Goal: Transaction & Acquisition: Purchase product/service

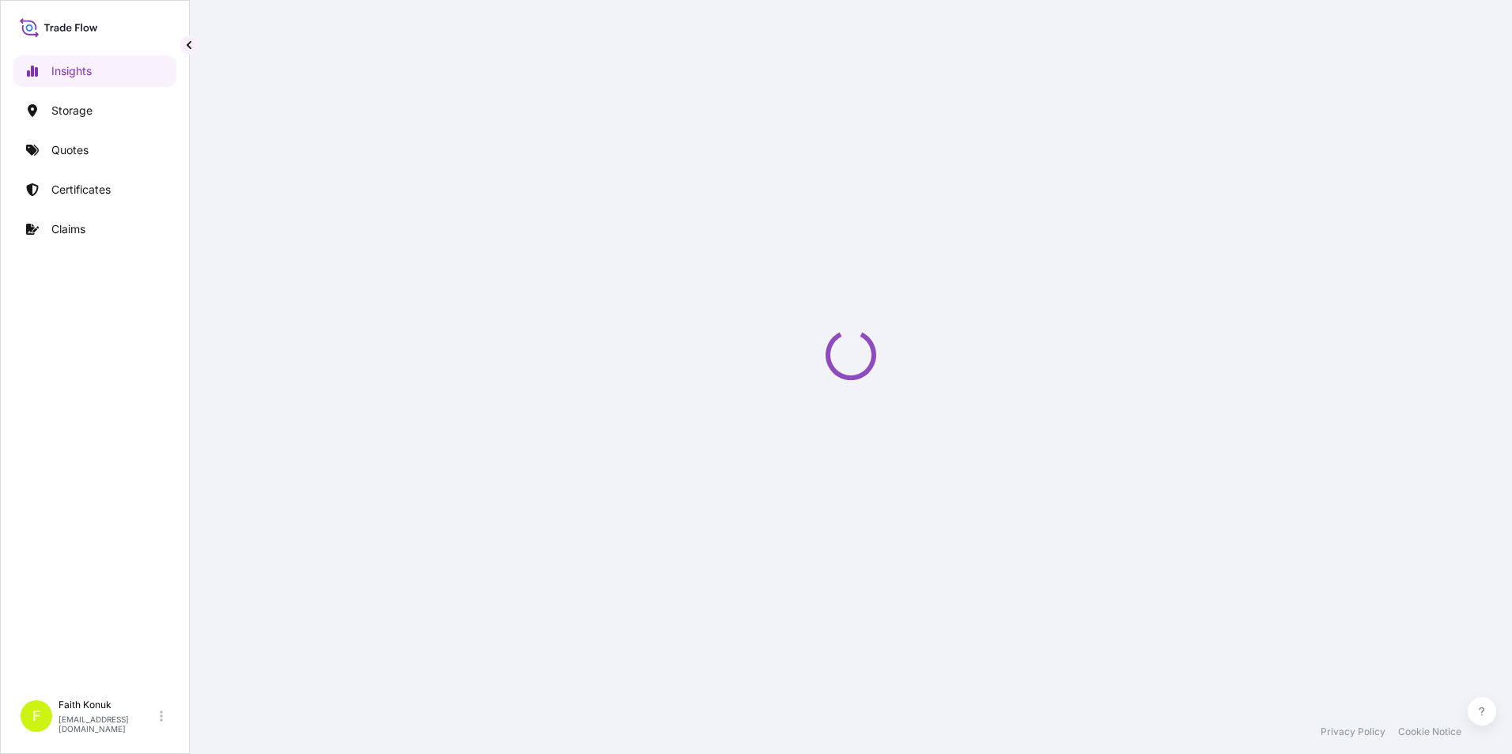
select select "2025"
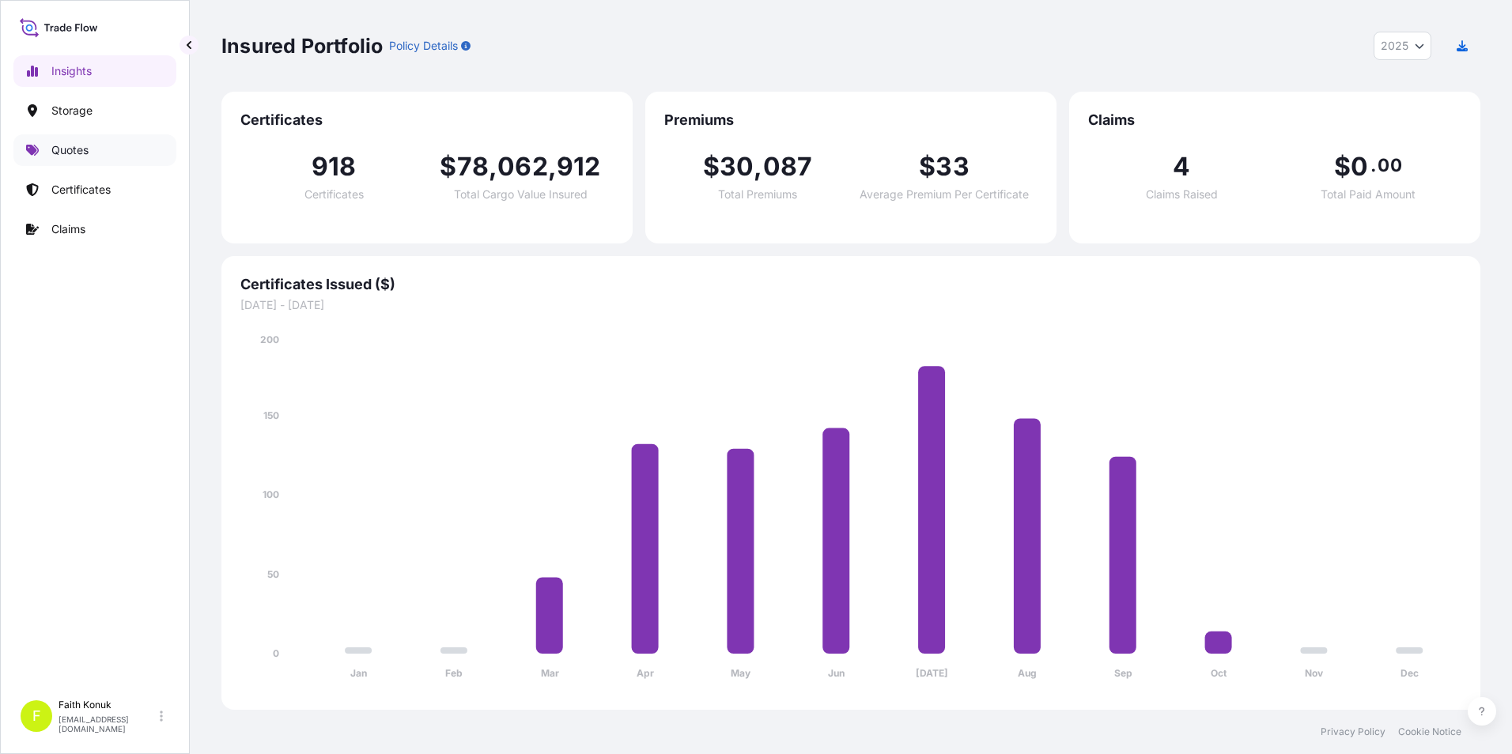
click at [101, 159] on link "Quotes" at bounding box center [94, 150] width 163 height 32
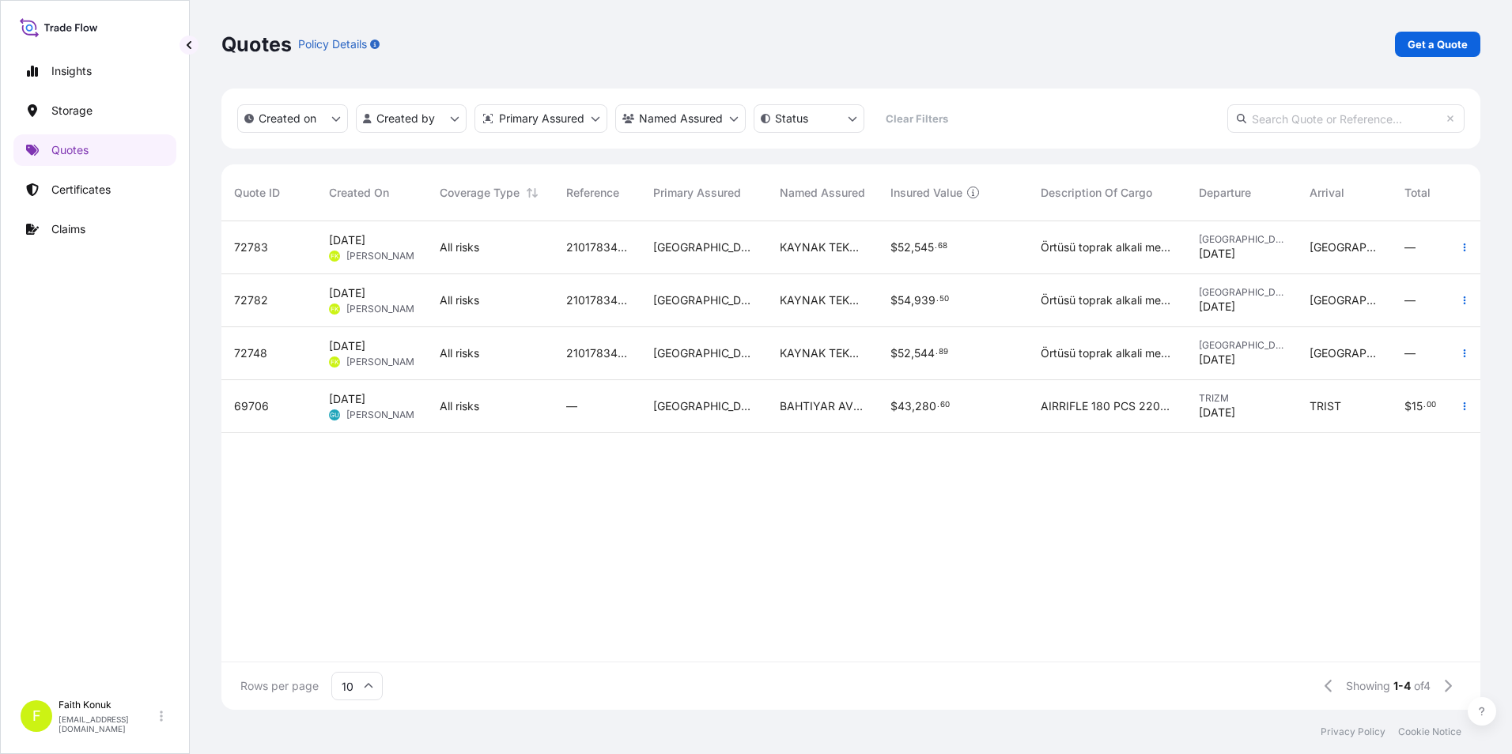
click at [448, 584] on div "72783 Oct 1, 2025 FK Faith Konuk All risks 2101783415 Turkey KAYNAK TEKNIGI $ 5…" at bounding box center [924, 441] width 1407 height 440
drag, startPoint x: 446, startPoint y: 648, endPoint x: 485, endPoint y: 651, distance: 38.9
click at [485, 651] on div "72783 Oct 1, 2025 FK Faith Konuk All risks 2101783415 Turkey KAYNAK TEKNIGI $ 5…" at bounding box center [850, 441] width 1259 height 440
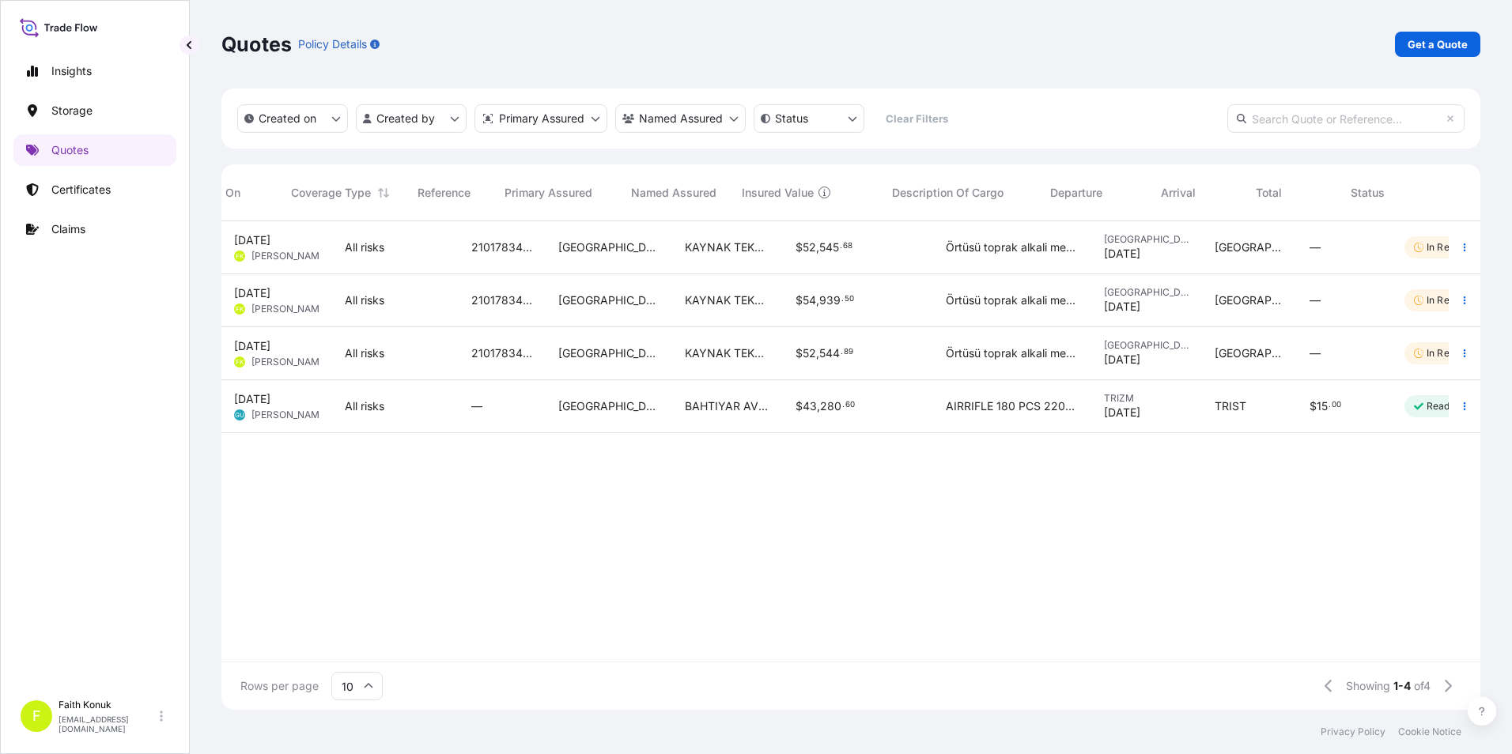
scroll to position [0, 149]
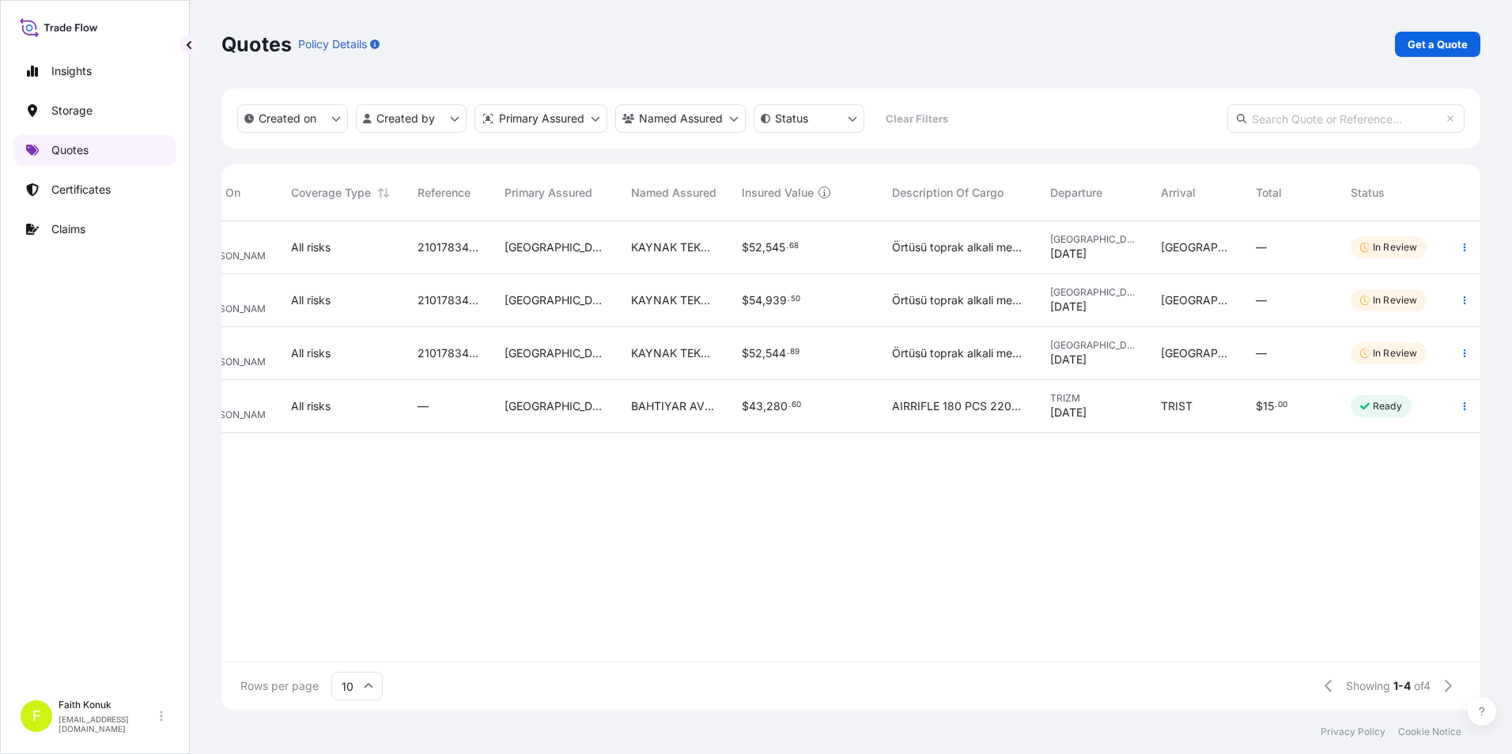
click at [100, 148] on link "Quotes" at bounding box center [94, 150] width 163 height 32
click at [1286, 123] on input "text" at bounding box center [1345, 118] width 237 height 28
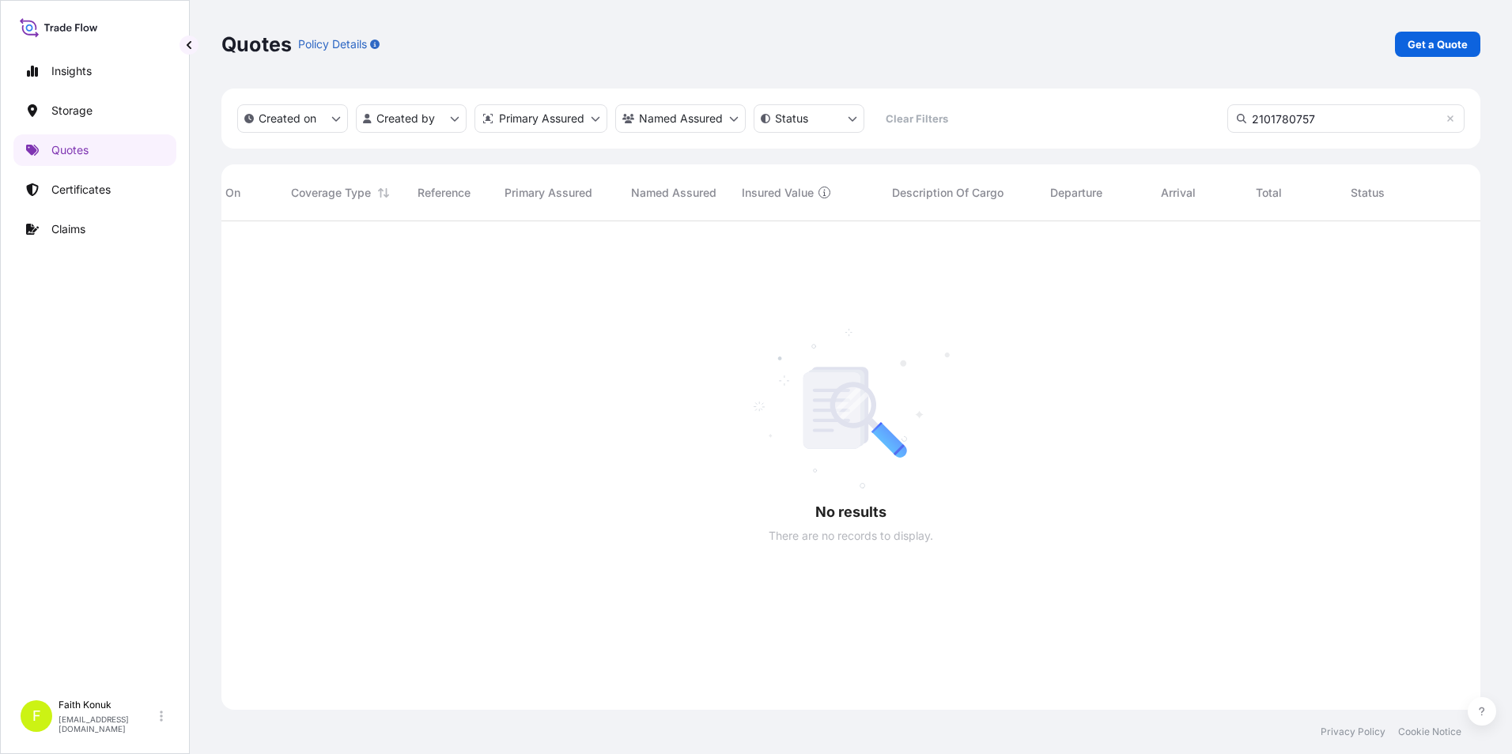
scroll to position [534, 1247]
type input "2101780757"
click at [804, 337] on div at bounding box center [776, 465] width 1407 height 489
click at [130, 193] on link "Certificates" at bounding box center [94, 190] width 163 height 32
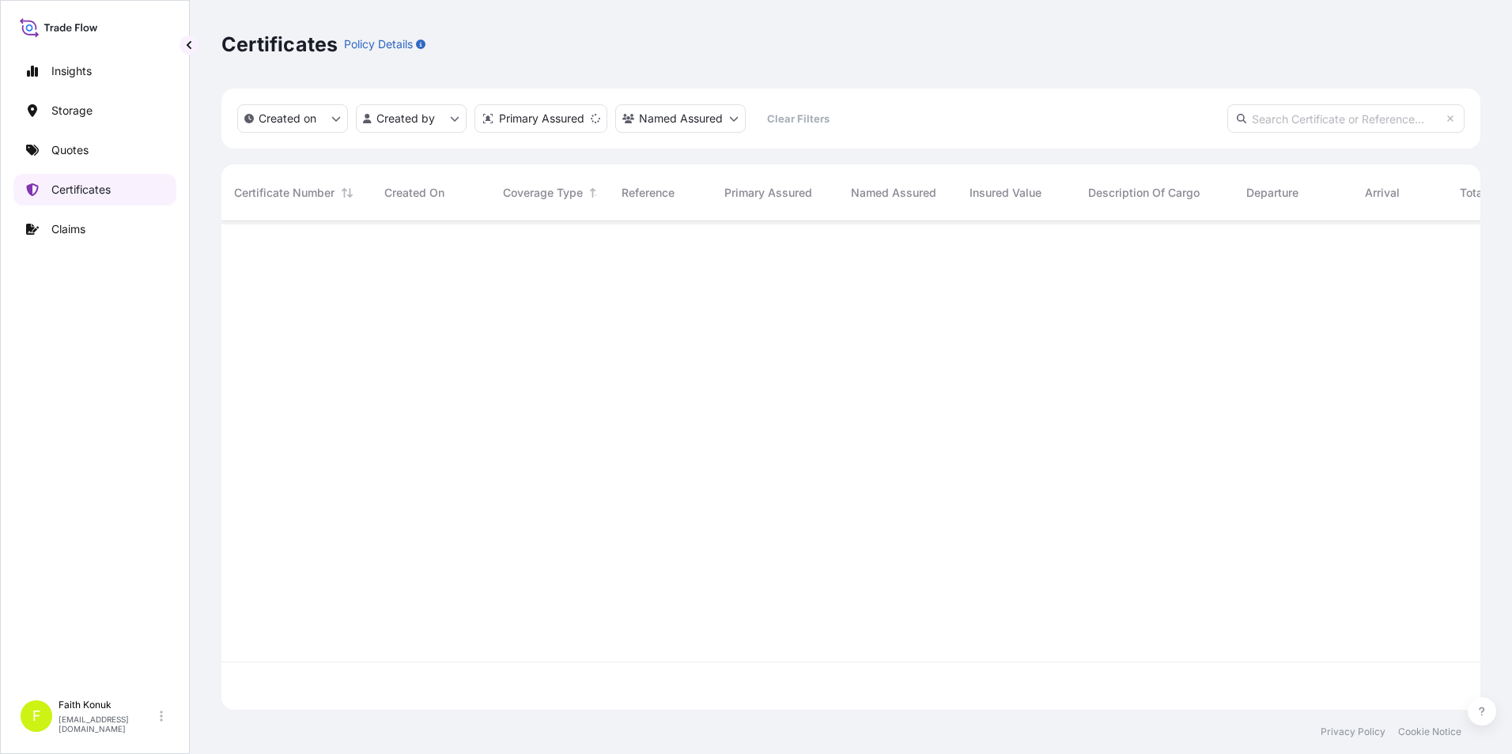
scroll to position [485, 1247]
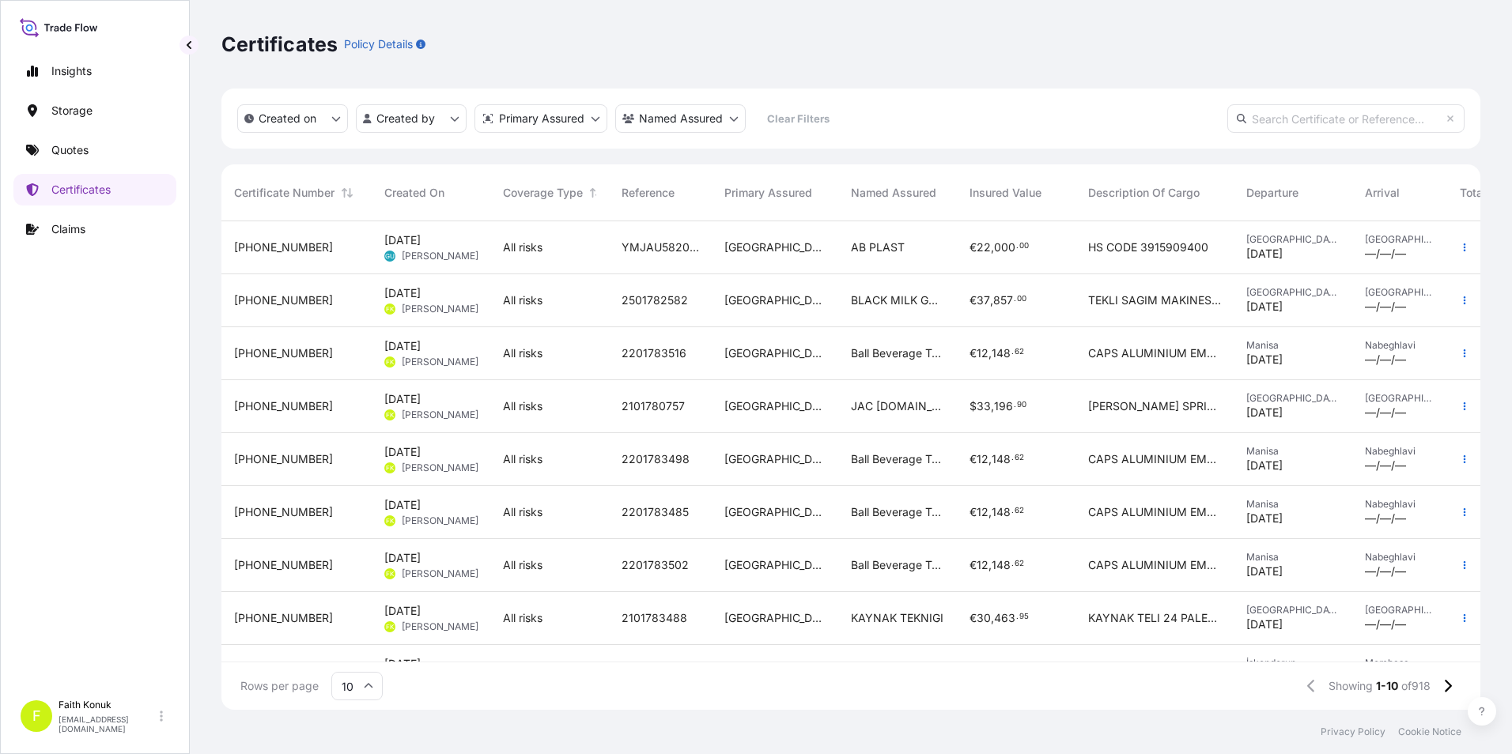
click at [1323, 127] on input "text" at bounding box center [1345, 118] width 237 height 28
click at [1310, 122] on input "text" at bounding box center [1345, 118] width 237 height 28
paste input "[PHONE_NUMBER]"
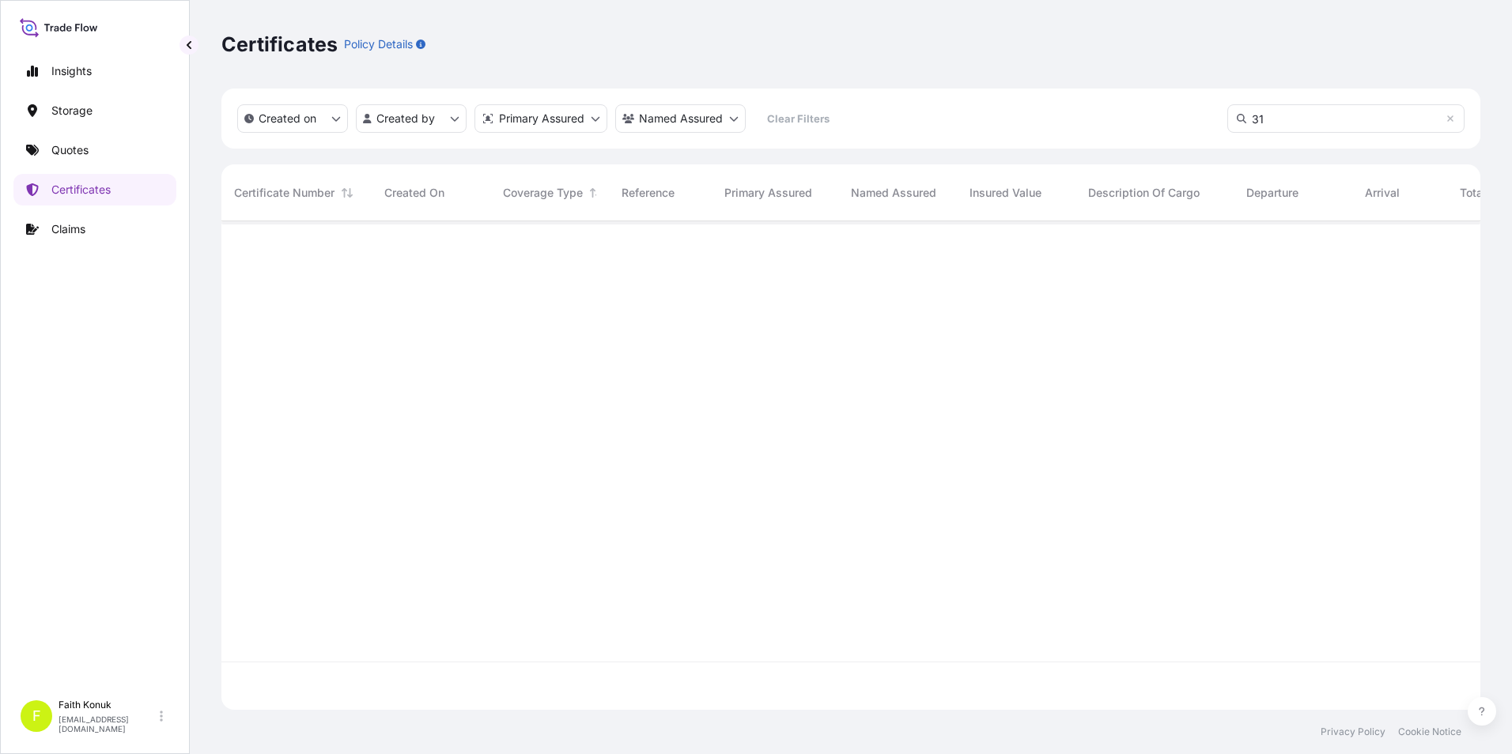
type input "3"
paste input "[PHONE_NUMBER]"
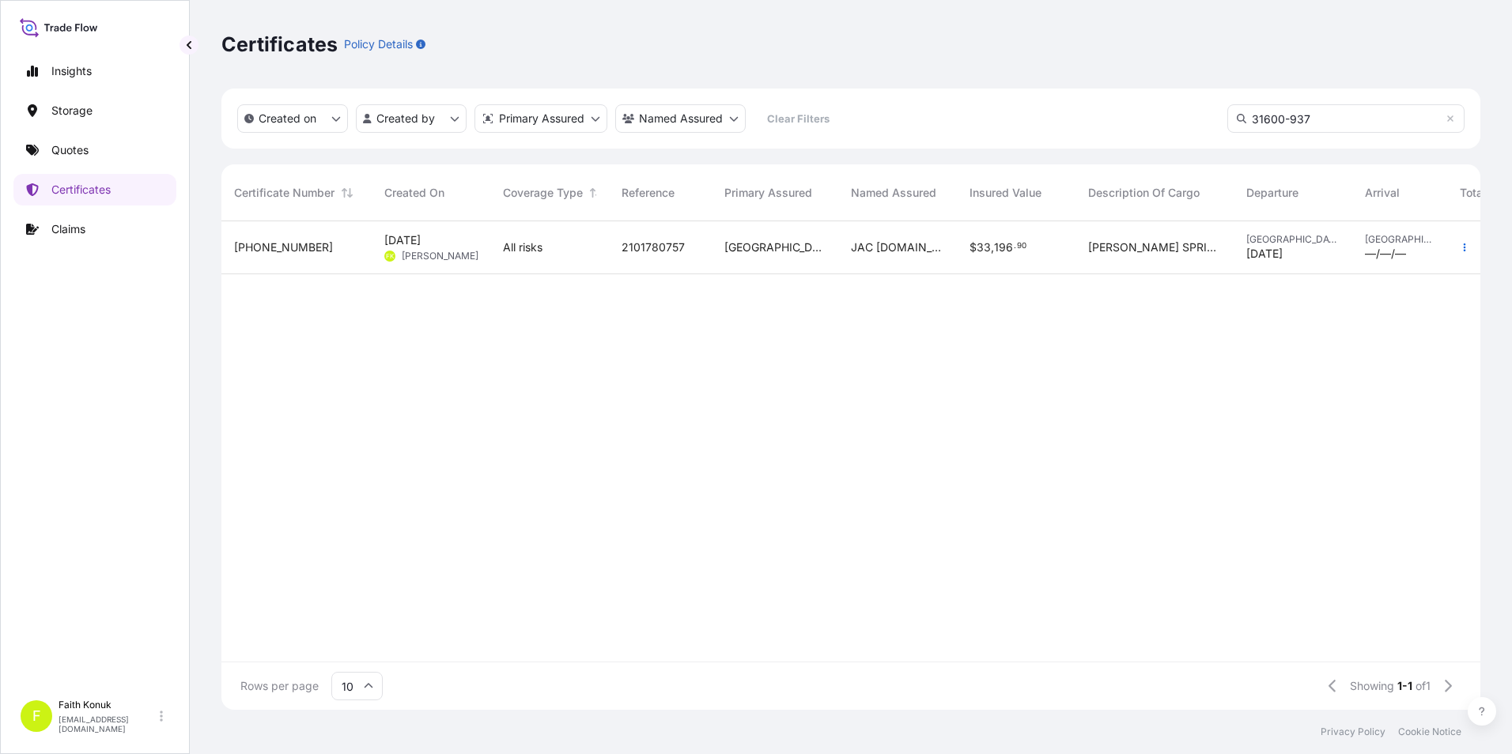
type input "31600-937"
click at [523, 244] on span "All risks" at bounding box center [523, 248] width 40 height 16
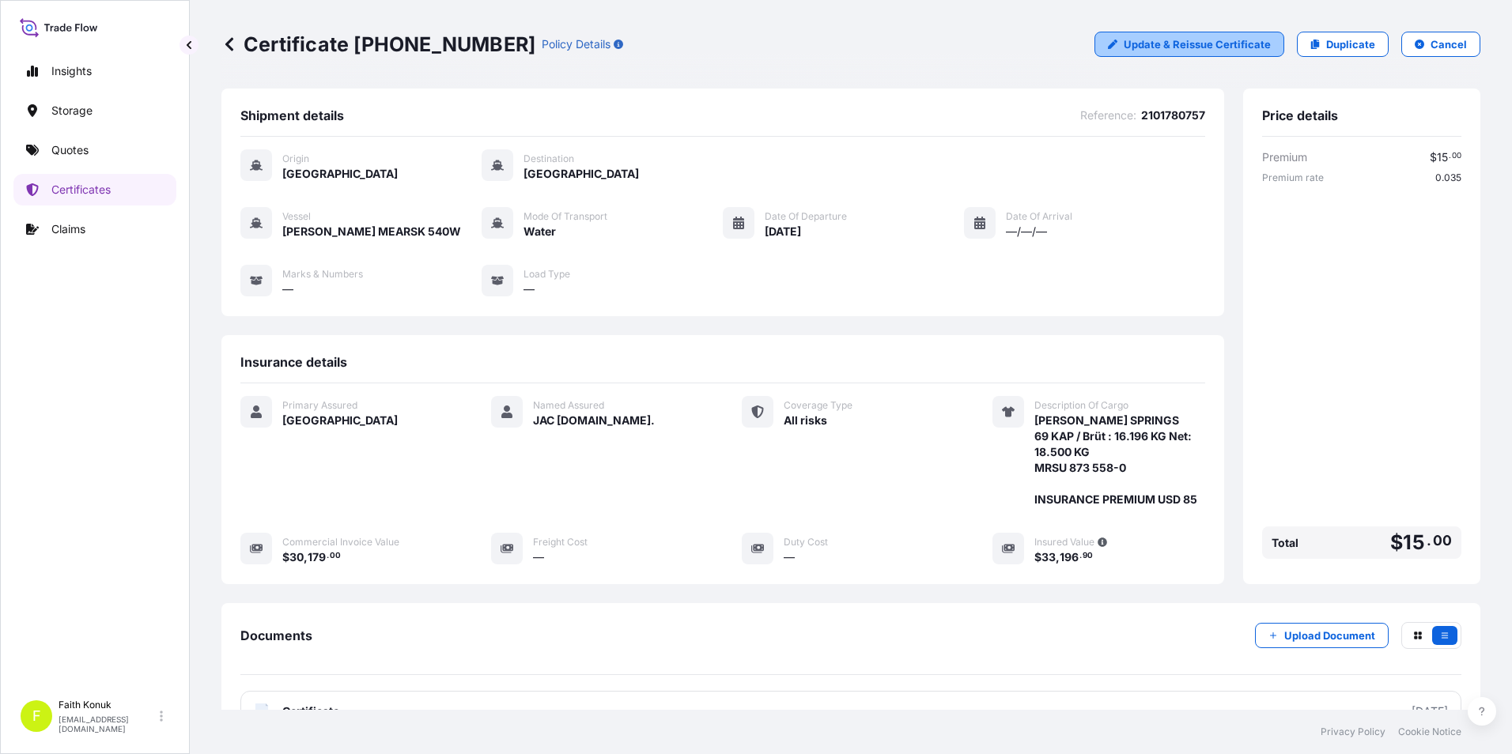
click at [1183, 39] on p "Update & Reissue Certificate" at bounding box center [1197, 44] width 147 height 16
select select "Water"
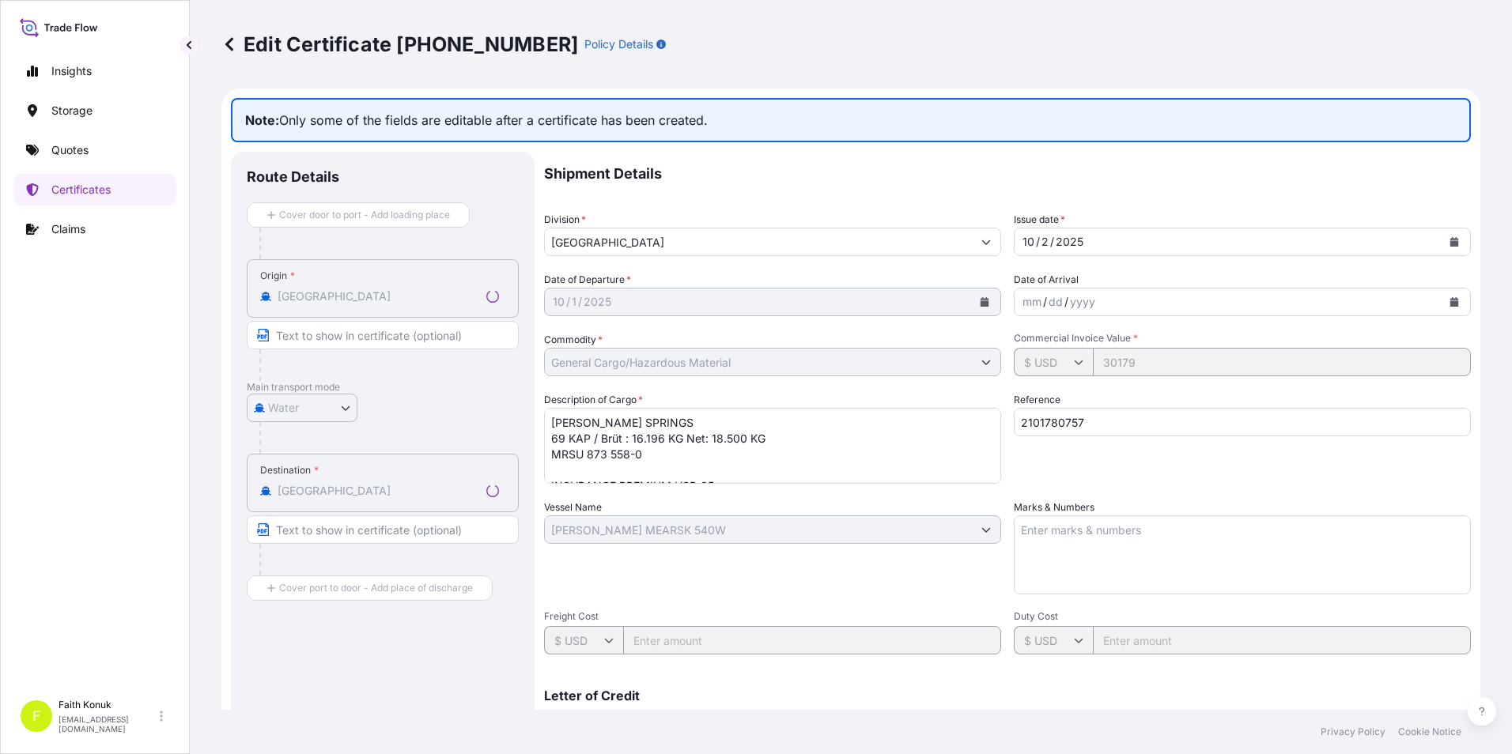
select select "31600"
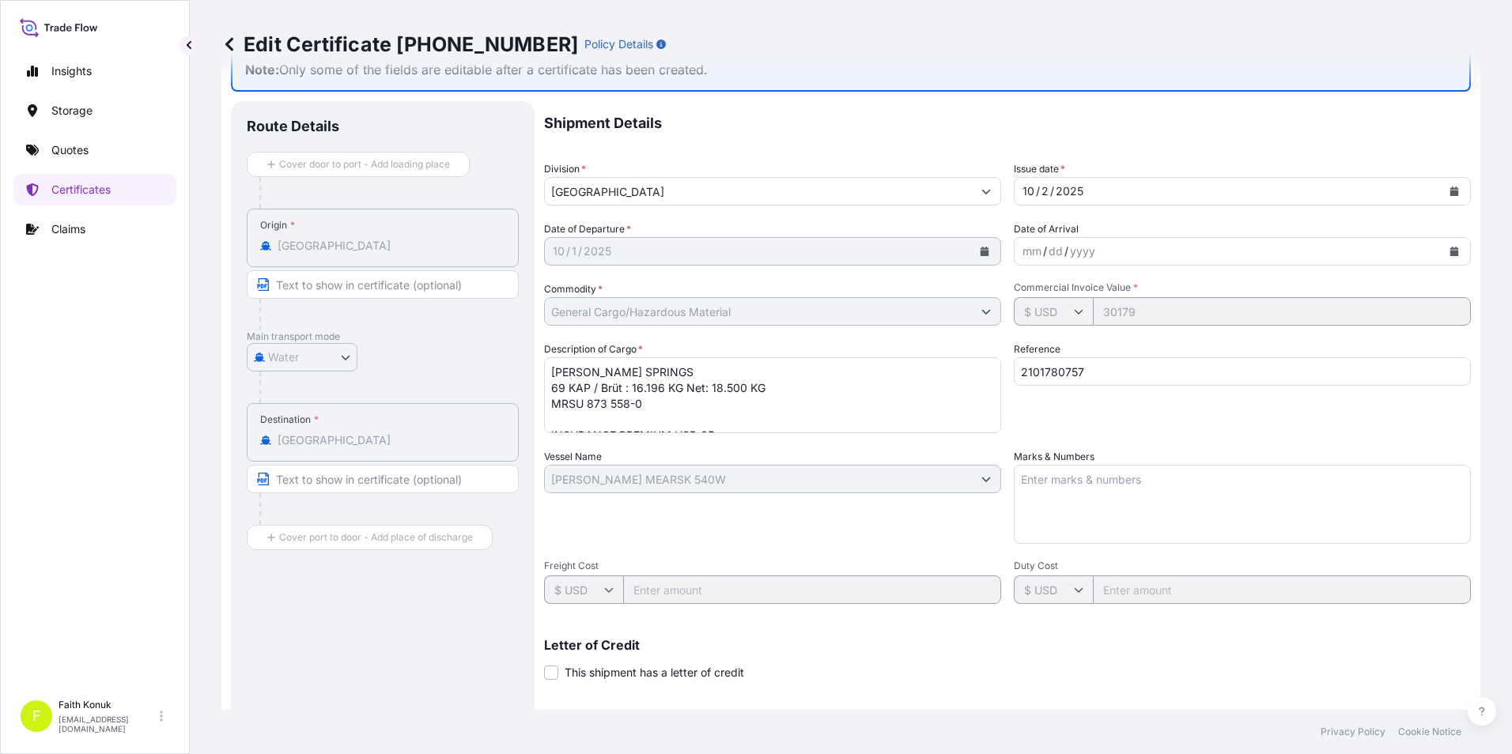
scroll to position [79, 0]
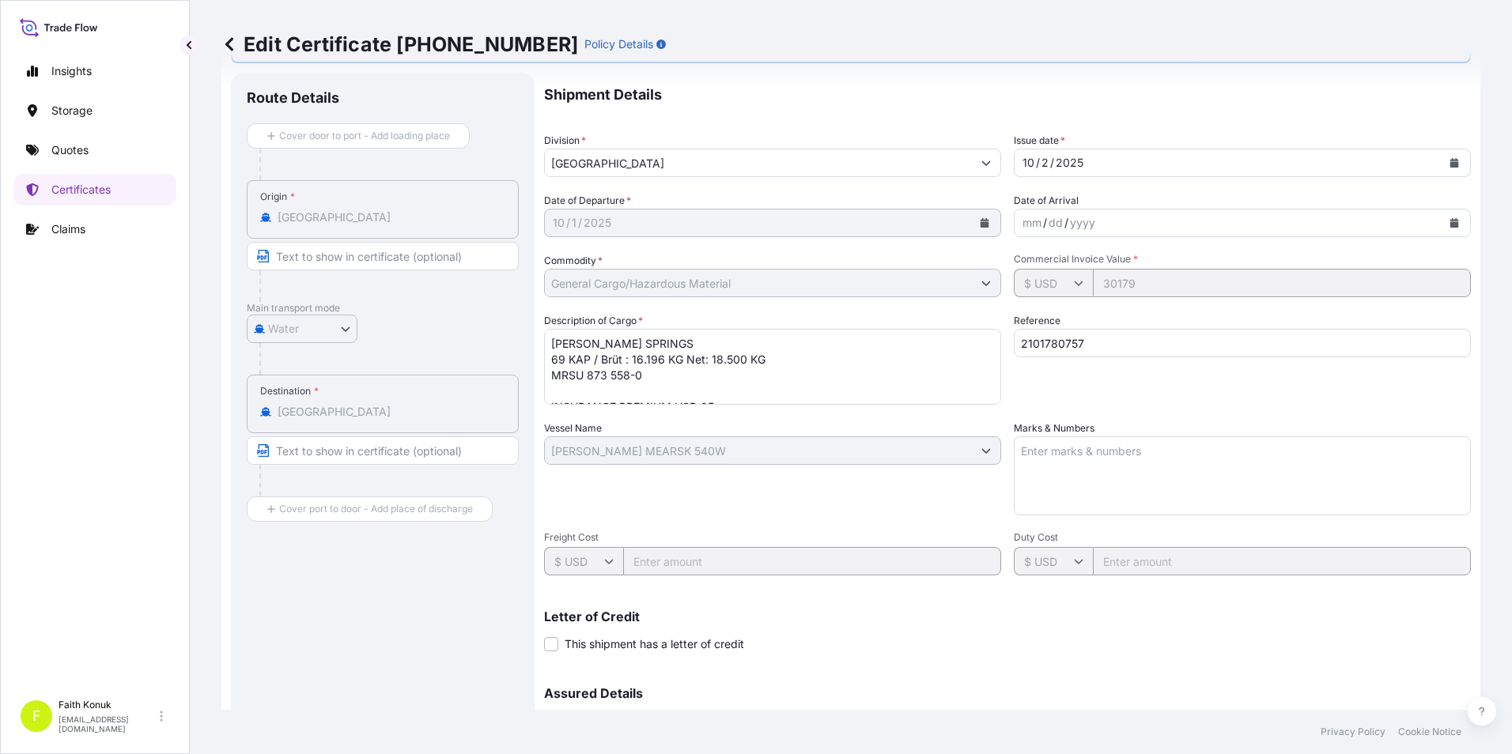
click at [901, 380] on textarea "[PERSON_NAME] SPRINGS 69 KAP / Brüt : 16.196 KG Net: 18.500 KG MRSU 873 558-0 I…" at bounding box center [772, 367] width 457 height 76
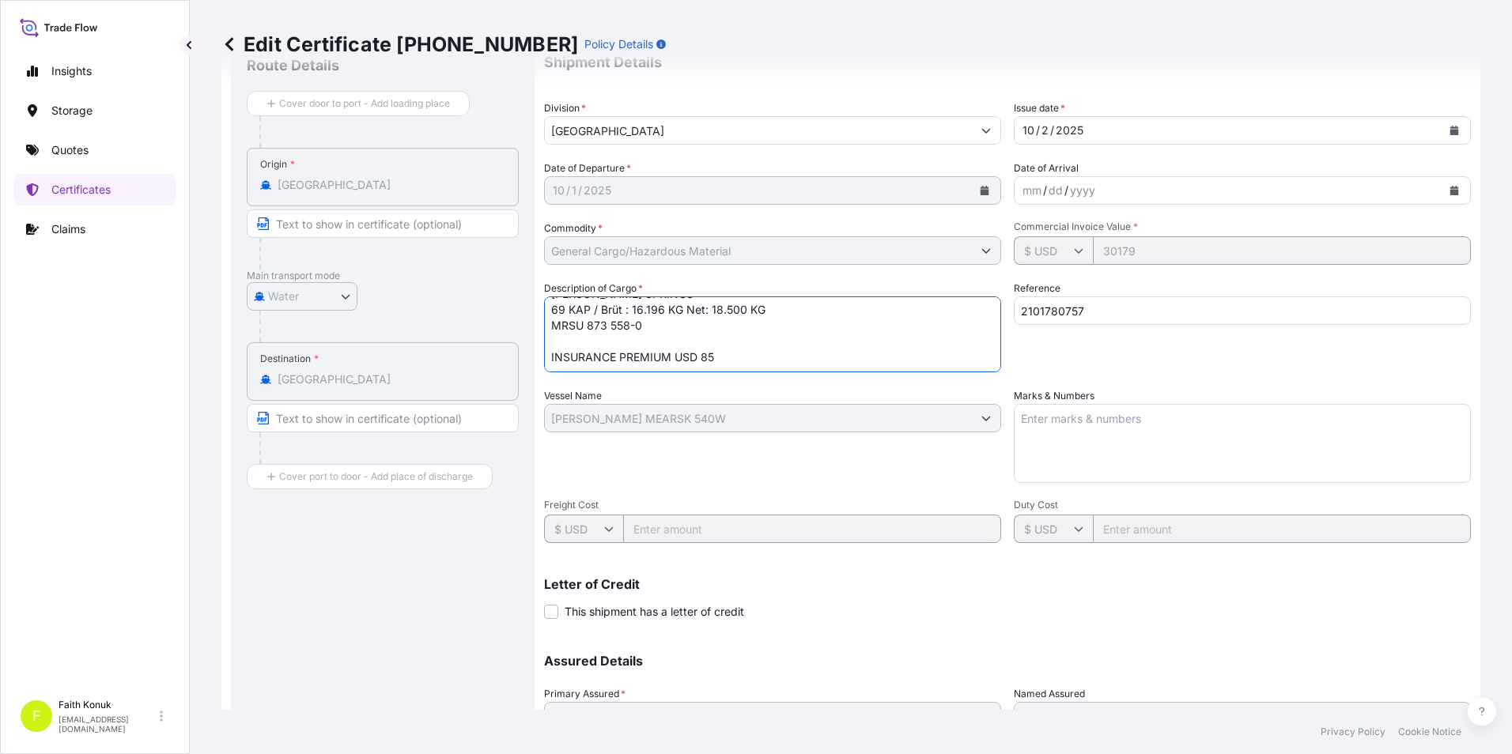
scroll to position [158, 0]
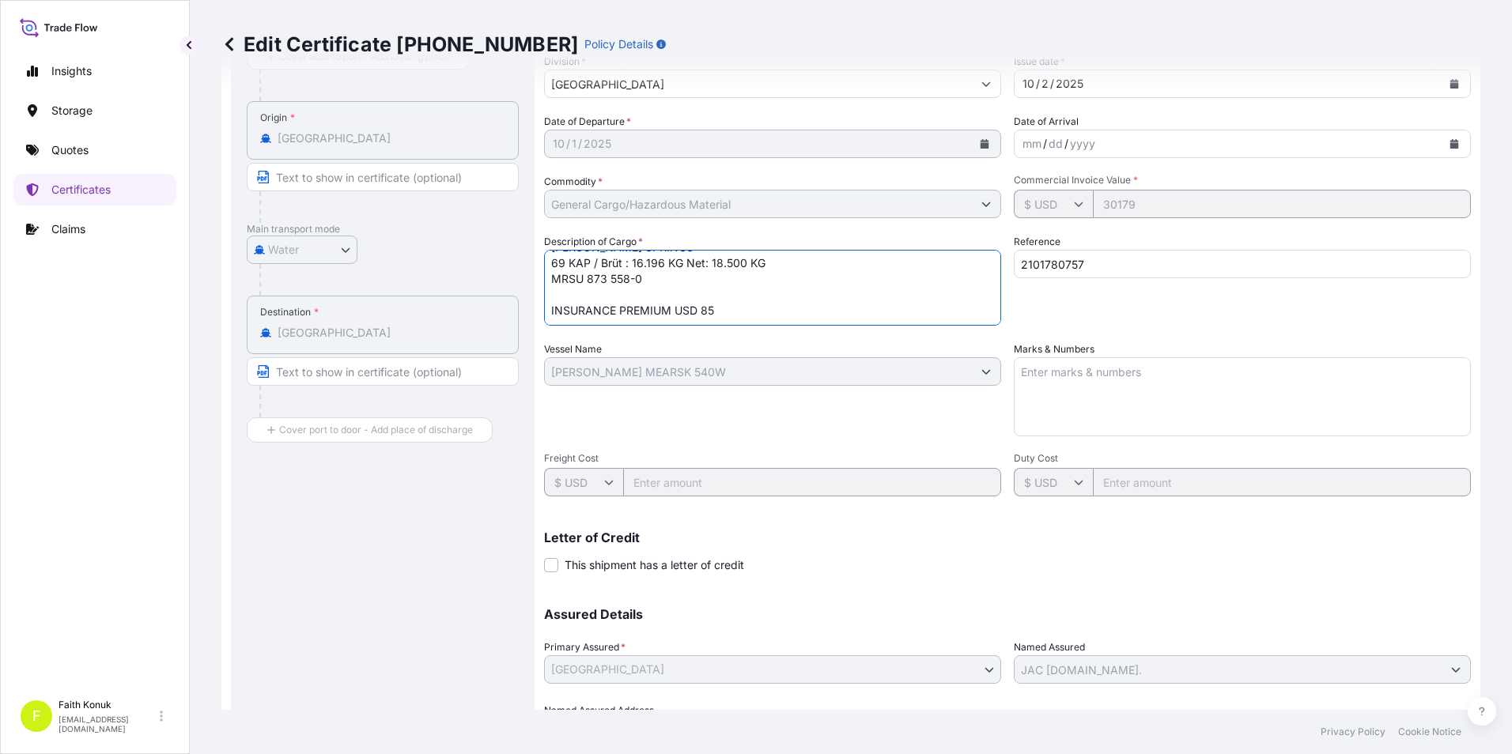
click at [836, 318] on textarea "[PERSON_NAME] SPRINGS 69 KAP / Brüt : 16.196 KG Net: 18.500 KG MRSU 873 558-0 I…" at bounding box center [772, 288] width 457 height 76
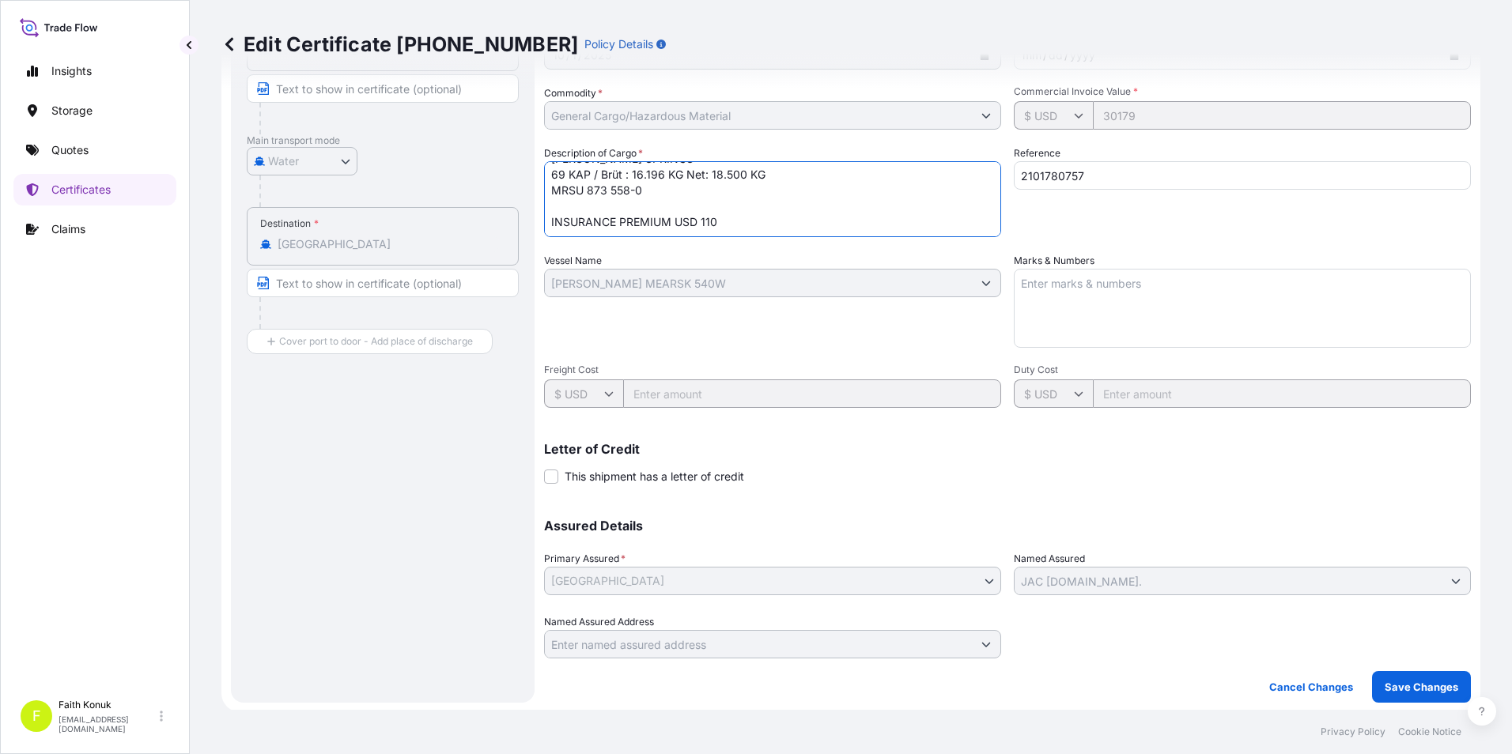
scroll to position [249, 0]
type textarea "[PERSON_NAME] SPRINGS 69 KAP / Brüt : 16.196 KG Net: 18.500 KG MRSU 873 558-0 I…"
click at [1403, 687] on p "Save Changes" at bounding box center [1422, 685] width 74 height 16
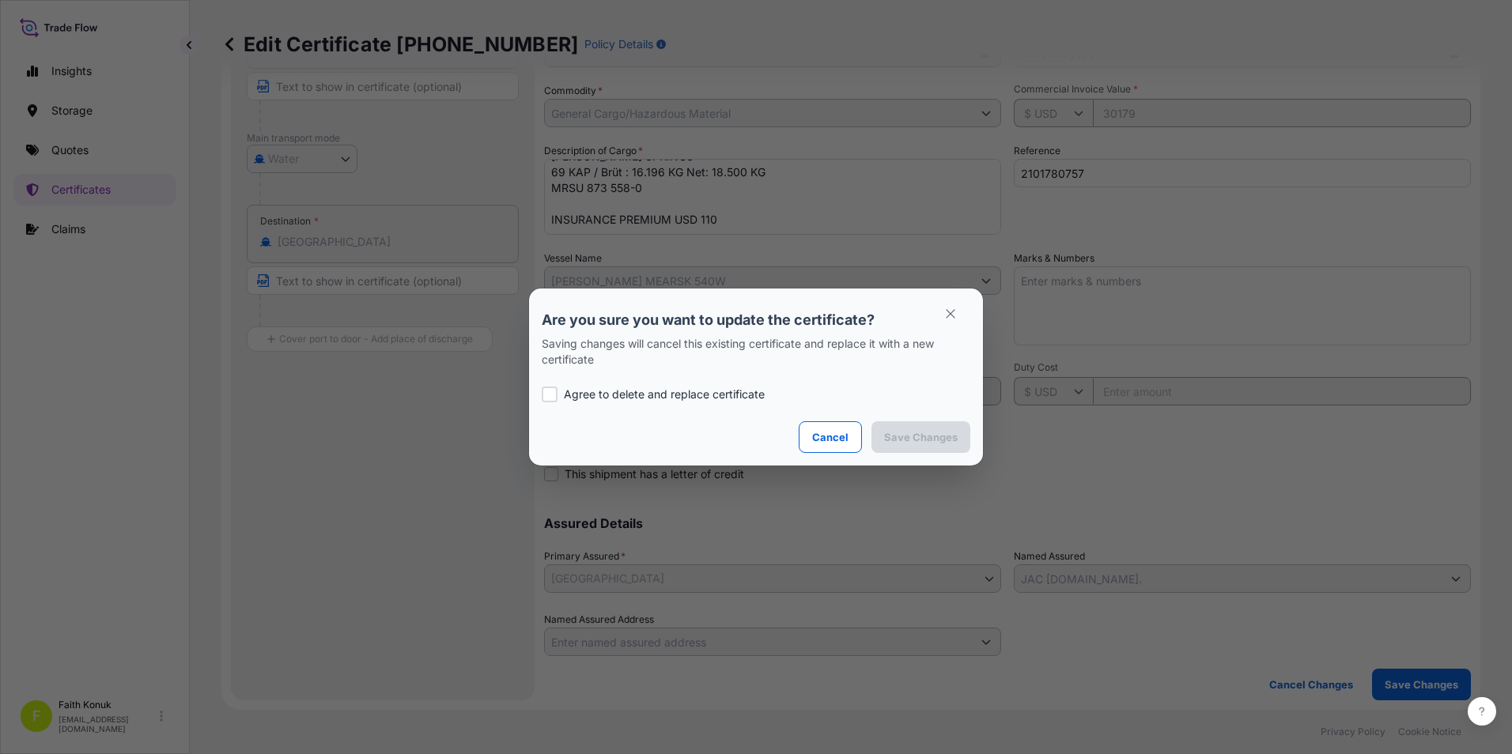
click at [691, 393] on p "Agree to delete and replace certificate" at bounding box center [664, 395] width 201 height 16
checkbox input "true"
click at [913, 436] on p "Save Changes" at bounding box center [921, 437] width 74 height 16
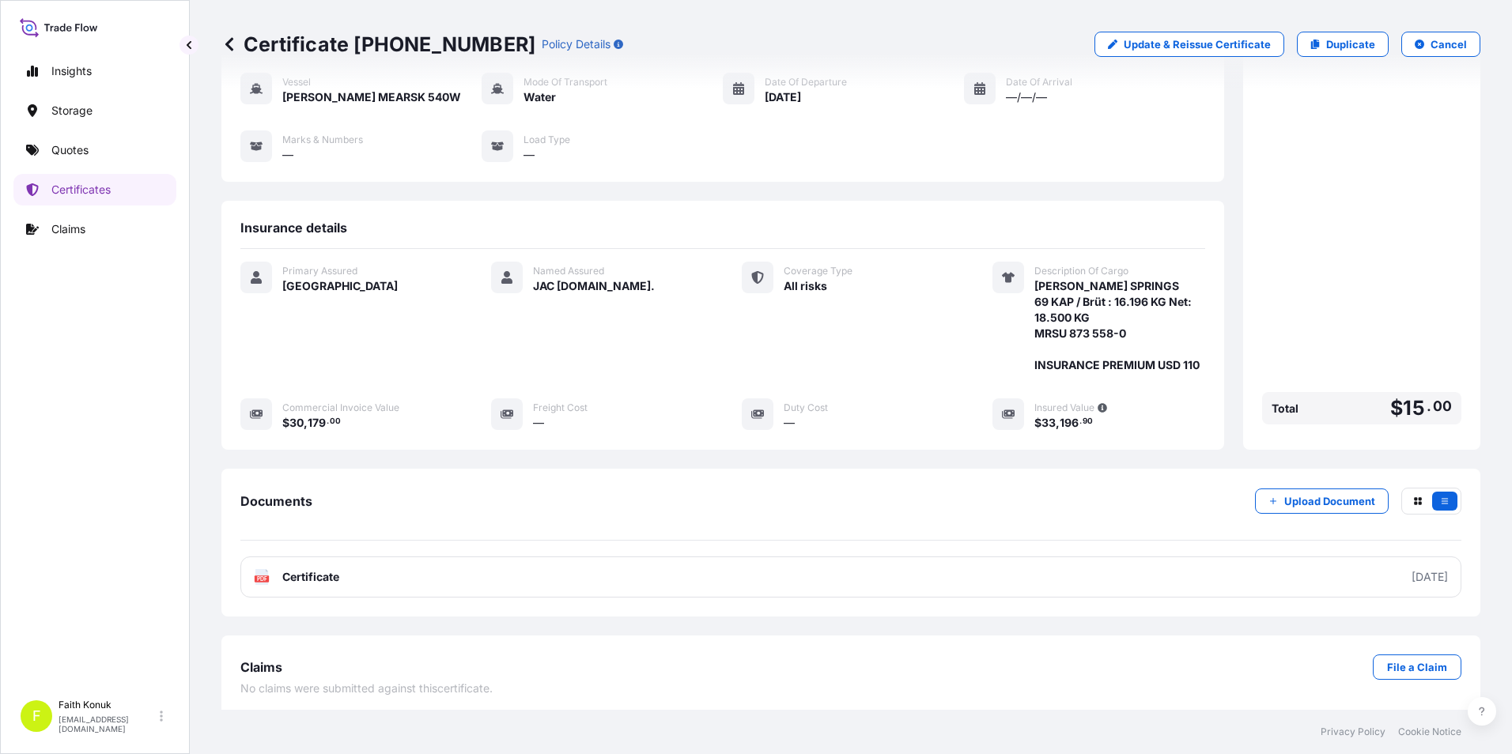
scroll to position [140, 0]
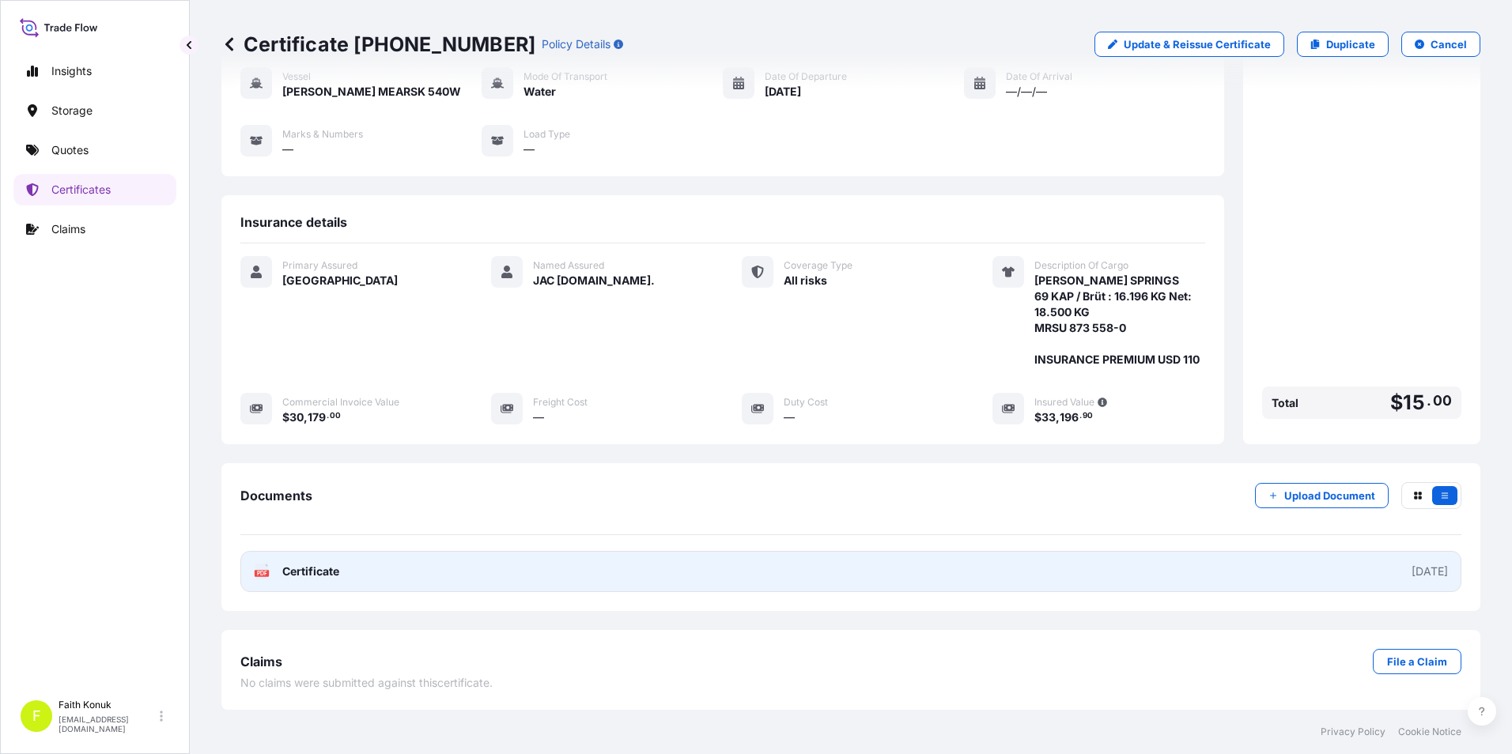
click at [337, 566] on span "Certificate" at bounding box center [310, 572] width 57 height 16
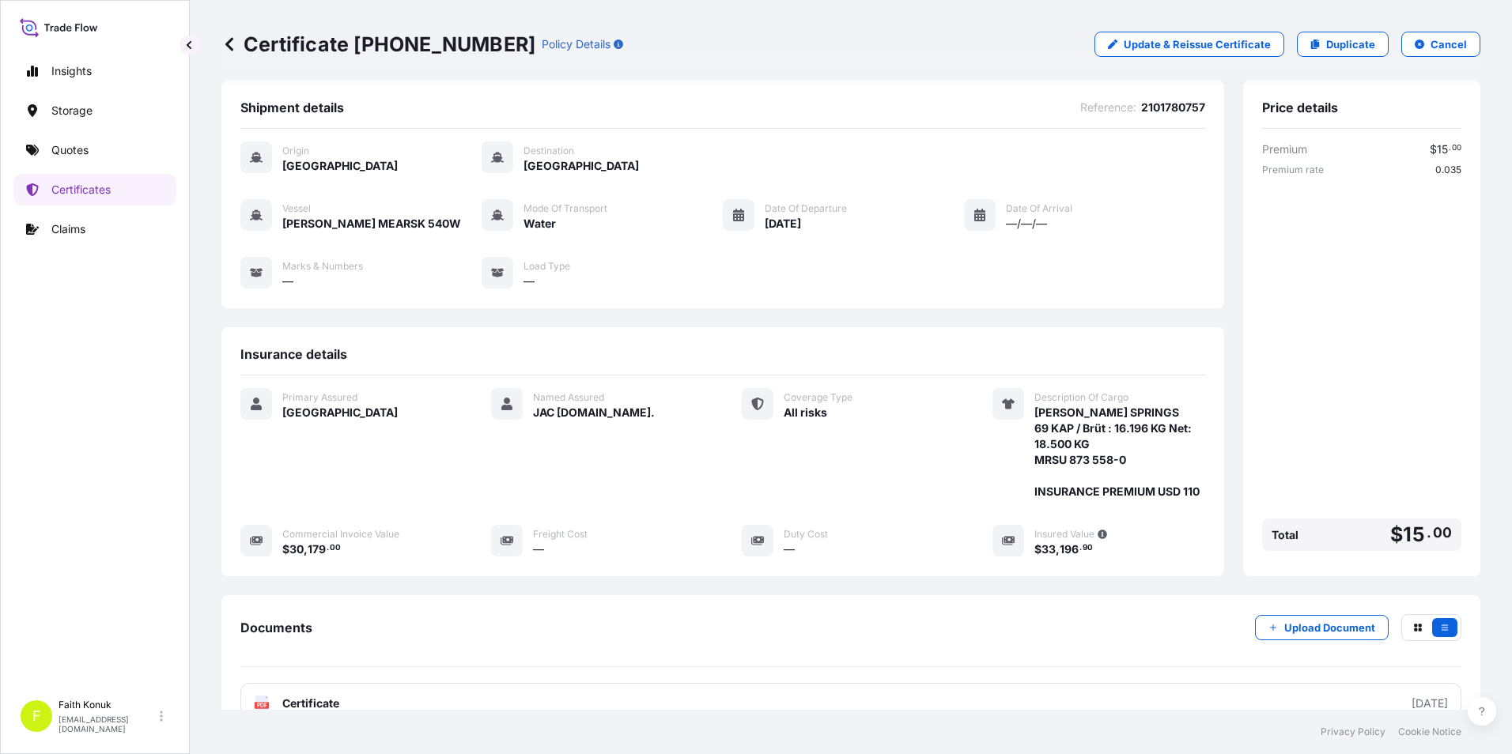
scroll to position [0, 0]
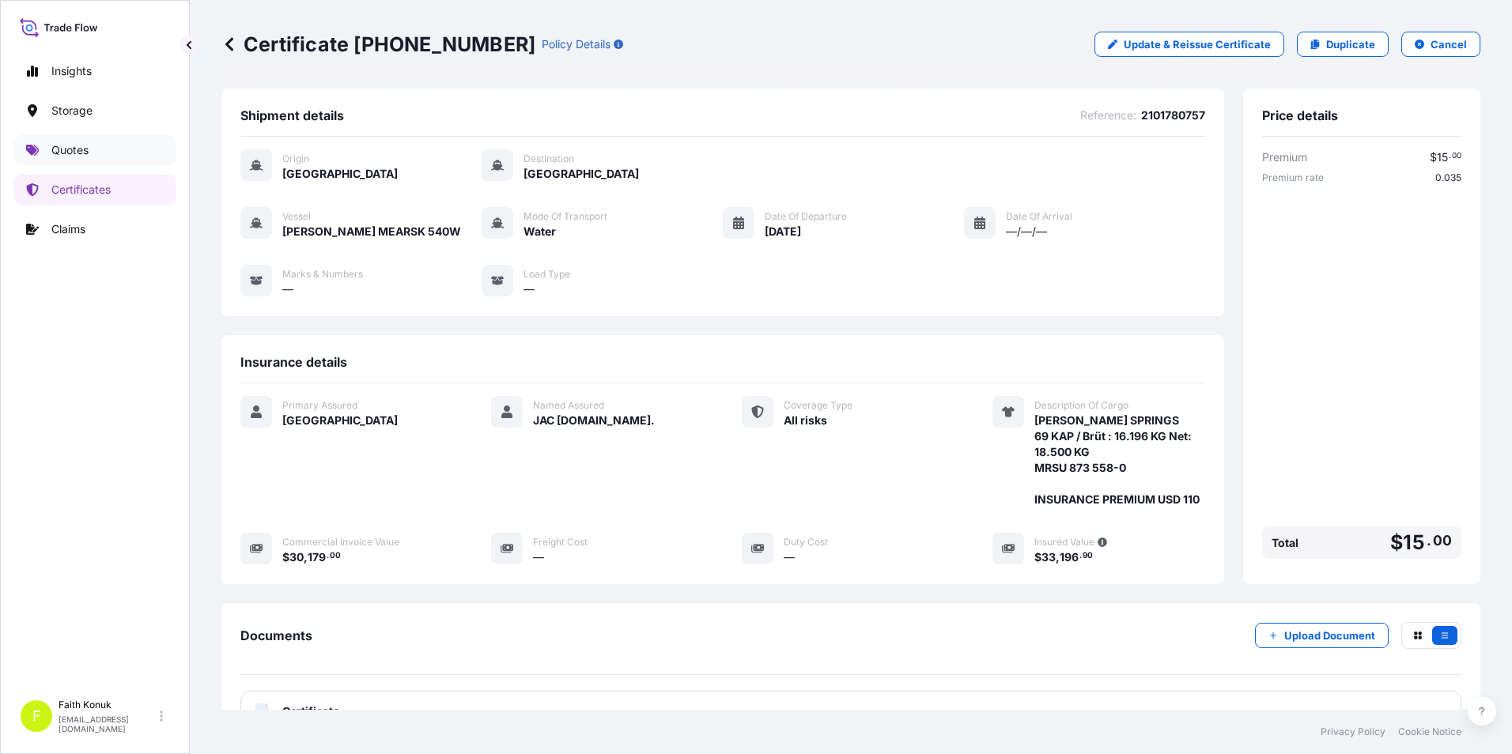
click at [81, 148] on p "Quotes" at bounding box center [69, 150] width 37 height 16
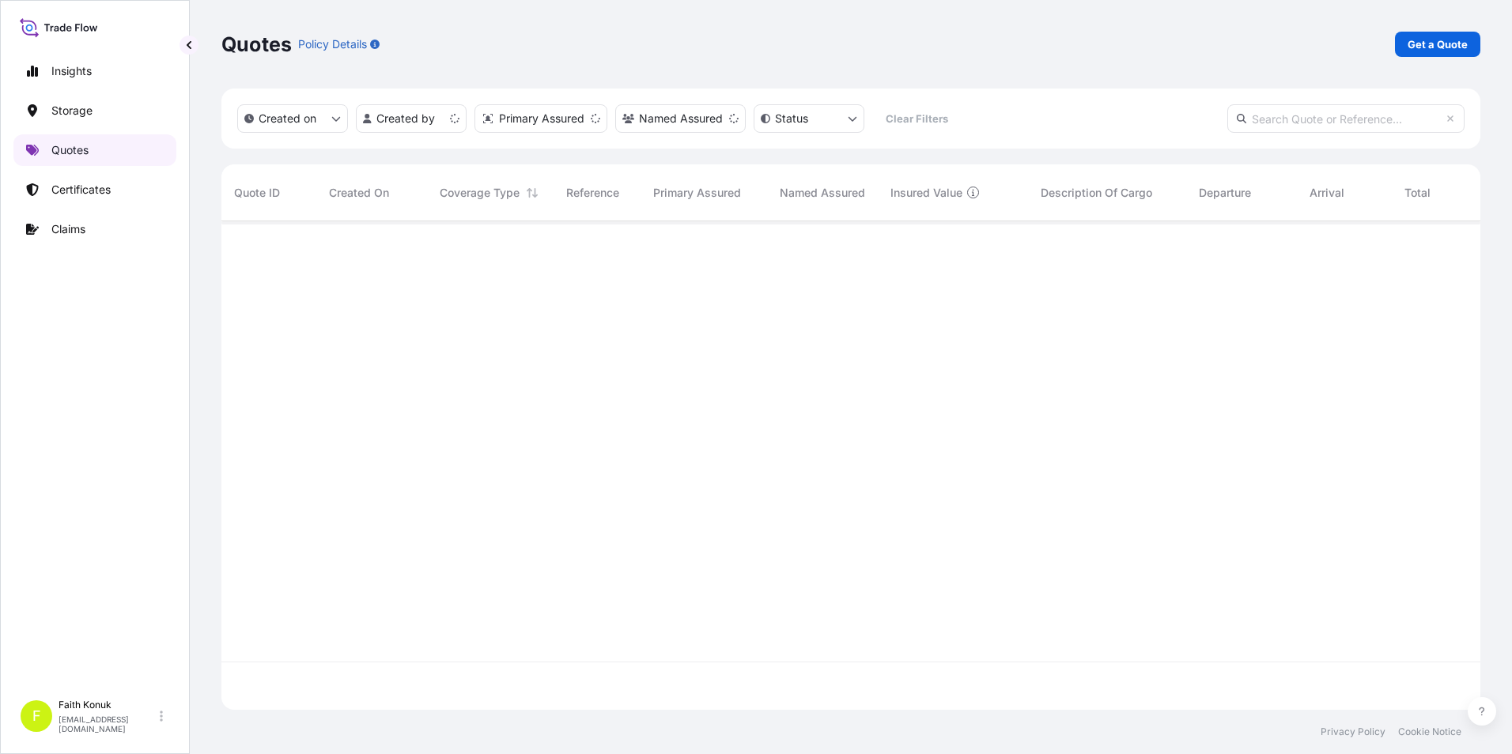
scroll to position [485, 1247]
click at [1411, 47] on p "Get a Quote" at bounding box center [1437, 44] width 60 height 16
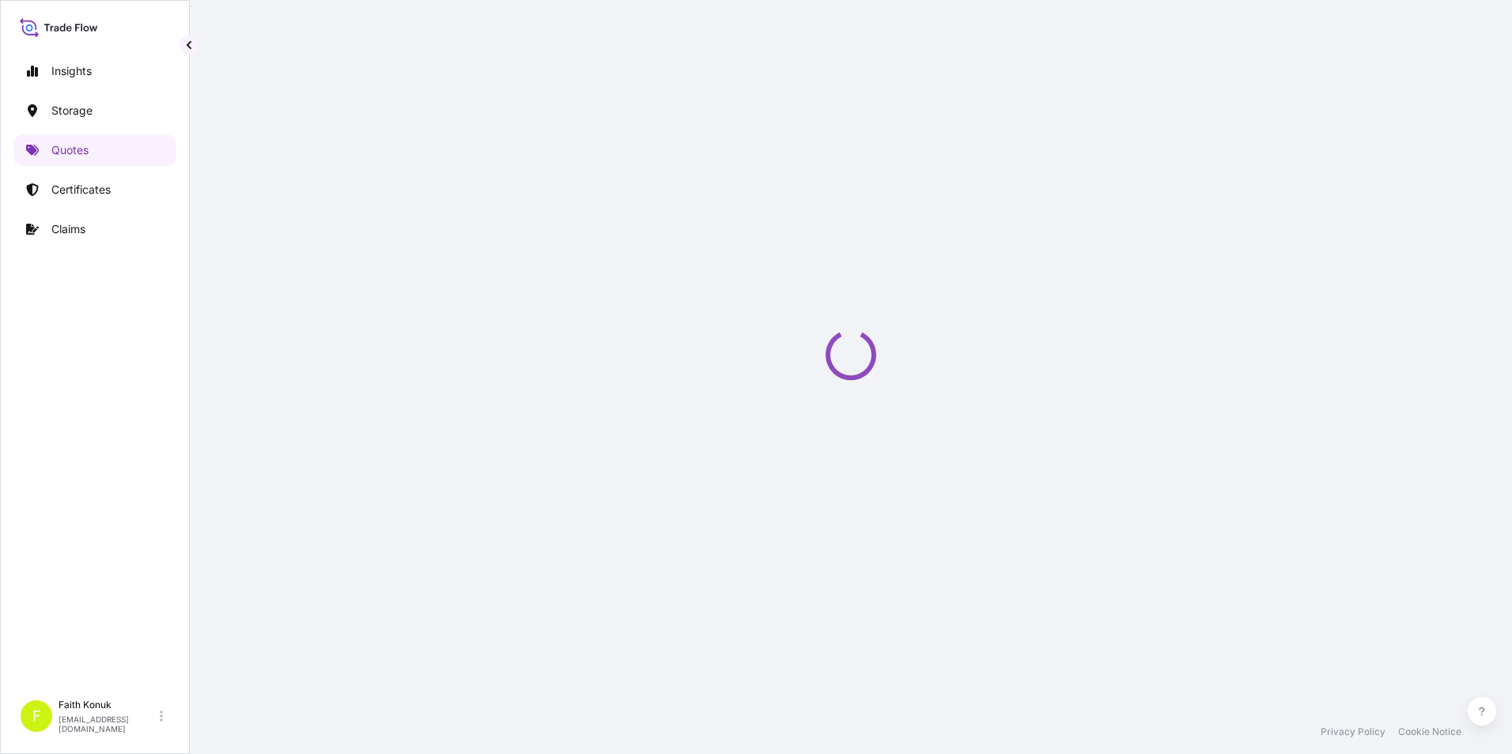
scroll to position [25, 0]
select select "Water"
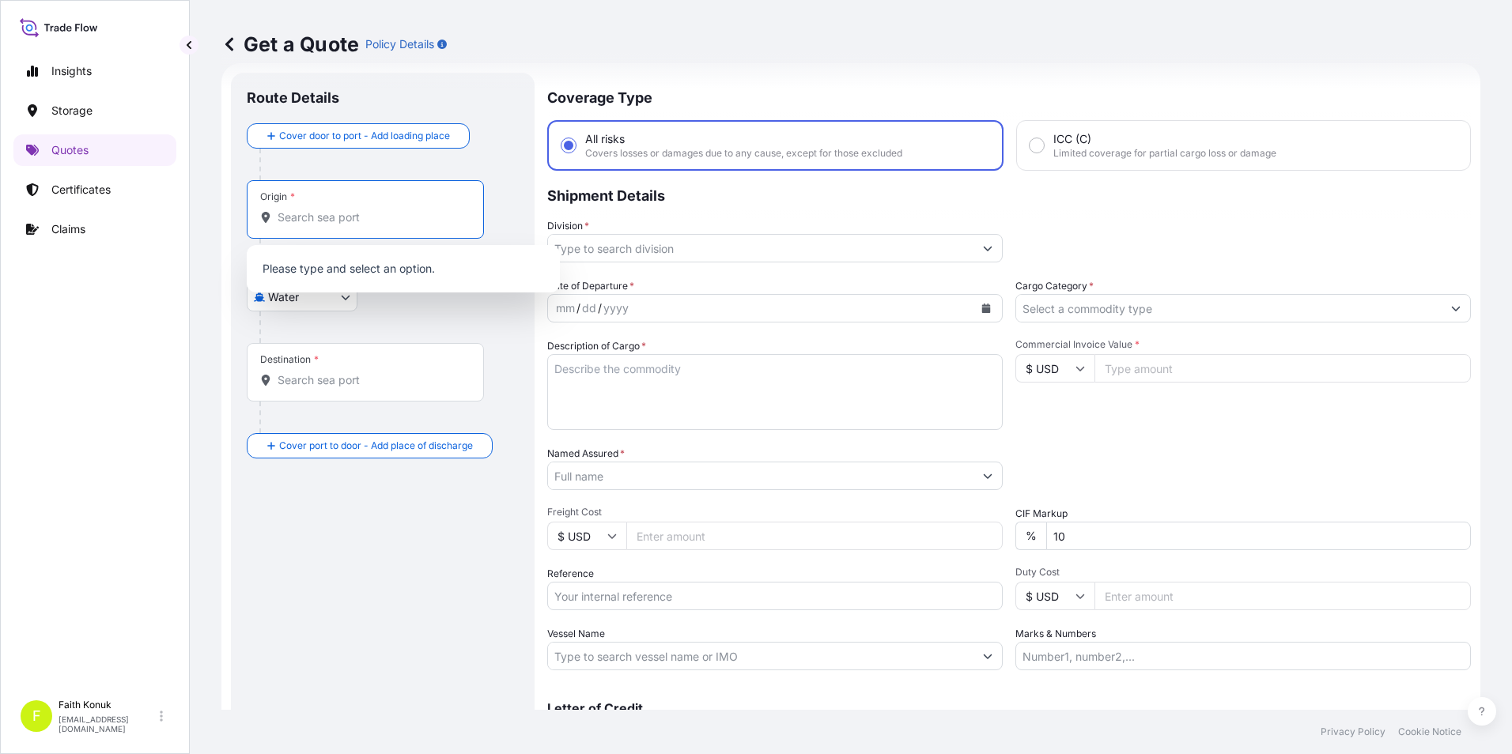
click at [316, 220] on input "Origin *" at bounding box center [371, 218] width 187 height 16
drag, startPoint x: 1082, startPoint y: 526, endPoint x: 1086, endPoint y: 534, distance: 8.8
click at [1086, 533] on input "10" at bounding box center [1258, 536] width 425 height 28
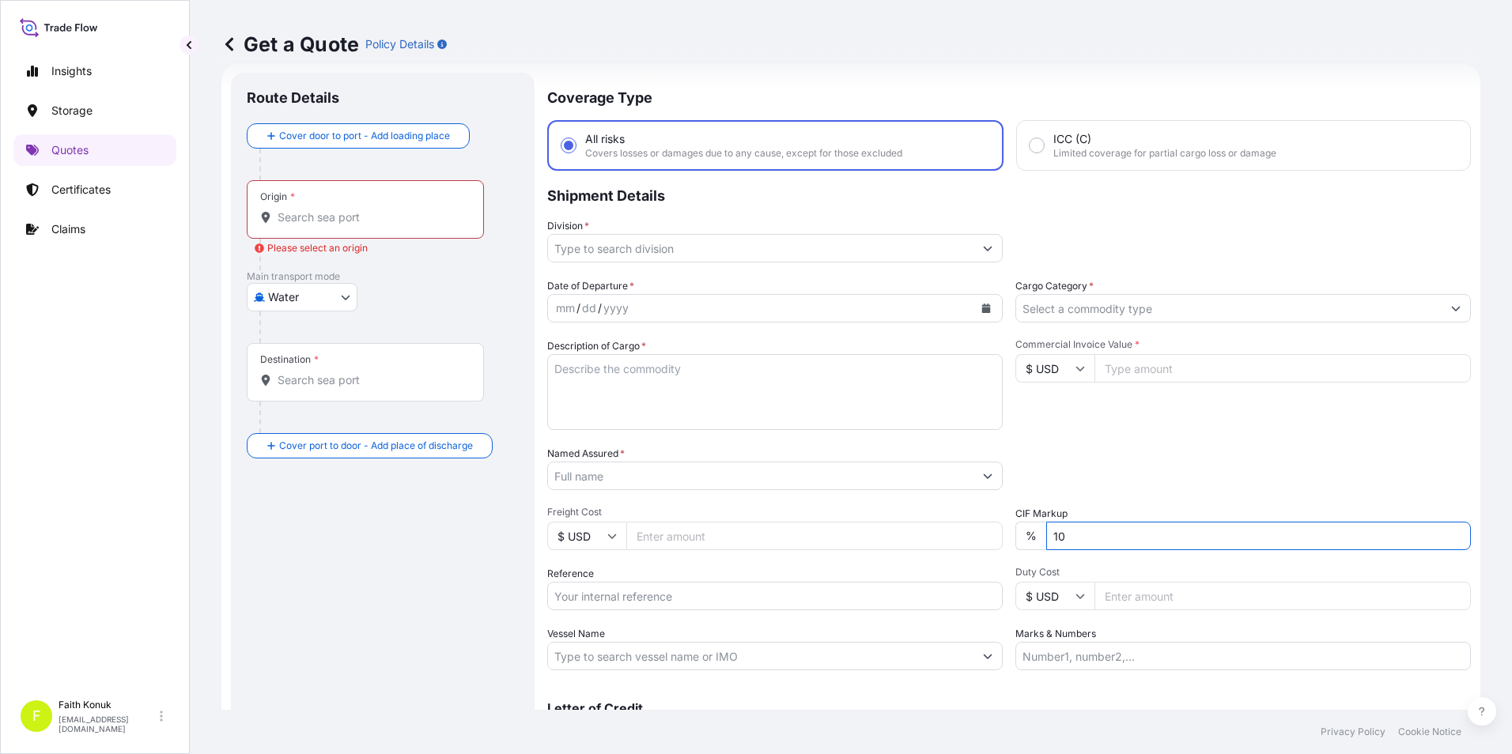
type input "1"
type input "0"
click at [1128, 455] on div "Packing Category Type to search a container mode Please select a primary mode o…" at bounding box center [1242, 468] width 455 height 44
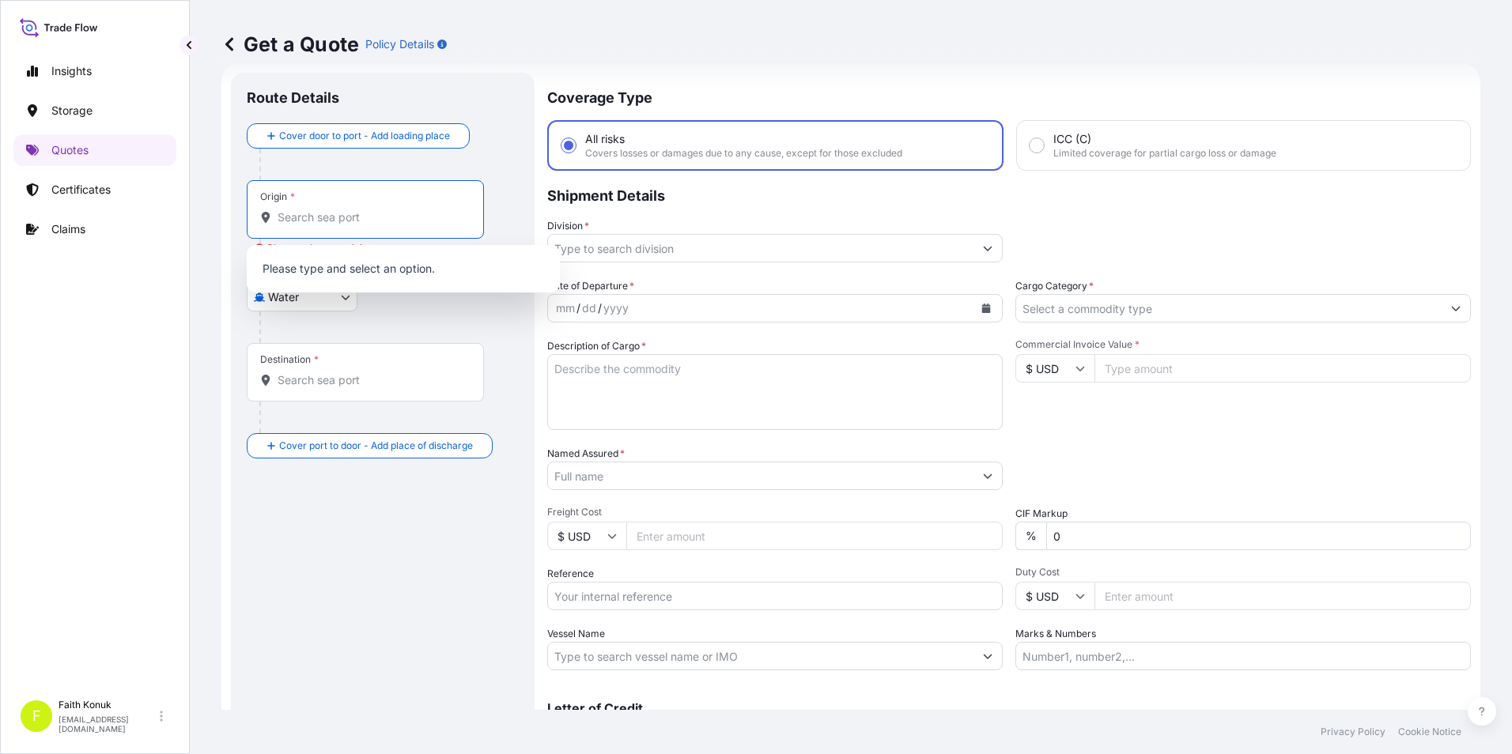
click at [320, 215] on input "Origin * Please select an origin" at bounding box center [371, 218] width 187 height 16
click at [368, 223] on input "Origin * Please select an origin" at bounding box center [371, 218] width 187 height 16
paste input "[GEOGRAPHIC_DATA]"
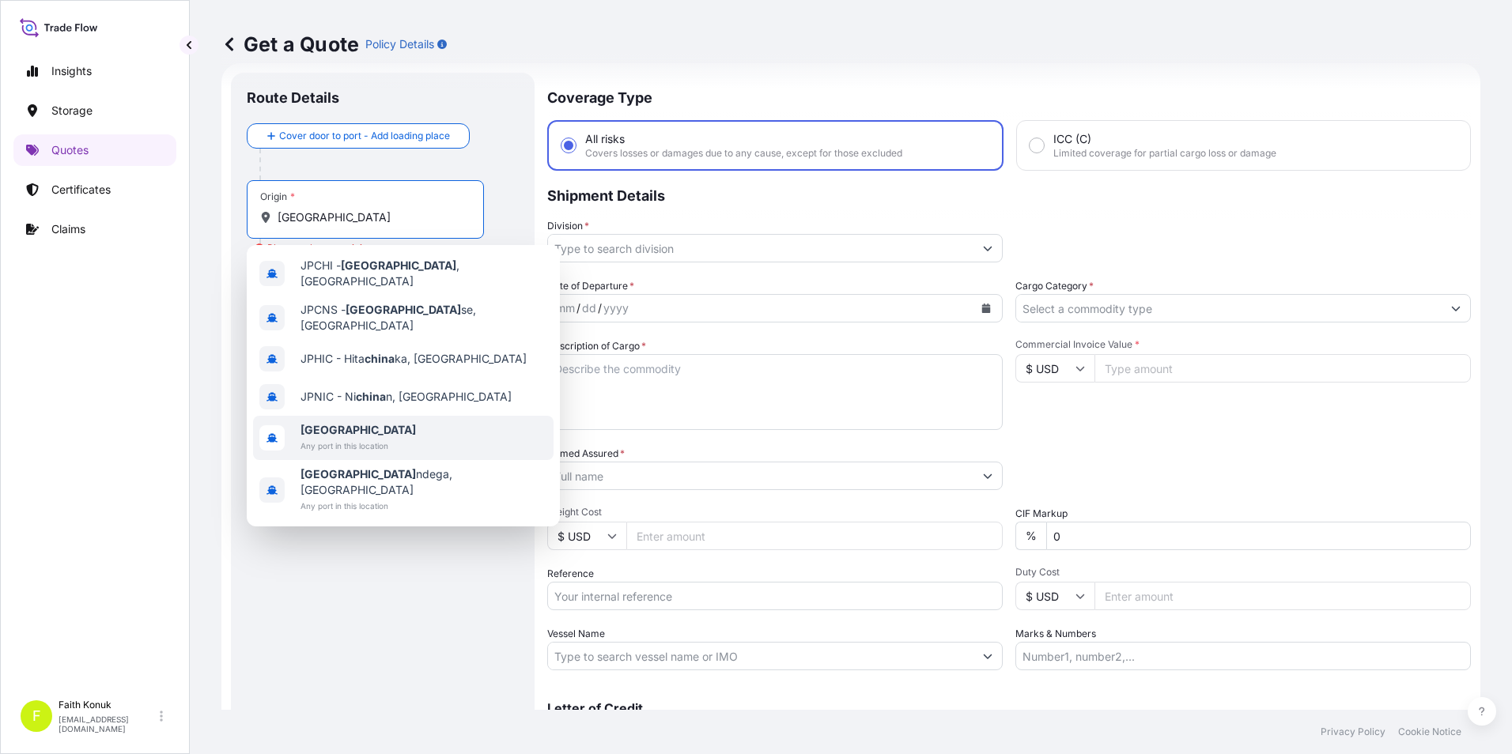
click at [350, 422] on span "[GEOGRAPHIC_DATA]" at bounding box center [357, 430] width 115 height 16
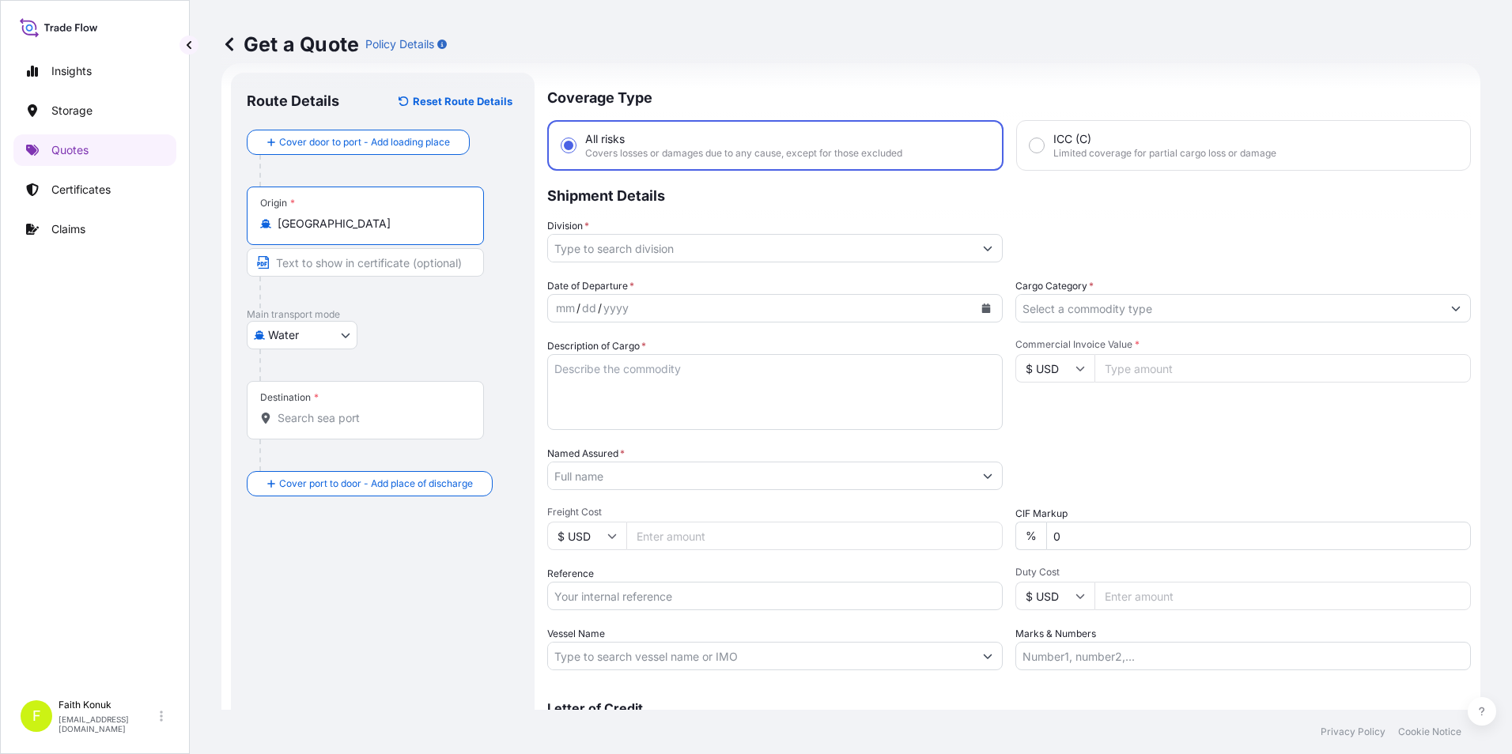
type input "[GEOGRAPHIC_DATA]"
click at [331, 417] on input "Destination *" at bounding box center [371, 418] width 187 height 16
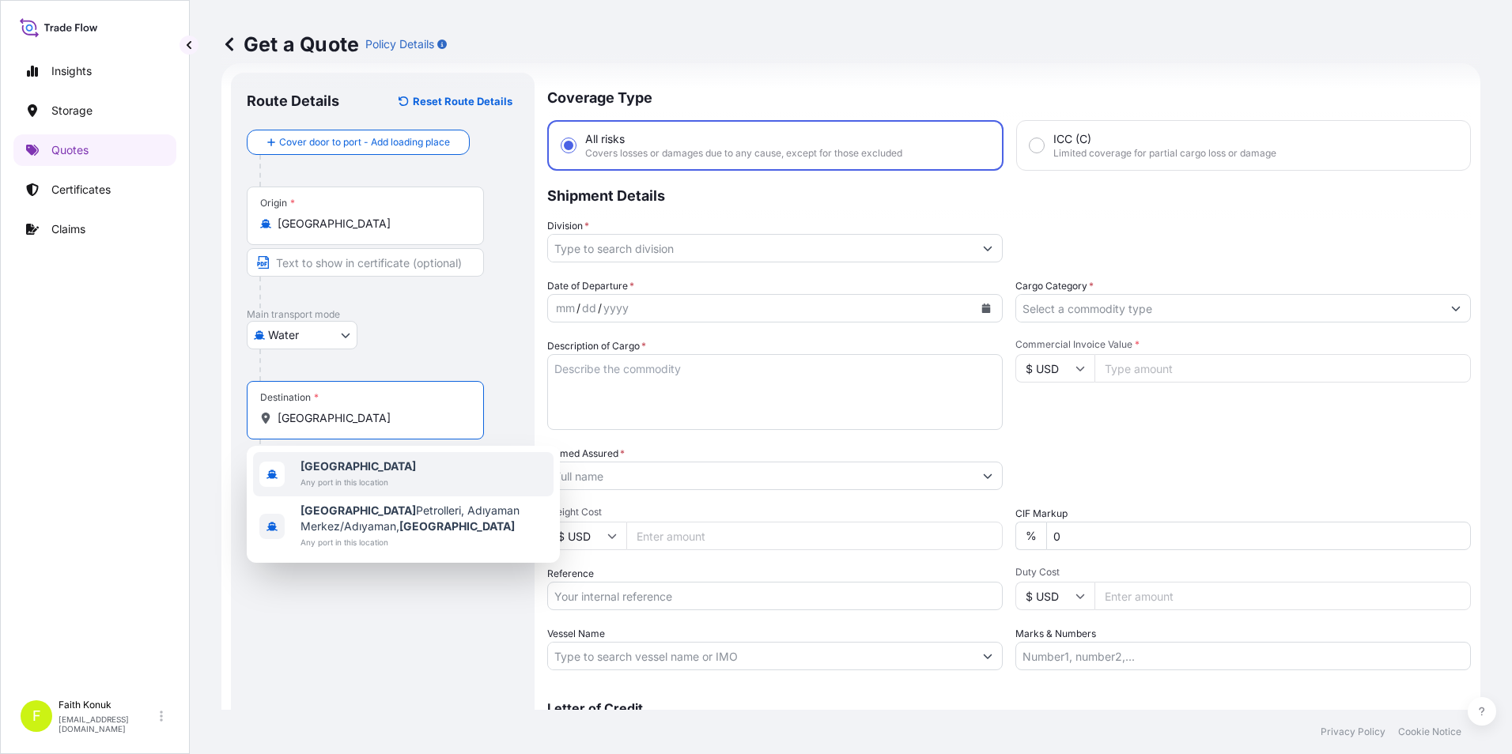
click at [335, 481] on span "Any port in this location" at bounding box center [357, 482] width 115 height 16
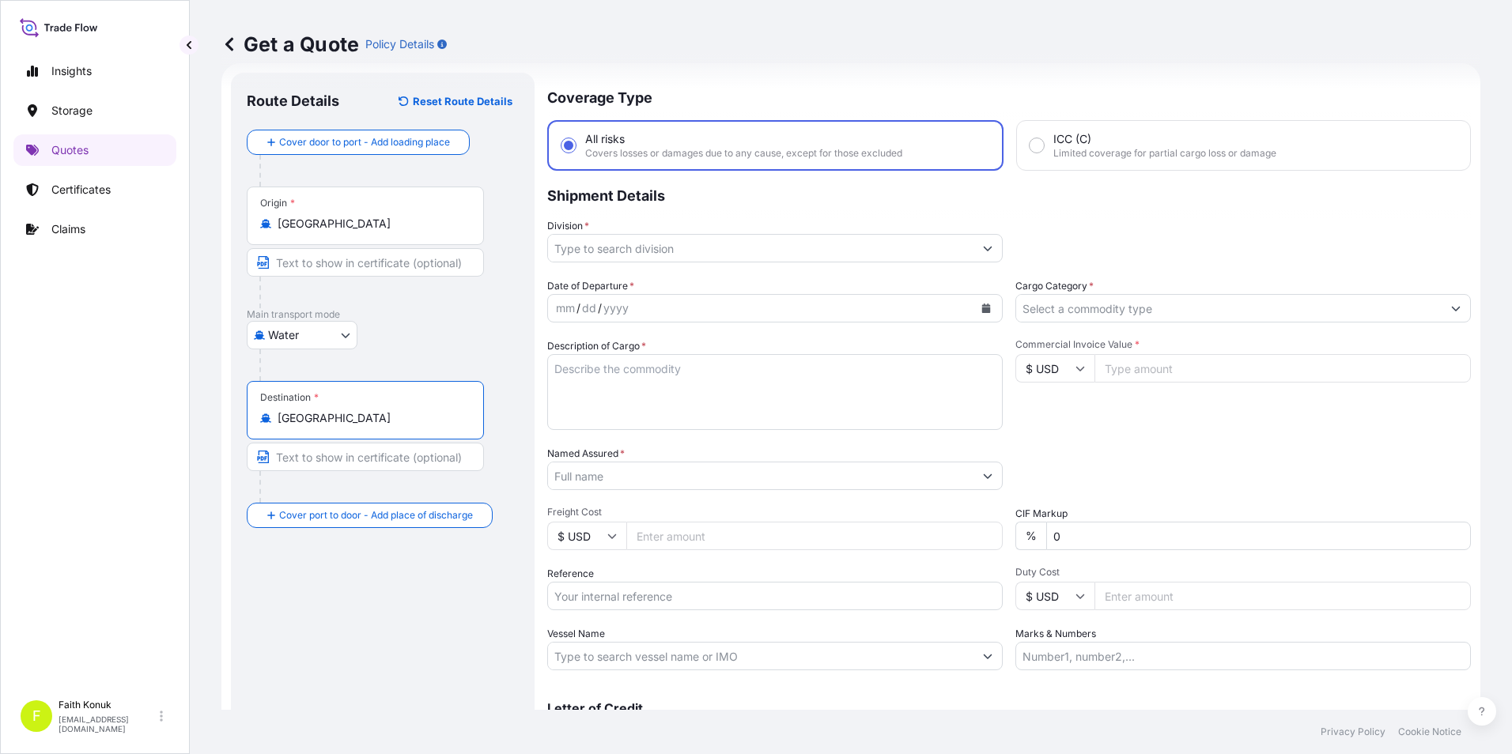
type input "[GEOGRAPHIC_DATA]"
click at [680, 251] on input "Division *" at bounding box center [760, 248] width 425 height 28
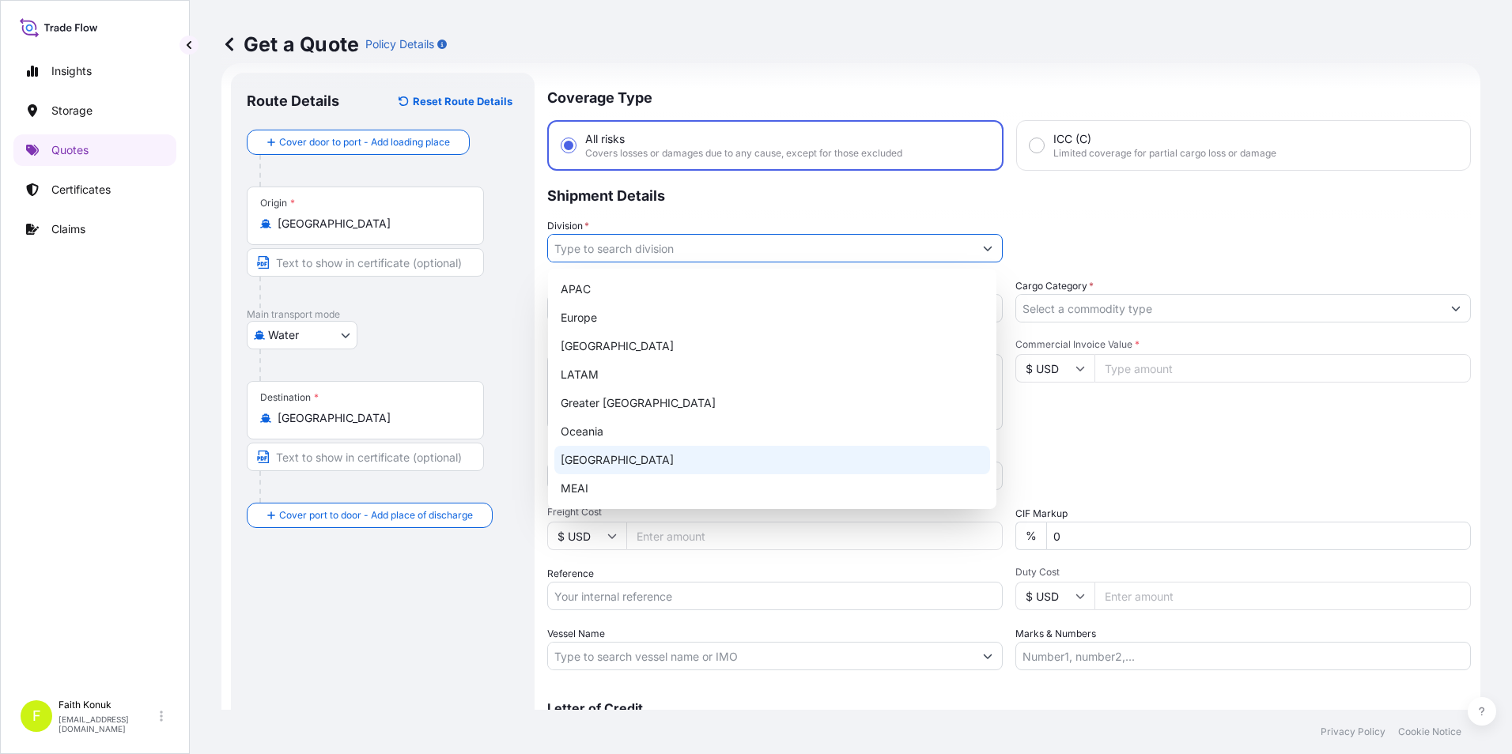
click at [572, 465] on div "[GEOGRAPHIC_DATA]" at bounding box center [772, 460] width 436 height 28
type input "[GEOGRAPHIC_DATA]"
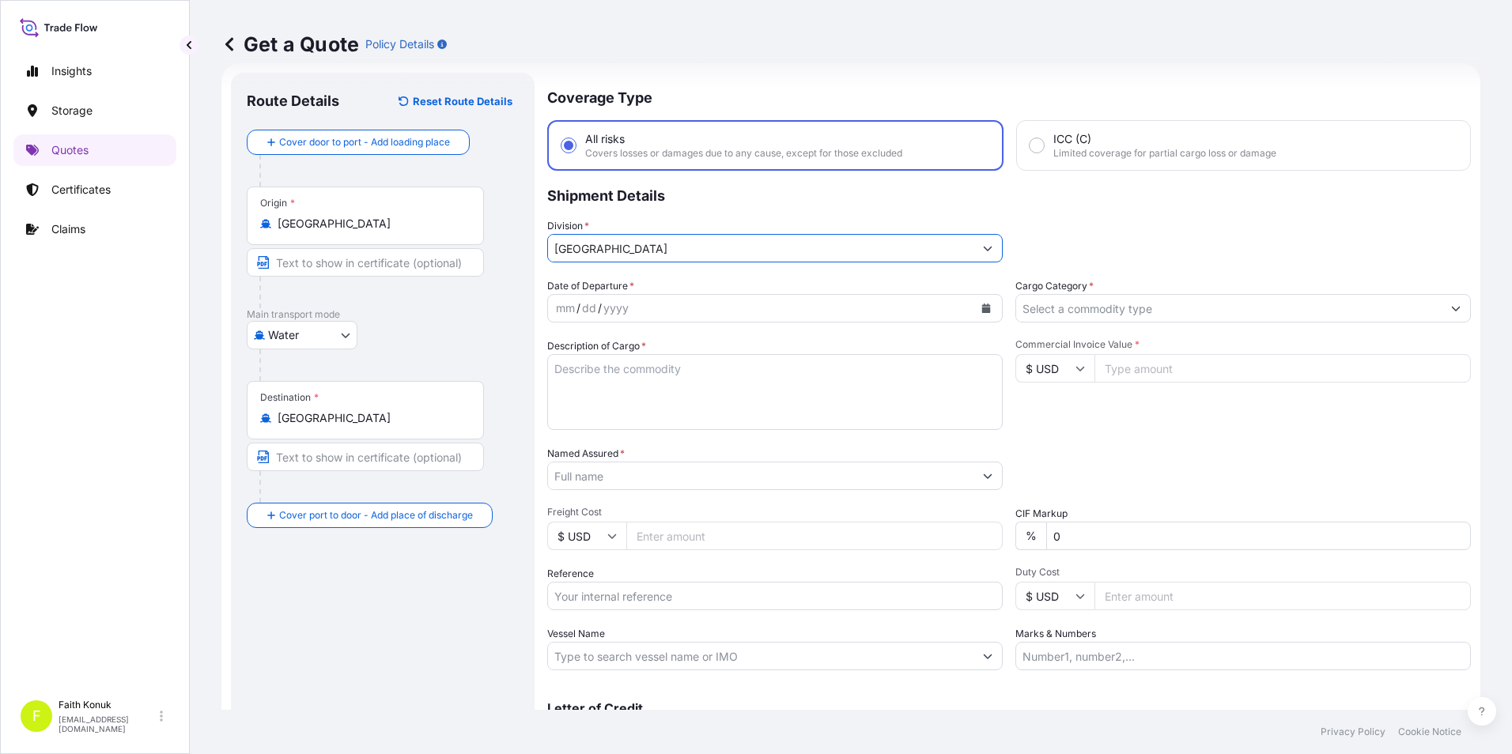
click at [982, 305] on icon "Calendar" at bounding box center [986, 308] width 9 height 9
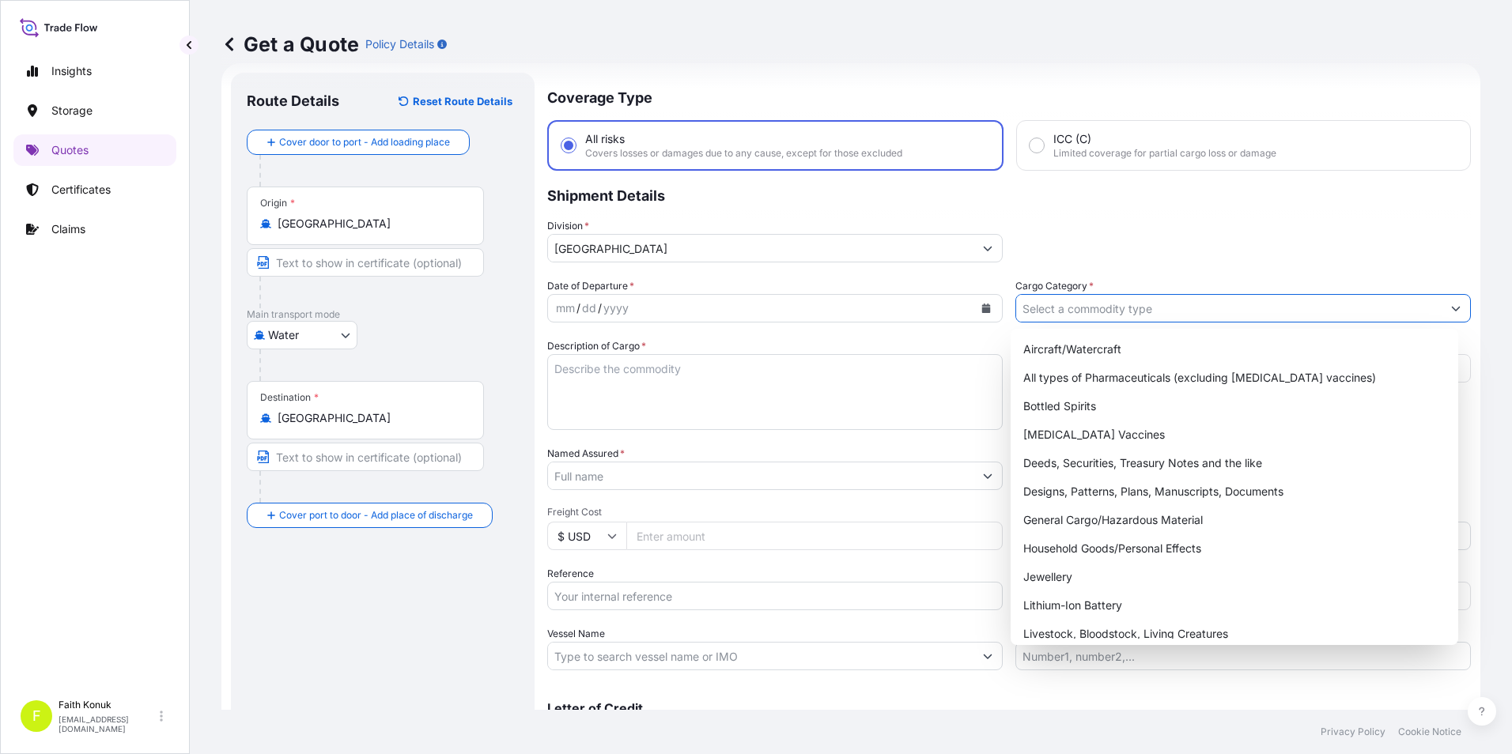
click at [1122, 310] on input "Cargo Category *" at bounding box center [1228, 308] width 425 height 28
click at [1077, 512] on div "General Cargo/Hazardous Material" at bounding box center [1235, 520] width 436 height 28
type input "General Cargo/Hazardous Material"
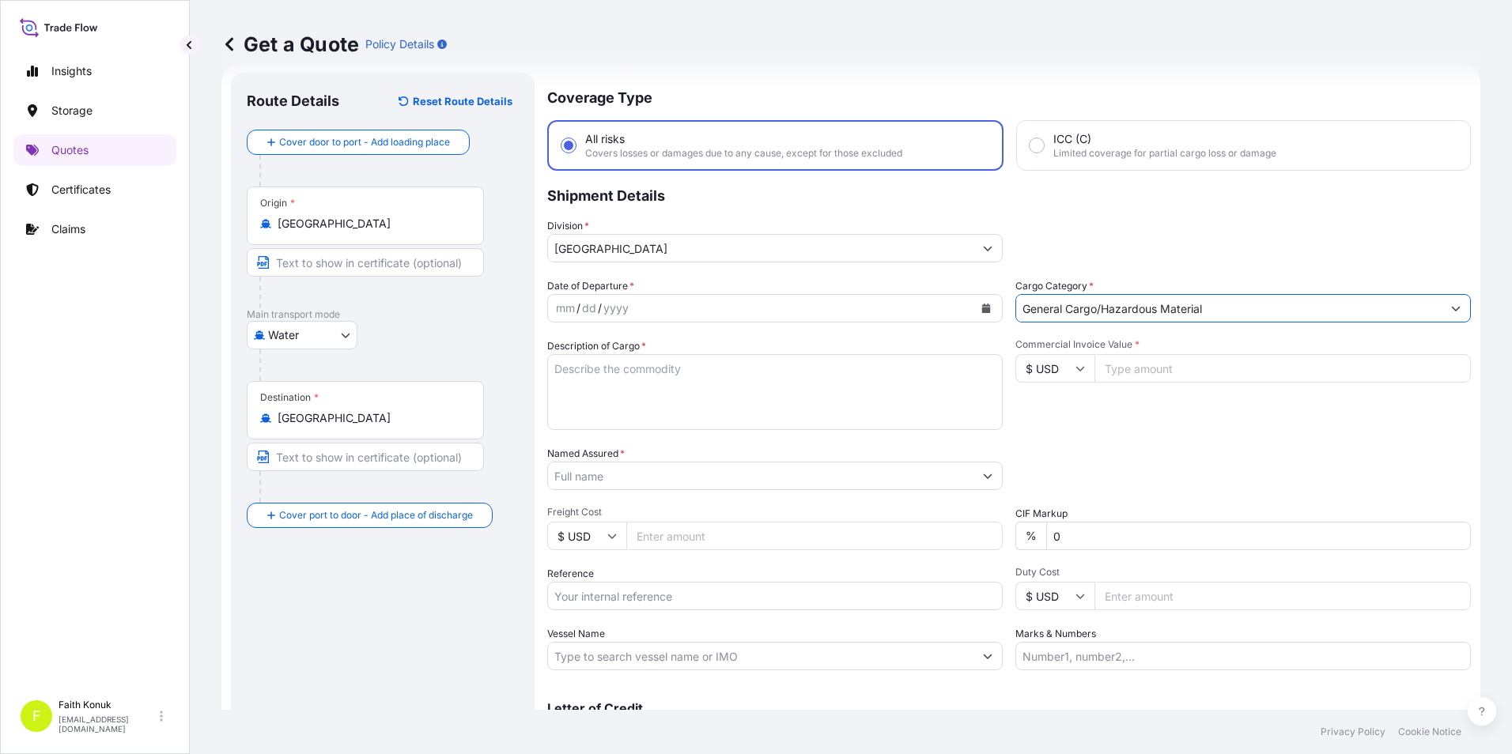
click at [638, 382] on textarea "Description of Cargo *" at bounding box center [774, 392] width 455 height 76
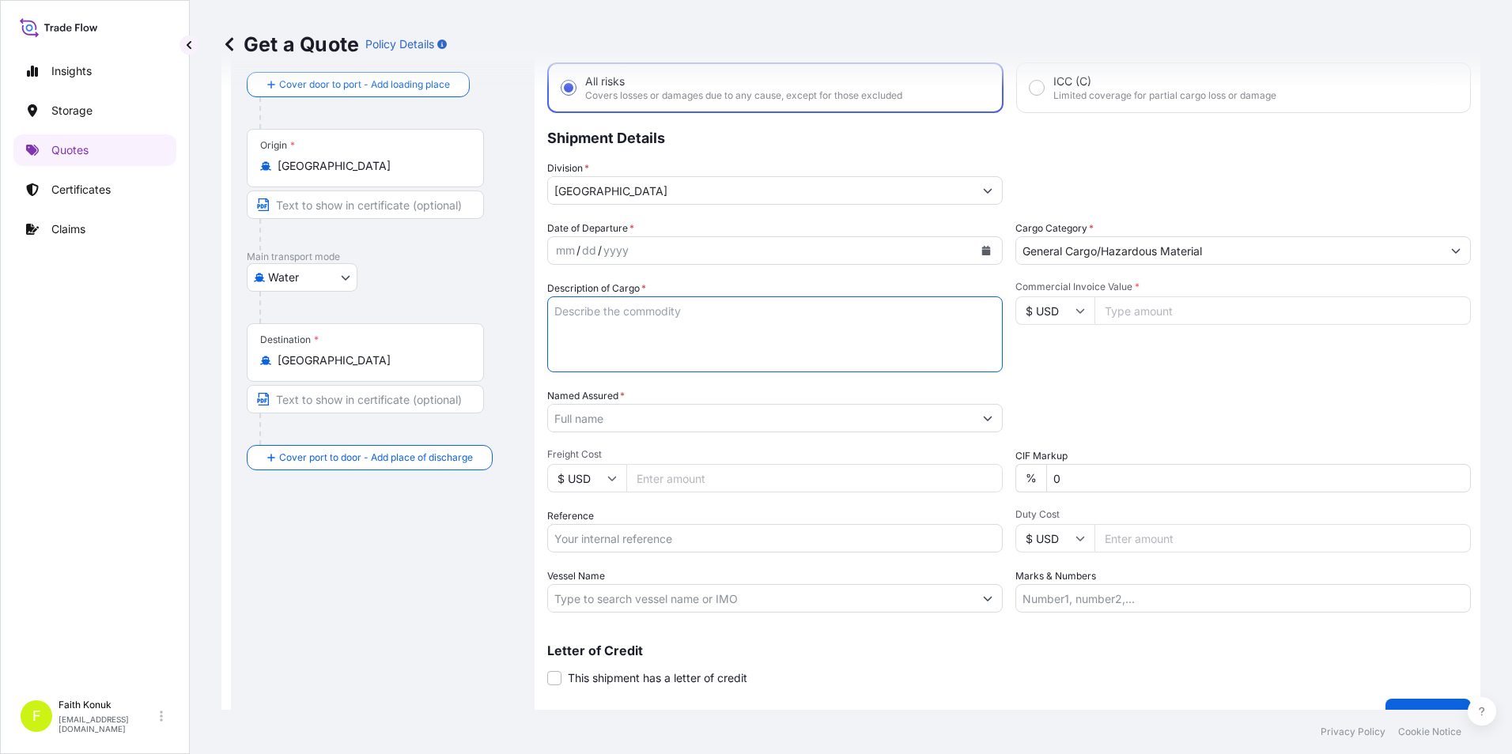
scroll to position [34, 0]
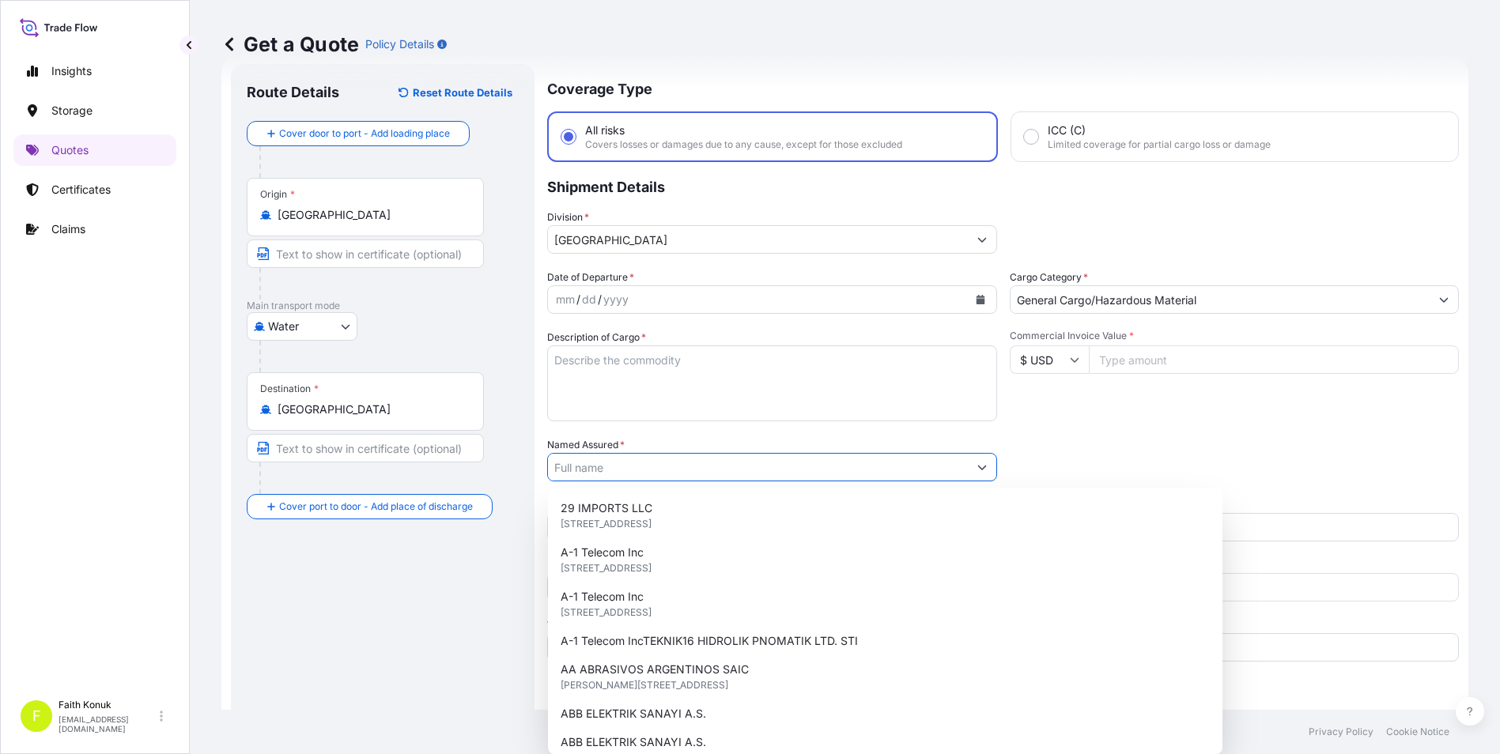
click at [726, 471] on input "Named Assured *" at bounding box center [758, 467] width 420 height 28
click at [686, 468] on input "Named Assured *" at bounding box center [760, 467] width 425 height 28
paste input "Recep AKKUŞ"
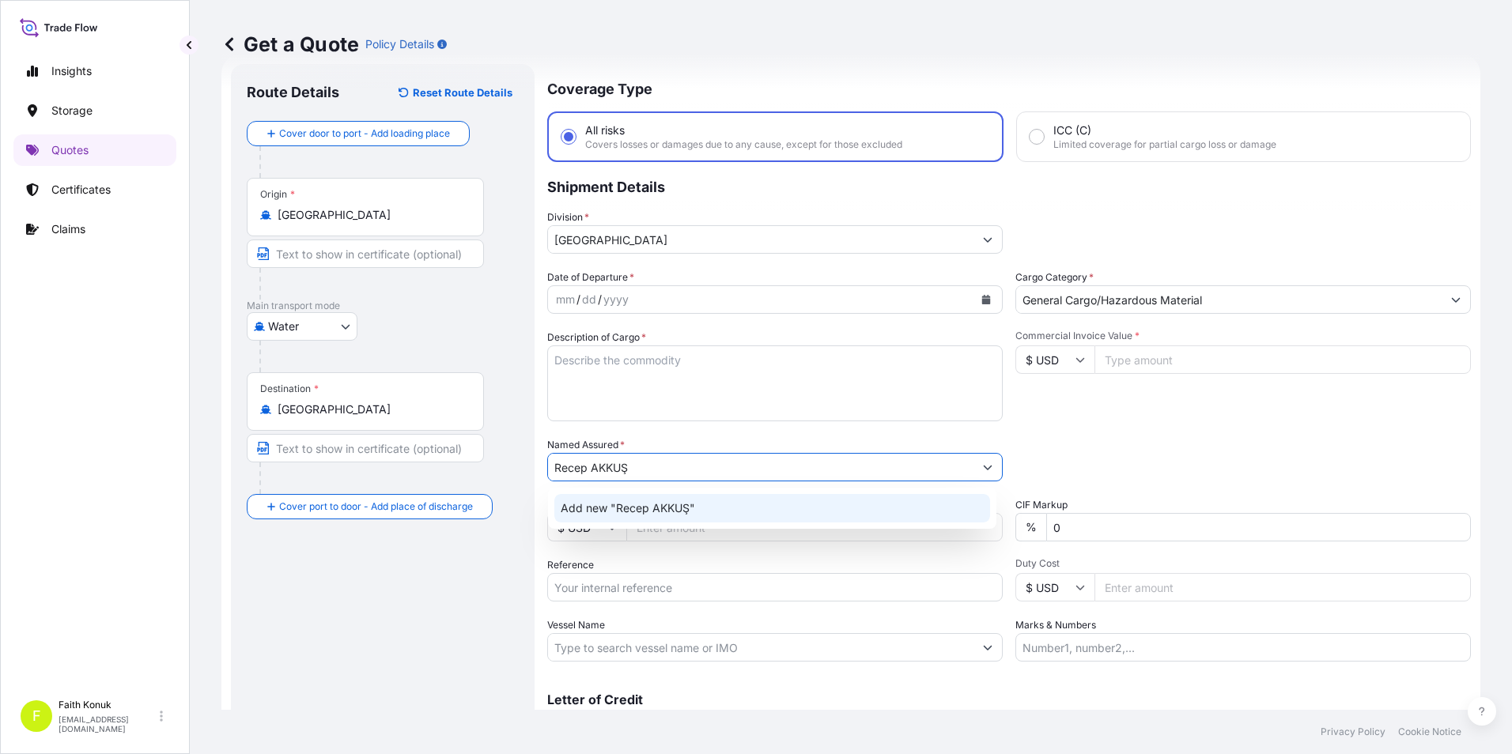
click at [636, 506] on span "Add new "Recep AKKUŞ"" at bounding box center [628, 509] width 134 height 16
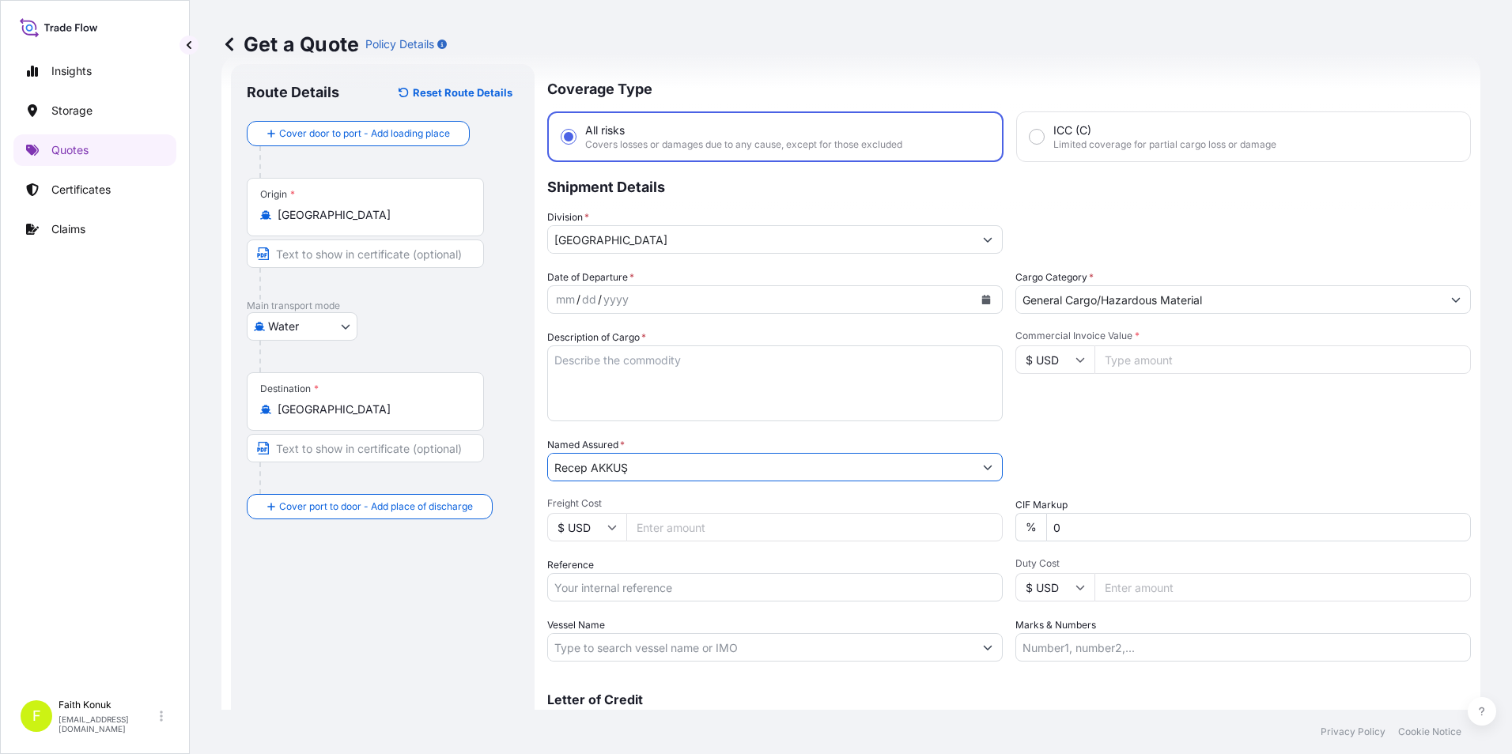
type input "Recep AKKUŞ"
click at [413, 583] on div "Route Details Reset Route Details Cover door to port - Add loading place Place …" at bounding box center [383, 422] width 272 height 684
click at [640, 585] on input "Reference" at bounding box center [774, 587] width 455 height 28
drag, startPoint x: 621, startPoint y: 373, endPoint x: 629, endPoint y: 376, distance: 8.5
click at [621, 373] on textarea "Description of Cargo *" at bounding box center [774, 384] width 455 height 76
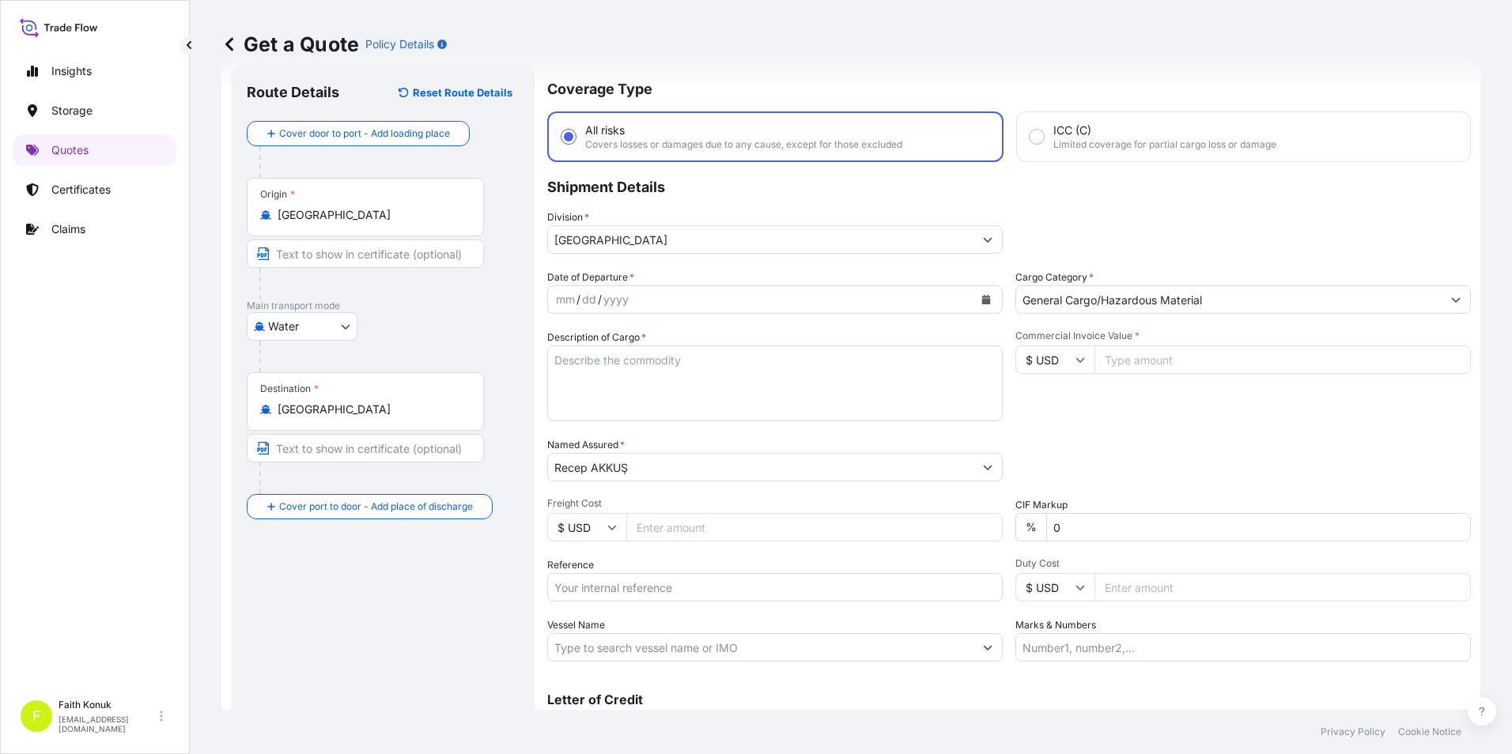
drag, startPoint x: 661, startPoint y: 341, endPoint x: 663, endPoint y: 327, distance: 13.6
click at [663, 327] on div "Date of Departure * mm / dd / yyyy Cargo Category * General Cargo/Hazardous Mat…" at bounding box center [1009, 466] width 924 height 392
drag, startPoint x: 663, startPoint y: 327, endPoint x: 735, endPoint y: 365, distance: 81.0
click at [735, 365] on textarea "Description of Cargo *" at bounding box center [774, 384] width 455 height 76
paste textarea ""VRD-48 & VRD-90 & VMV-1 ""
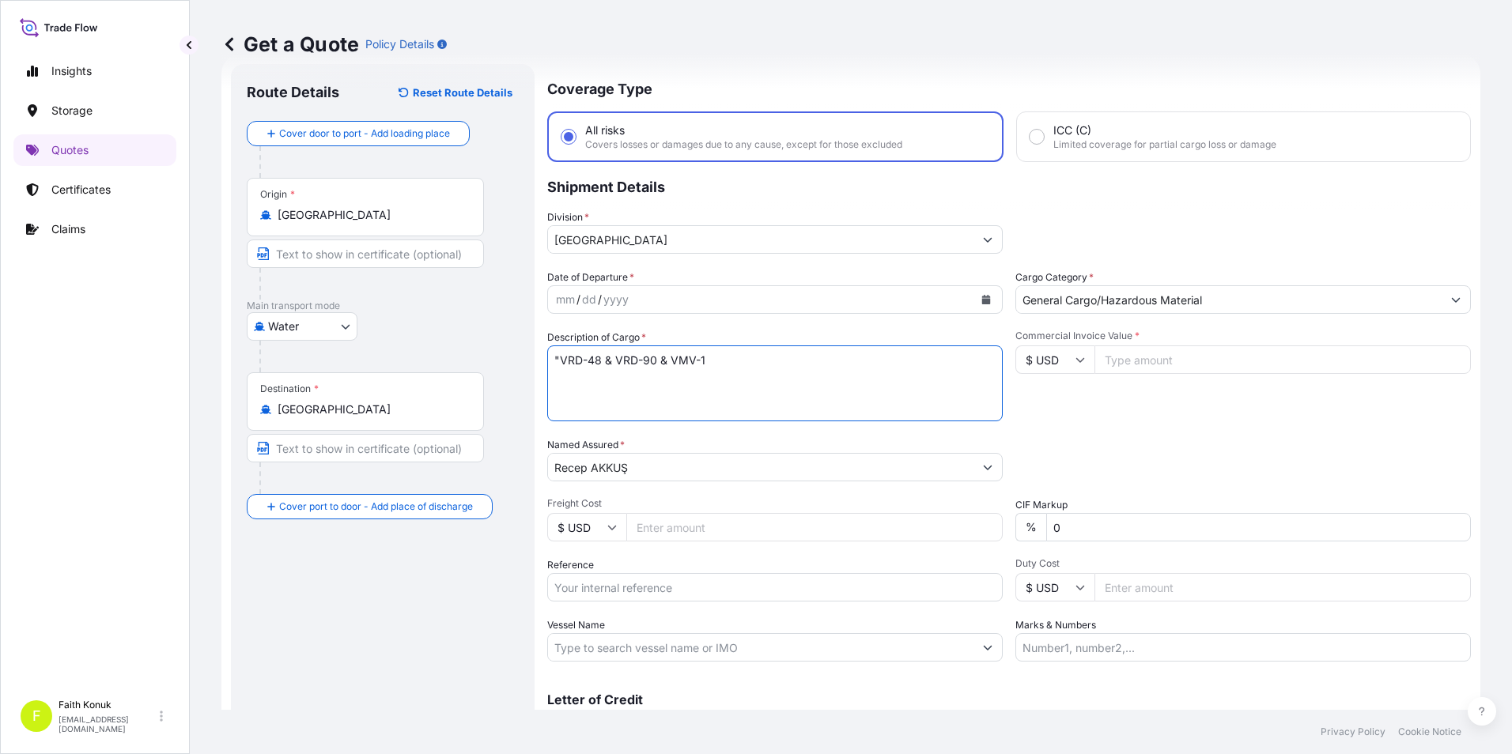
click at [561, 351] on textarea ""VRD-48 & VRD-90 & VMV-1" at bounding box center [774, 384] width 455 height 76
click at [703, 391] on textarea "VRD-48 & VRD-90 & VMV-1" at bounding box center [774, 384] width 455 height 76
paste textarea "IZM20250839"
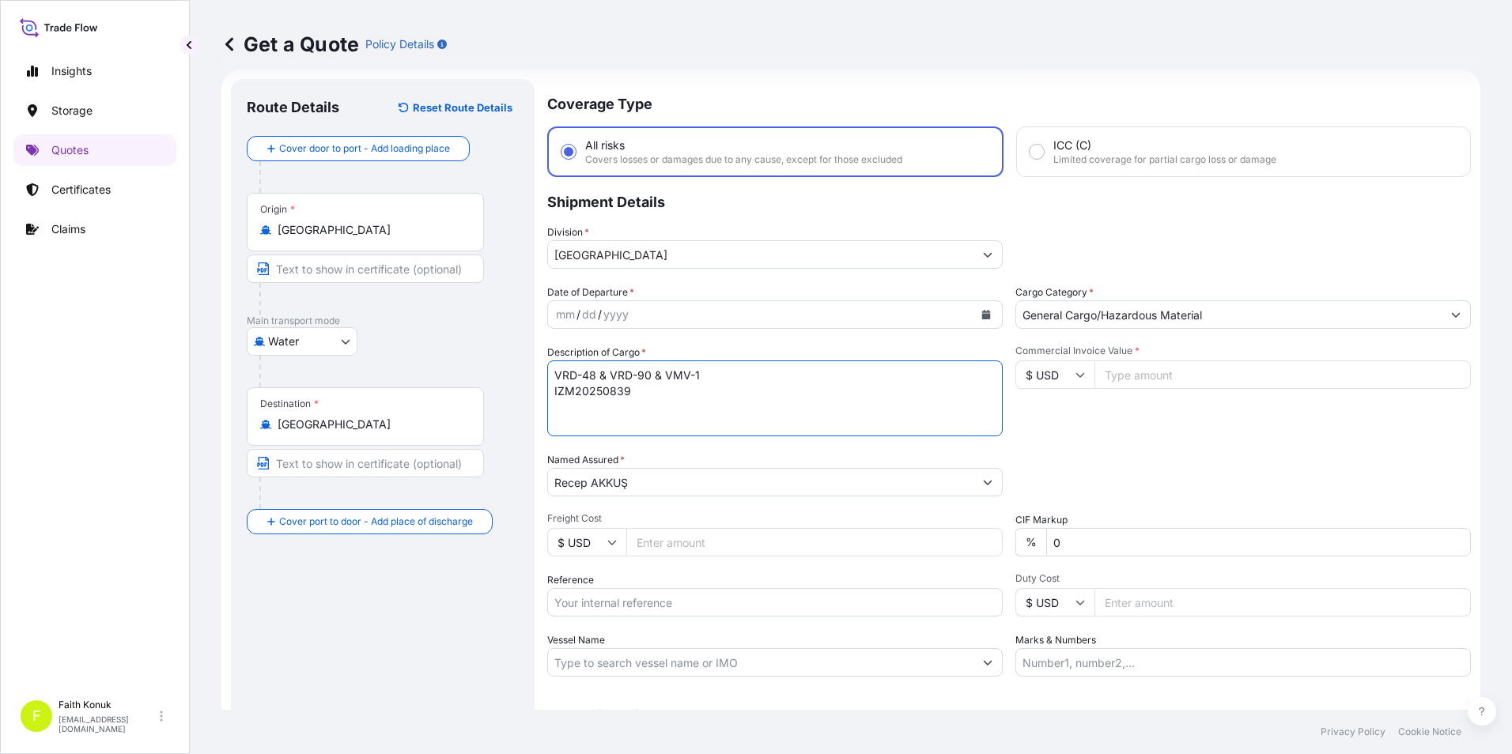
scroll to position [0, 0]
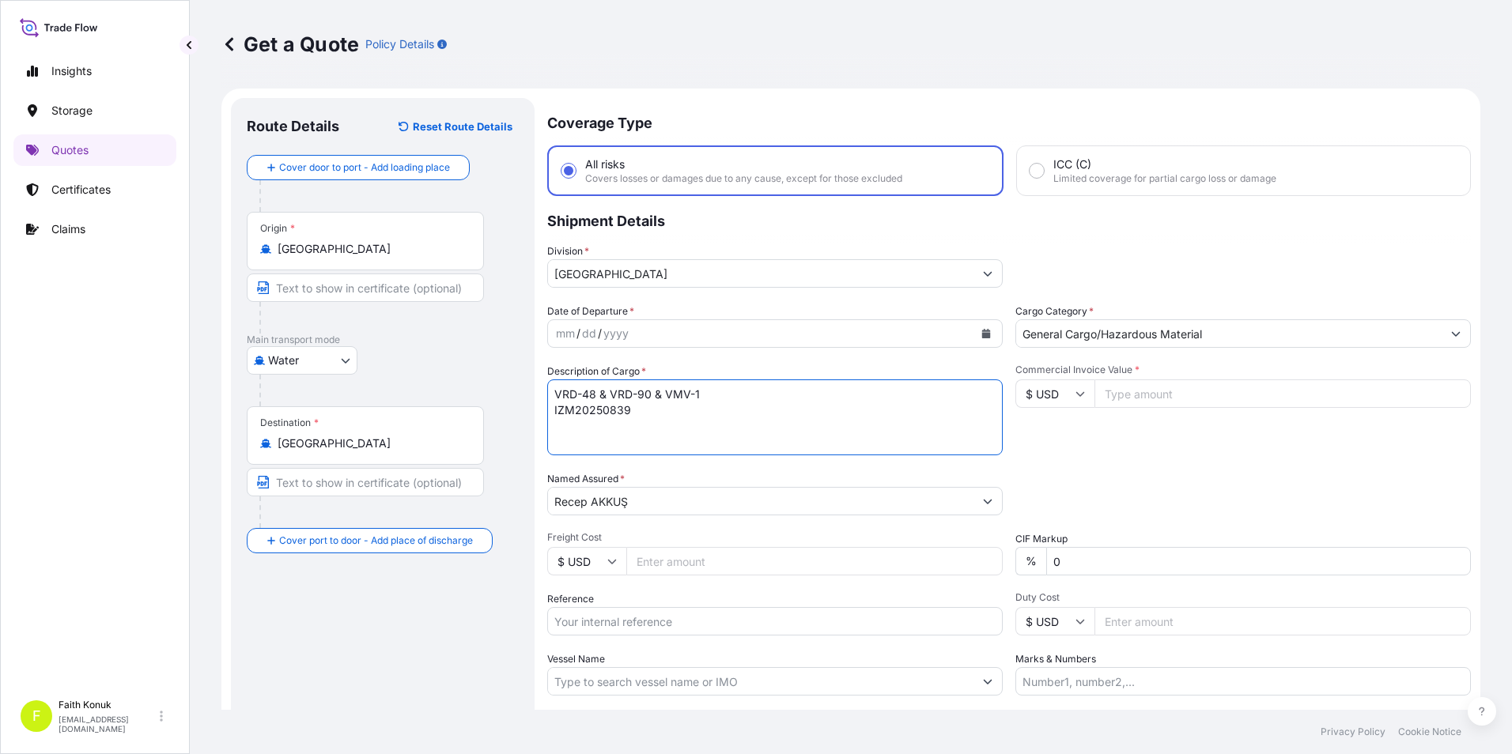
type textarea "VRD-48 & VRD-90 & VMV-1 IZM20250839"
click at [1142, 396] on input "Commercial Invoice Value *" at bounding box center [1282, 394] width 376 height 28
type input "5440"
click at [1138, 450] on div "Commercial Invoice Value * $ USD 5440" at bounding box center [1242, 410] width 455 height 92
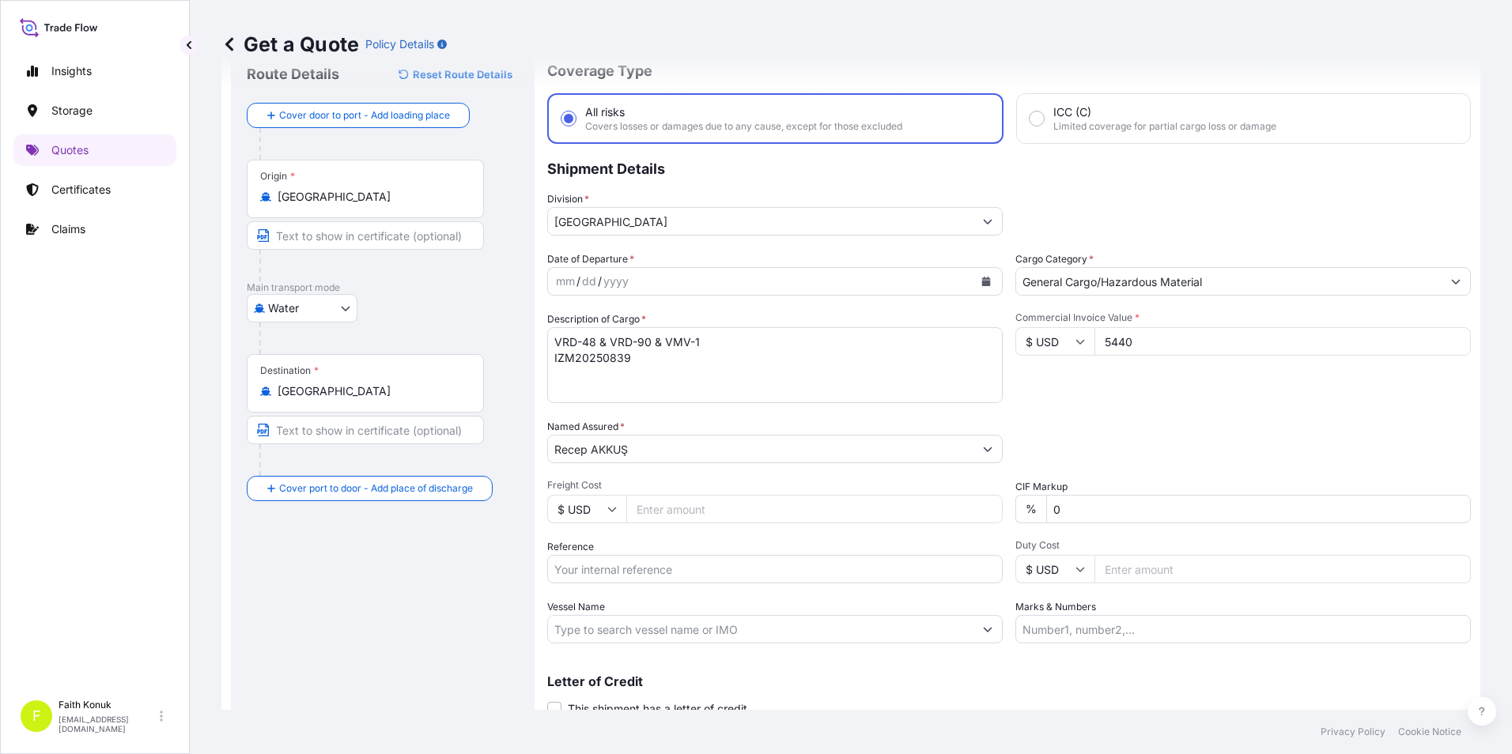
scroll to position [79, 0]
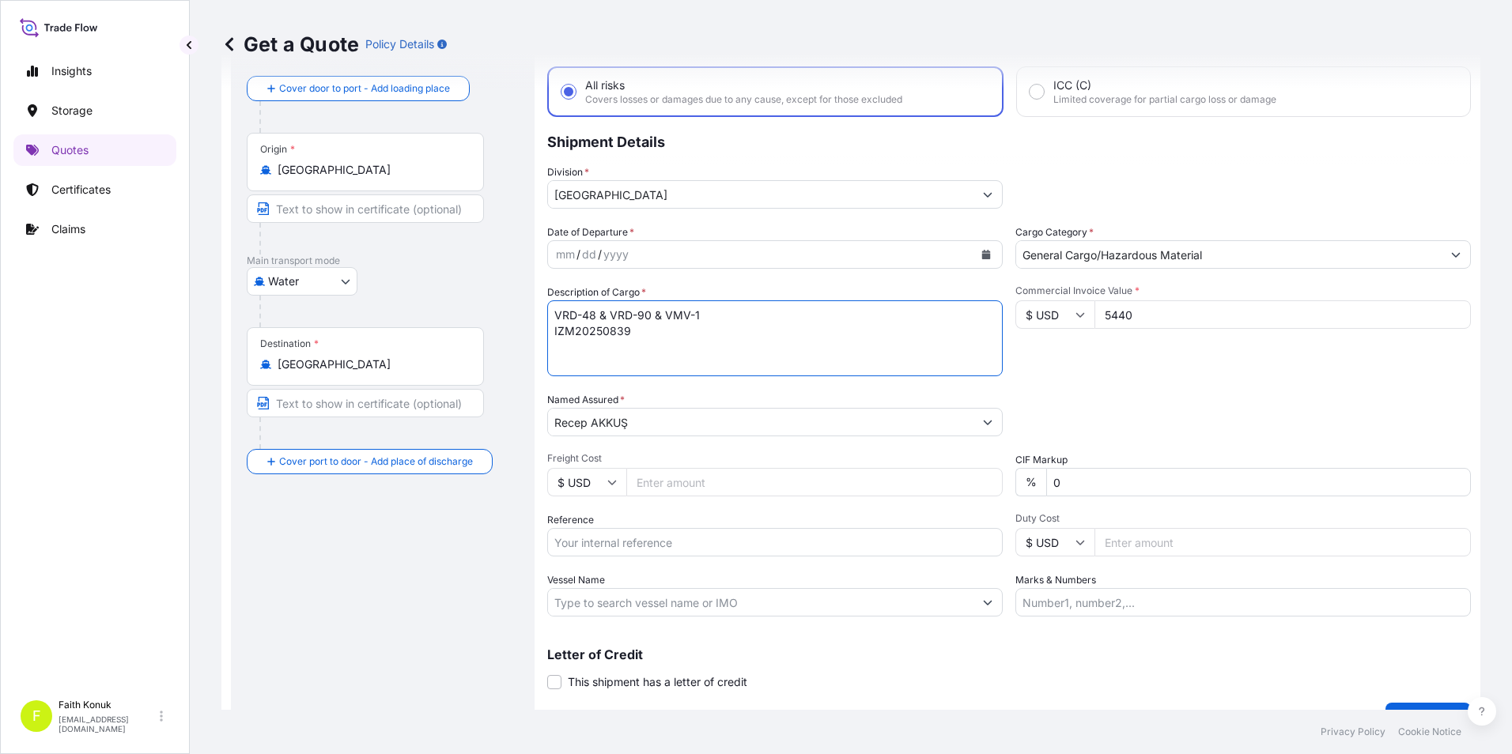
click at [576, 368] on textarea "VRD-48 & VRD-90 & VMV-1 IZM20250839" at bounding box center [774, 338] width 455 height 76
click at [640, 358] on textarea "VRD-48 & VRD-90 & VMV-1 IZM20250839" at bounding box center [774, 338] width 455 height 76
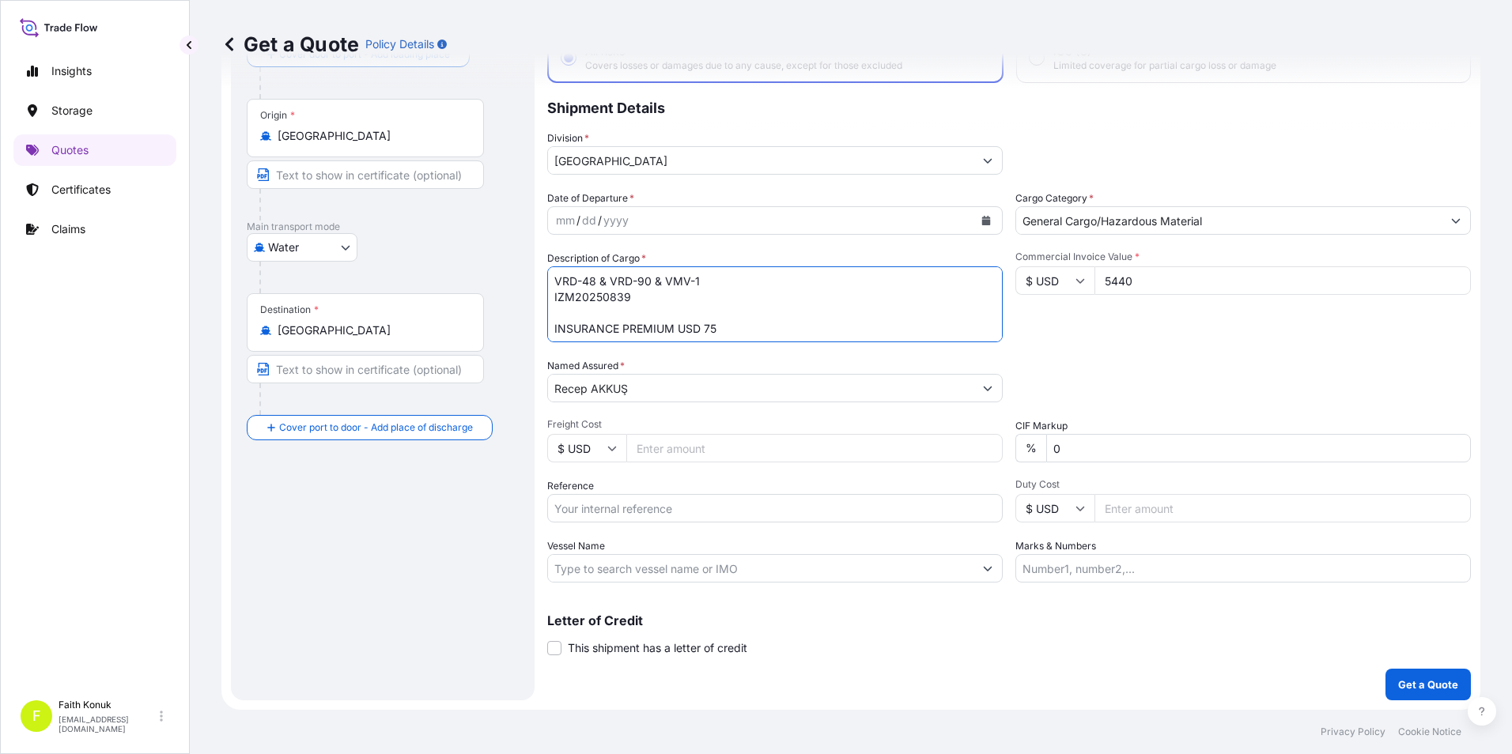
type textarea "VRD-48 & VRD-90 & VMV-1 IZM20250839 INSURANCE PREMIUM USD 75"
click at [1158, 396] on div "Packing Category Type to search a container mode Please select a primary mode o…" at bounding box center [1242, 380] width 455 height 44
click at [1094, 361] on div "Packing Category Type to search a container mode Please select a primary mode o…" at bounding box center [1242, 380] width 455 height 44
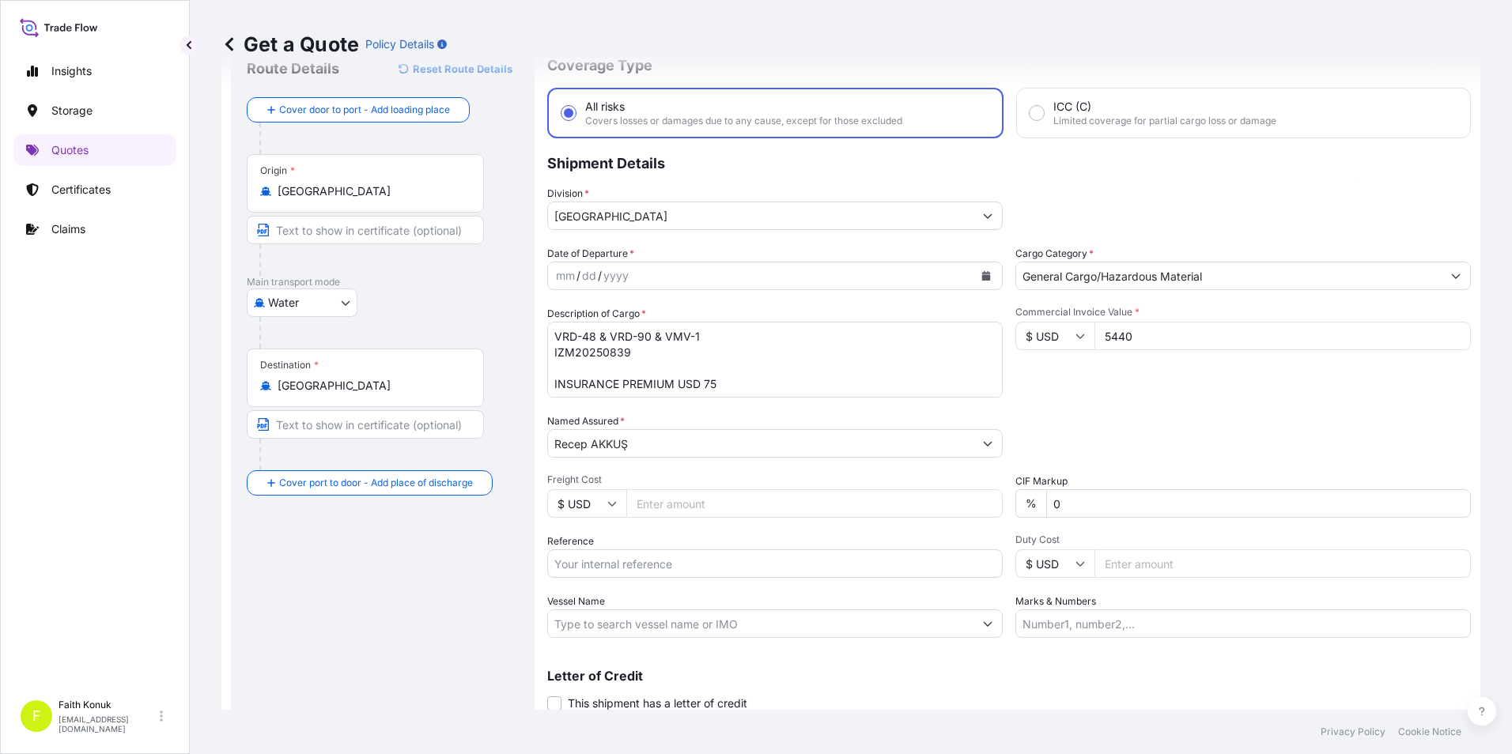
scroll to position [0, 0]
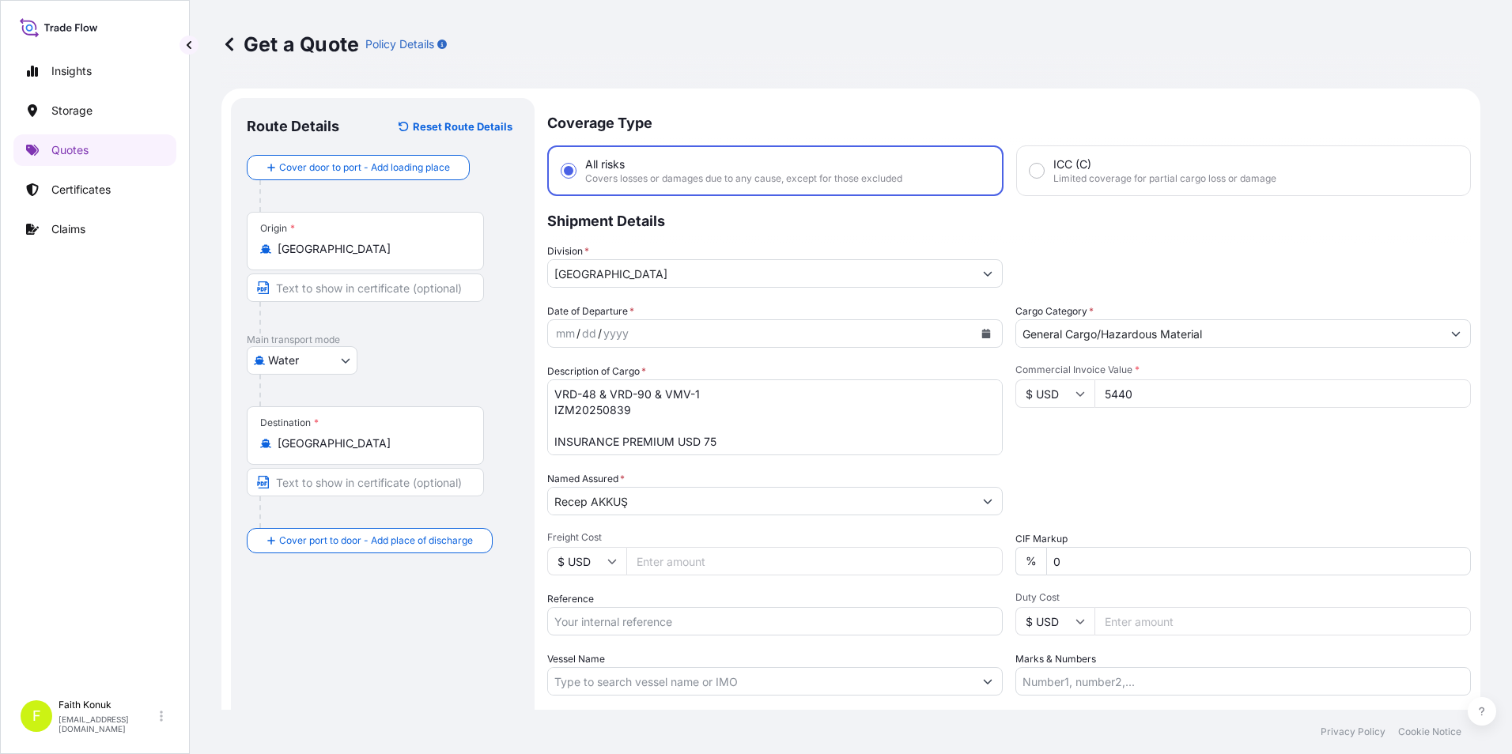
drag, startPoint x: 248, startPoint y: 33, endPoint x: 223, endPoint y: 34, distance: 25.3
click at [223, 34] on p "Get a Quote" at bounding box center [290, 44] width 138 height 25
click at [221, 37] on icon at bounding box center [229, 44] width 16 height 16
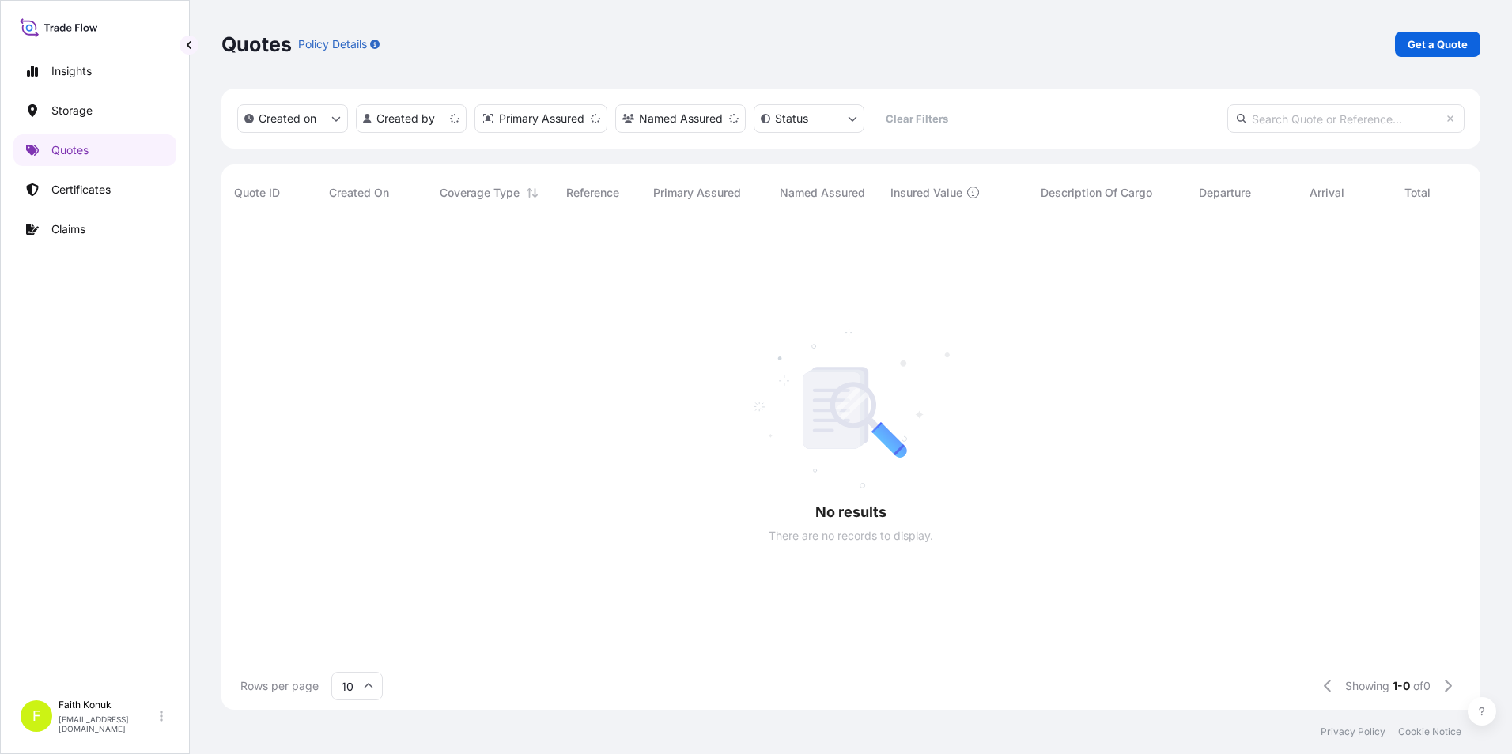
scroll to position [485, 1247]
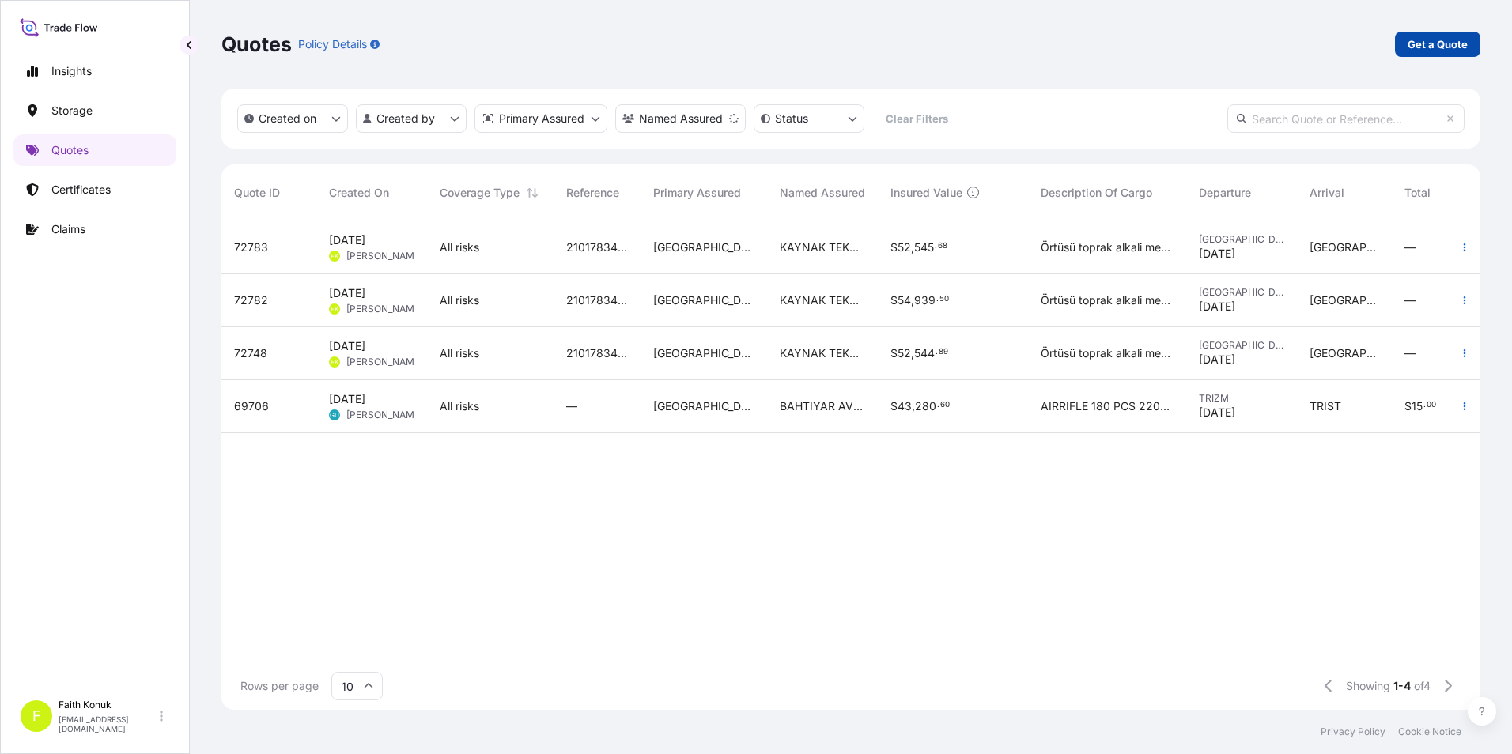
click at [1433, 38] on p "Get a Quote" at bounding box center [1437, 44] width 60 height 16
select select "Water"
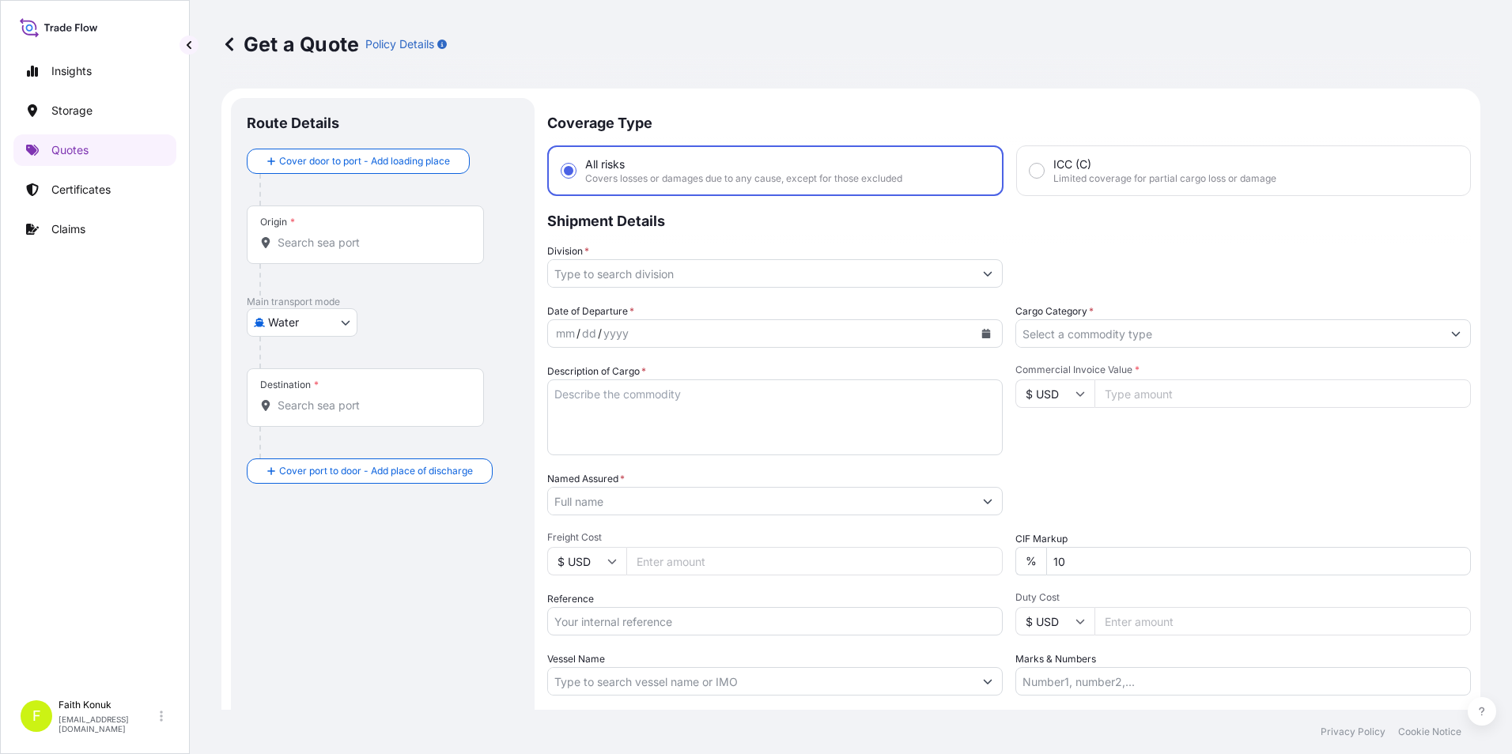
scroll to position [25, 0]
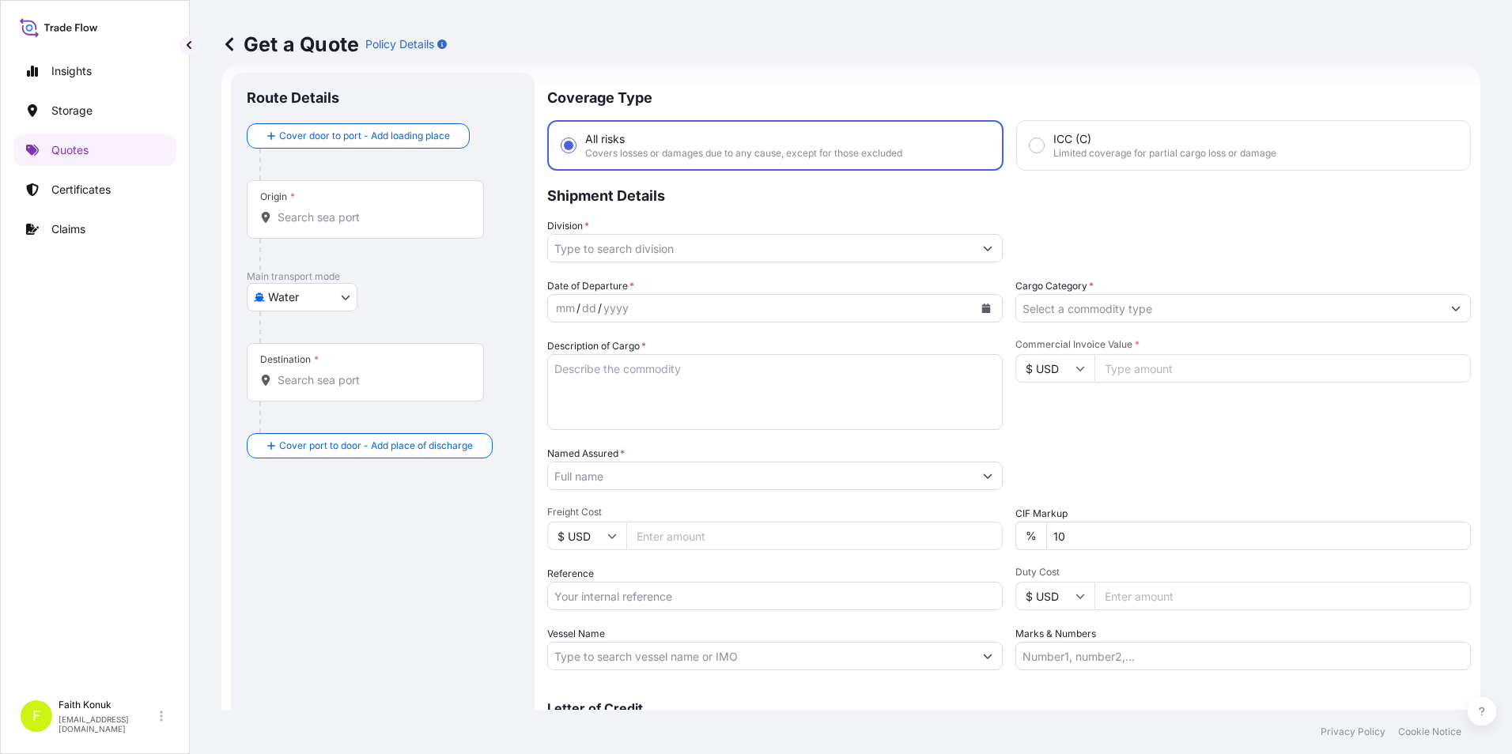
click at [330, 210] on input "Origin *" at bounding box center [371, 218] width 187 height 16
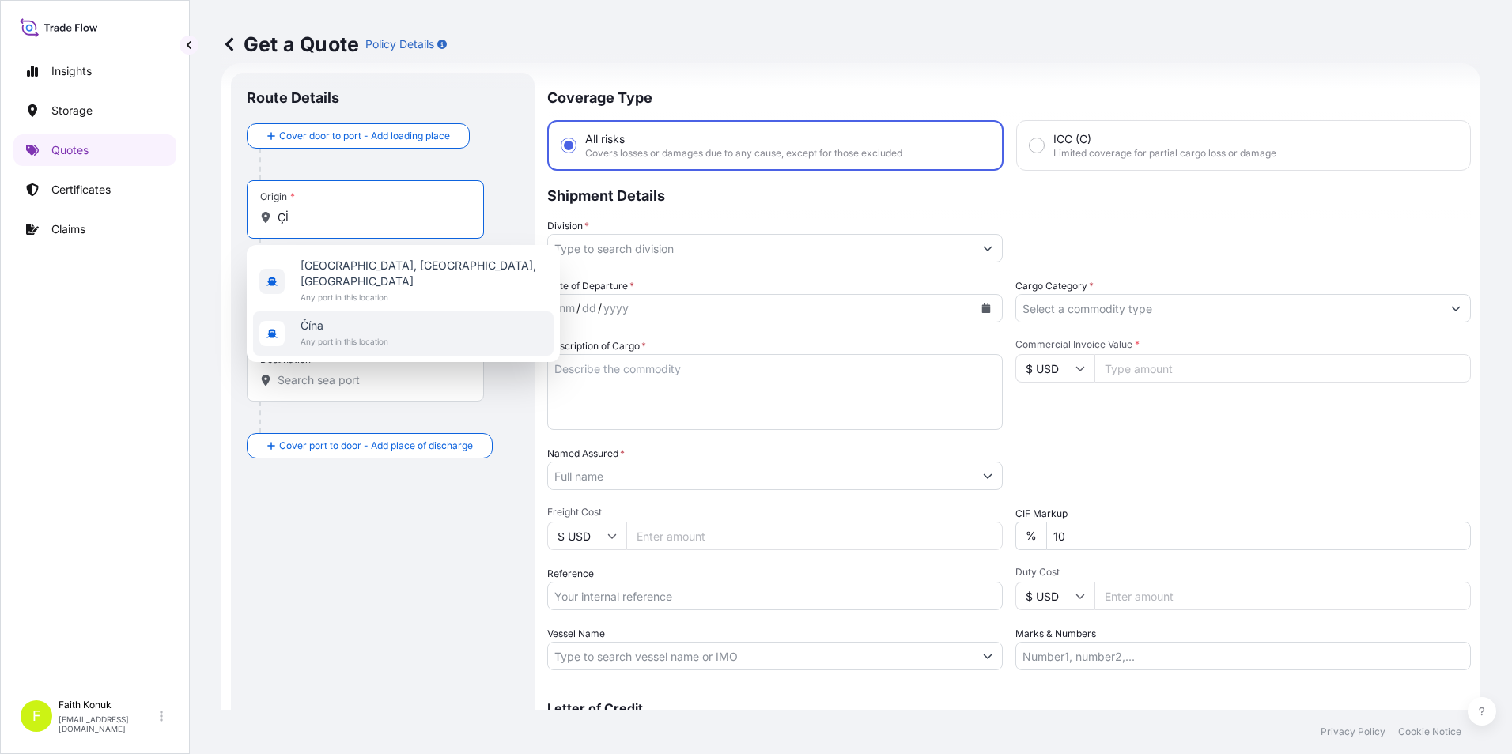
type input "Ç"
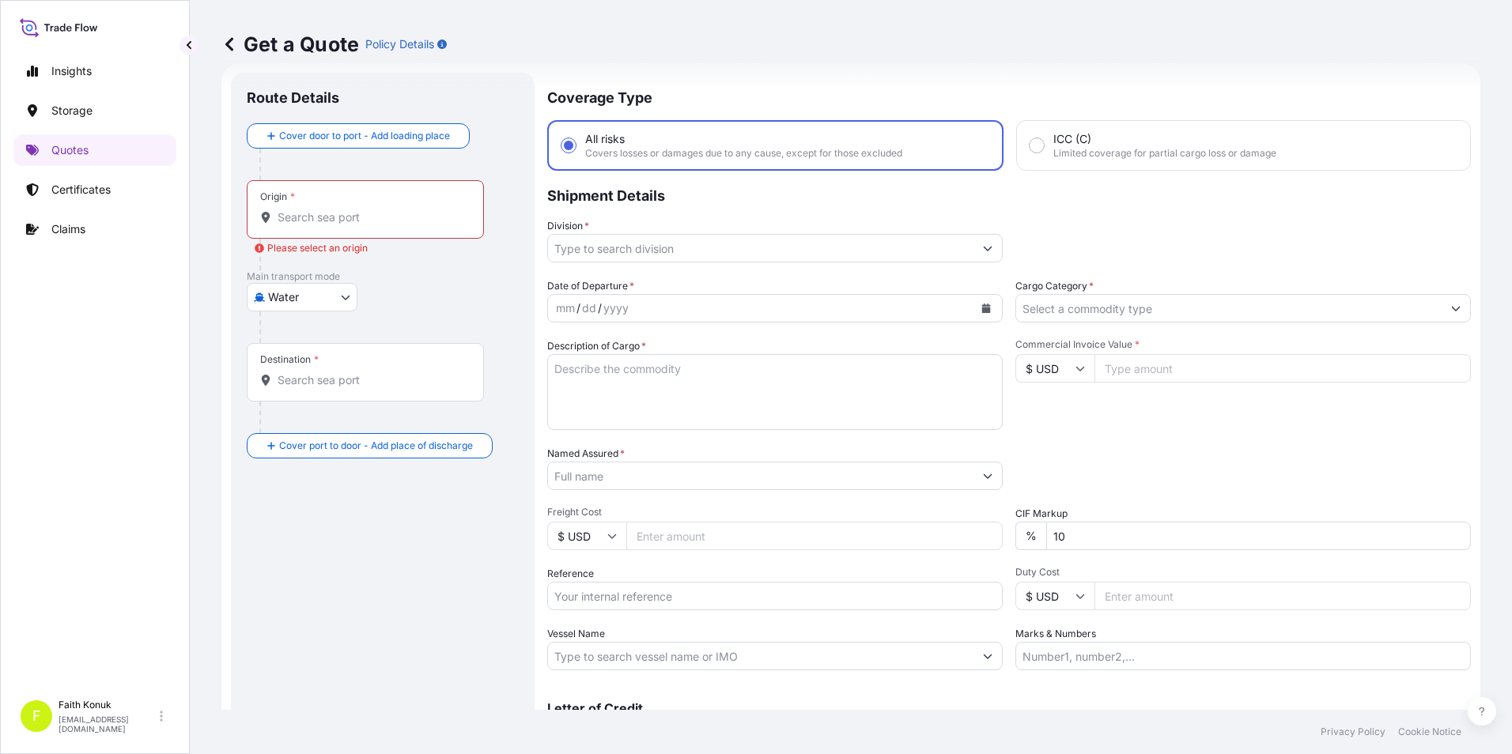
click at [295, 223] on input "Origin * Please select an origin" at bounding box center [371, 218] width 187 height 16
paste input "SHEKOU"
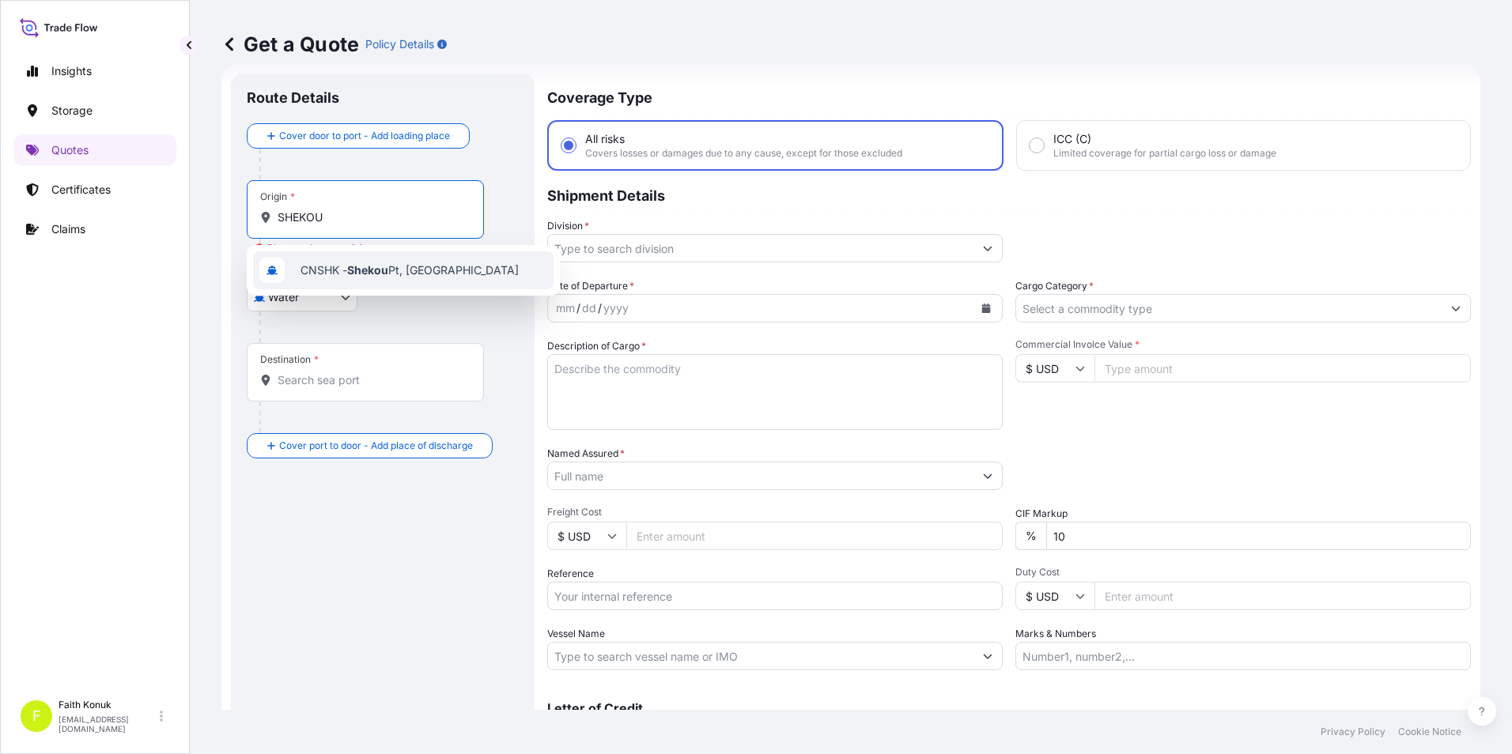
click at [372, 277] on span "CNSHK - Shekou Pt, [GEOGRAPHIC_DATA]" at bounding box center [409, 271] width 218 height 16
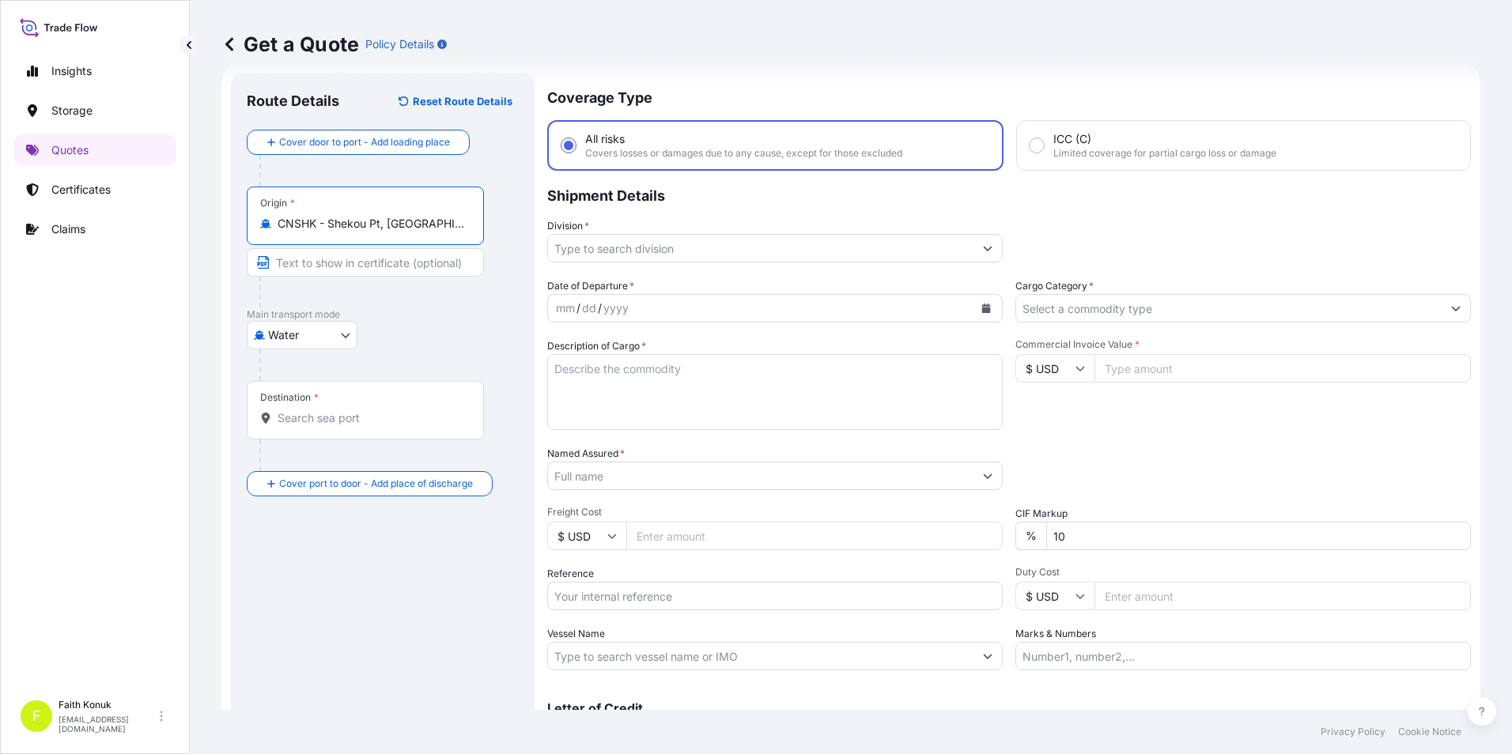
type input "CNSHK - Shekou Pt, [GEOGRAPHIC_DATA]"
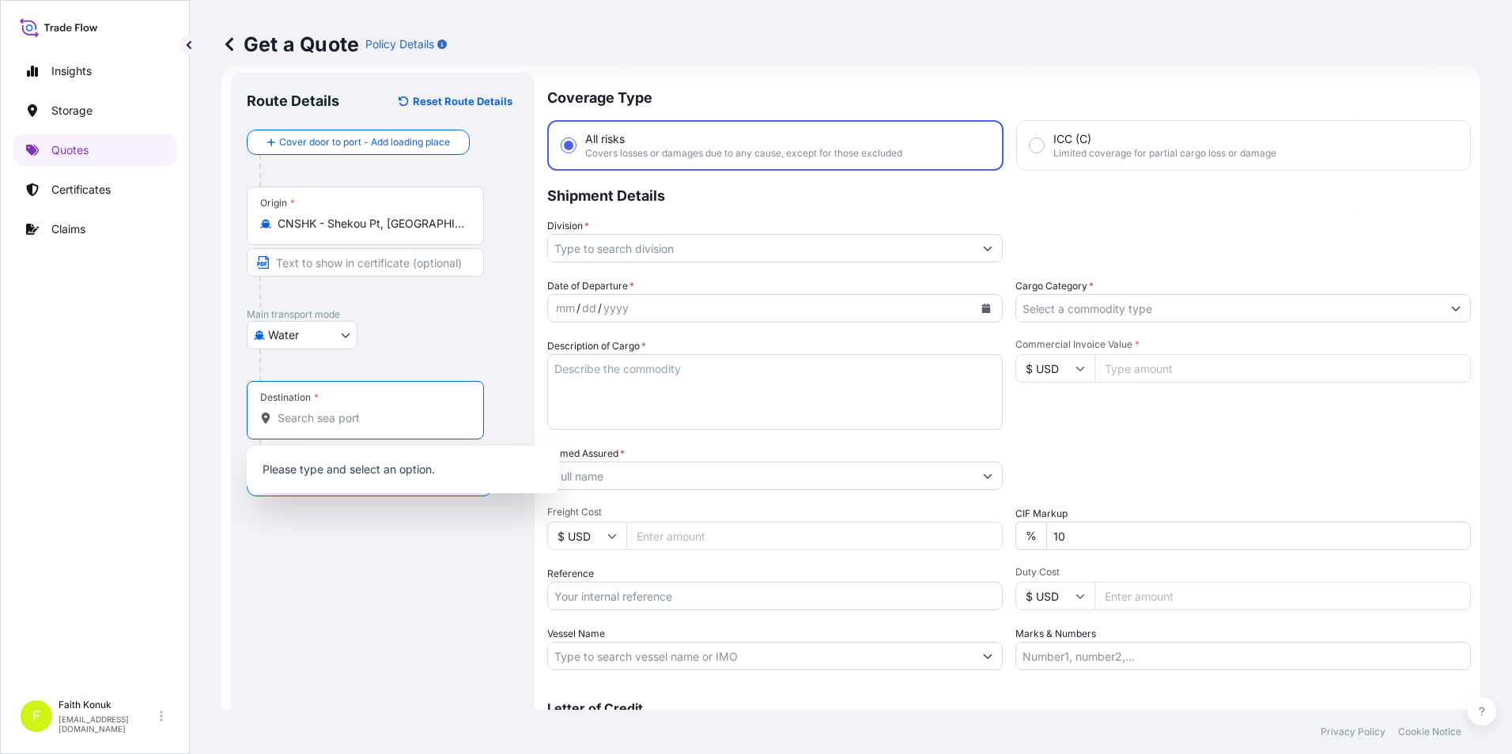
click at [336, 424] on input "Destination *" at bounding box center [371, 418] width 187 height 16
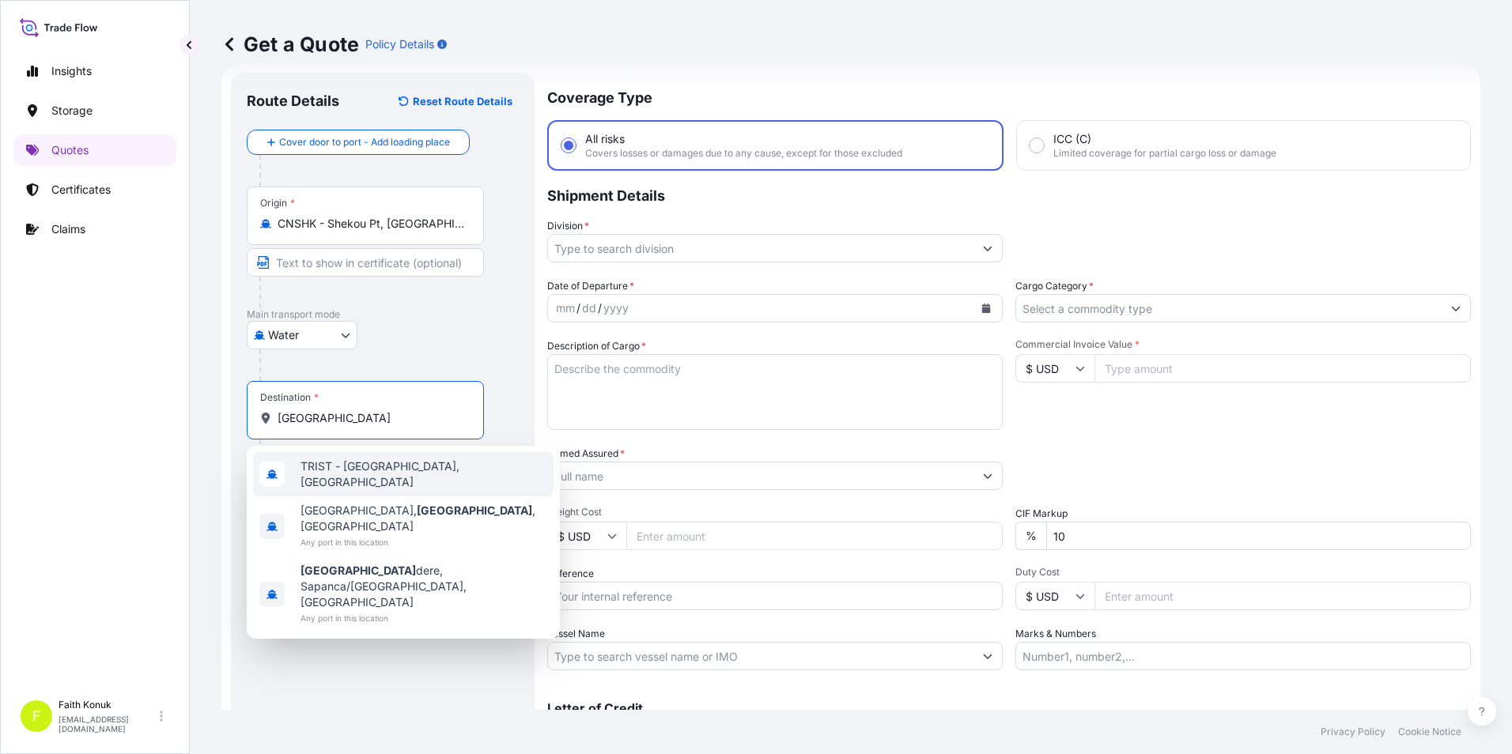
drag, startPoint x: 346, startPoint y: 418, endPoint x: 246, endPoint y: 427, distance: 100.8
click at [254, 425] on div "Destination * [GEOGRAPHIC_DATA]" at bounding box center [365, 410] width 237 height 59
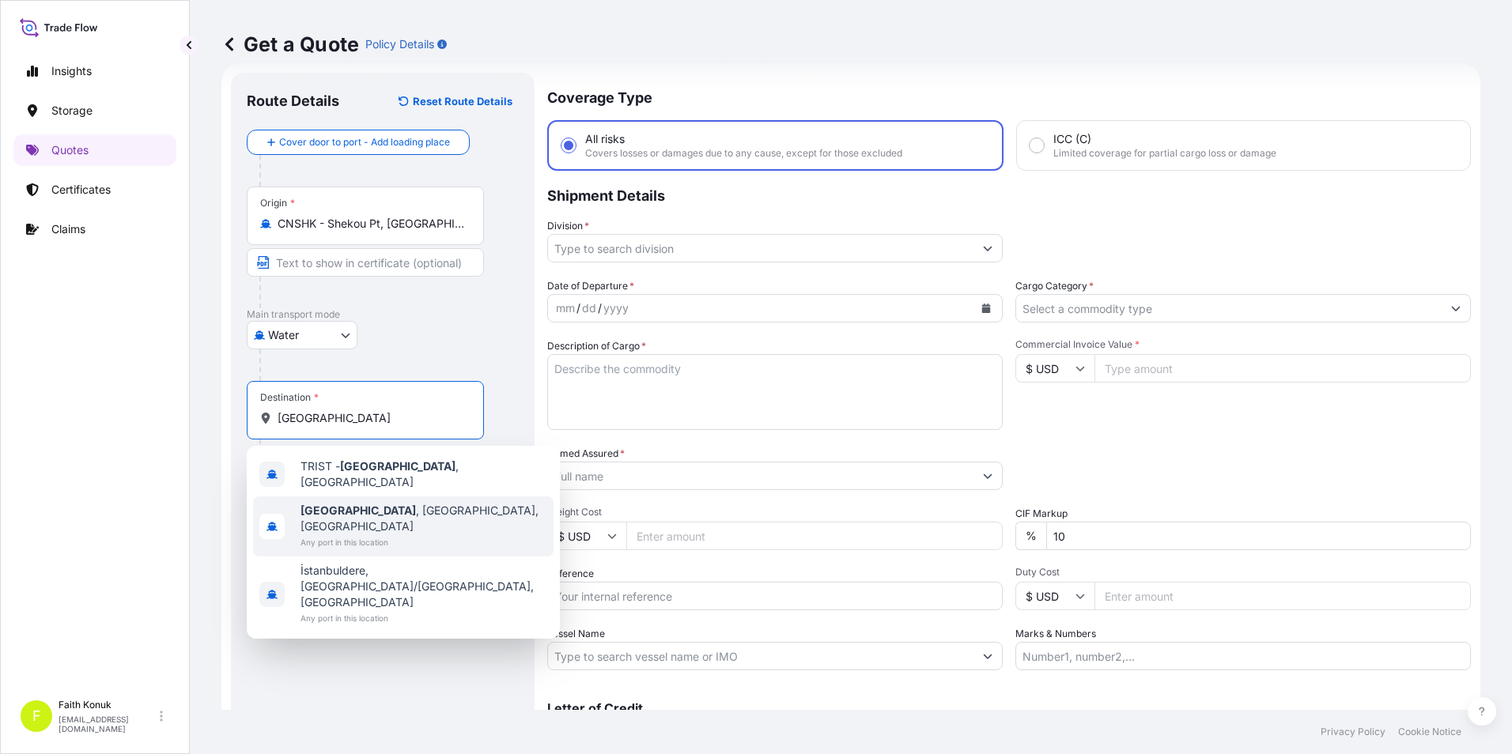
click at [337, 535] on span "Any port in this location" at bounding box center [423, 543] width 247 height 16
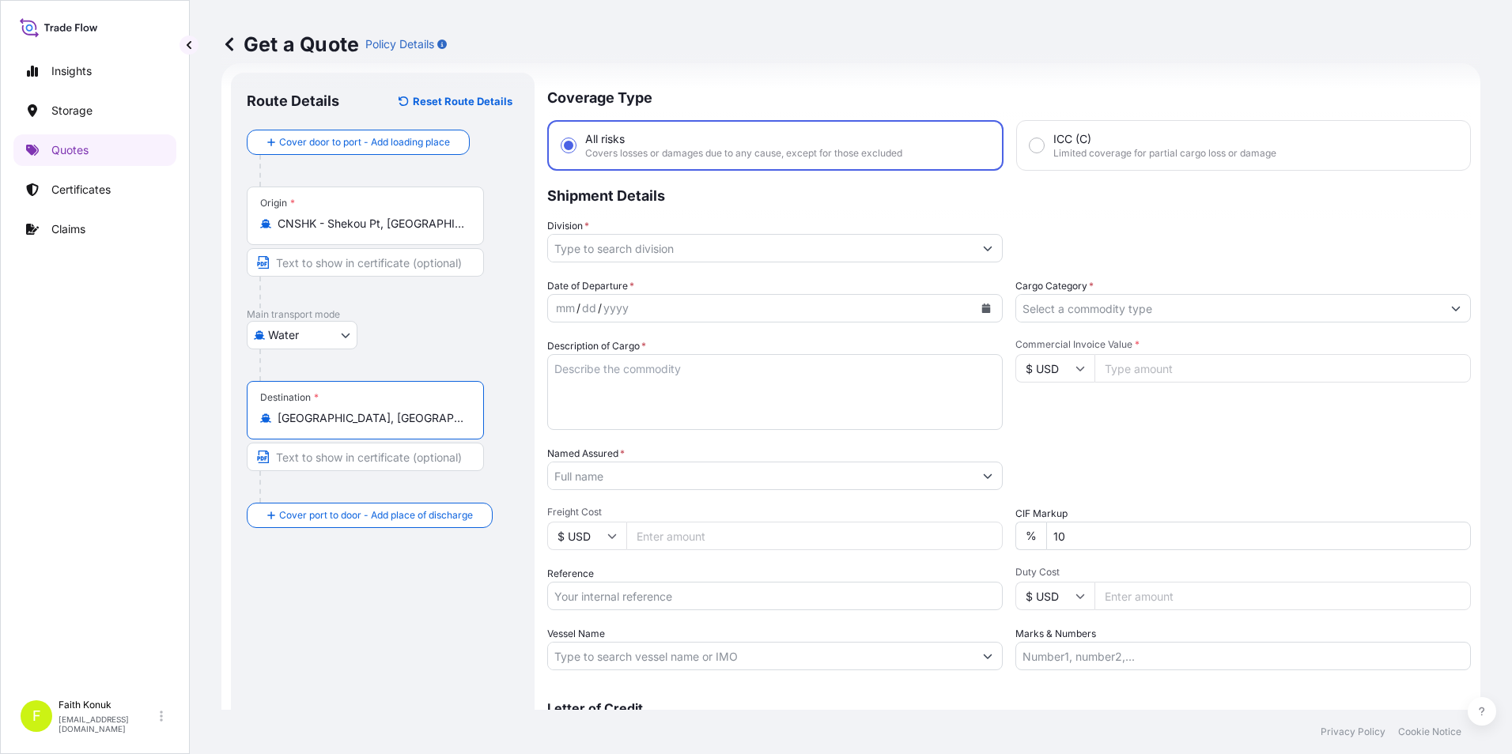
type input "[GEOGRAPHIC_DATA], [GEOGRAPHIC_DATA], [GEOGRAPHIC_DATA]"
click at [674, 247] on input "Division *" at bounding box center [760, 248] width 425 height 28
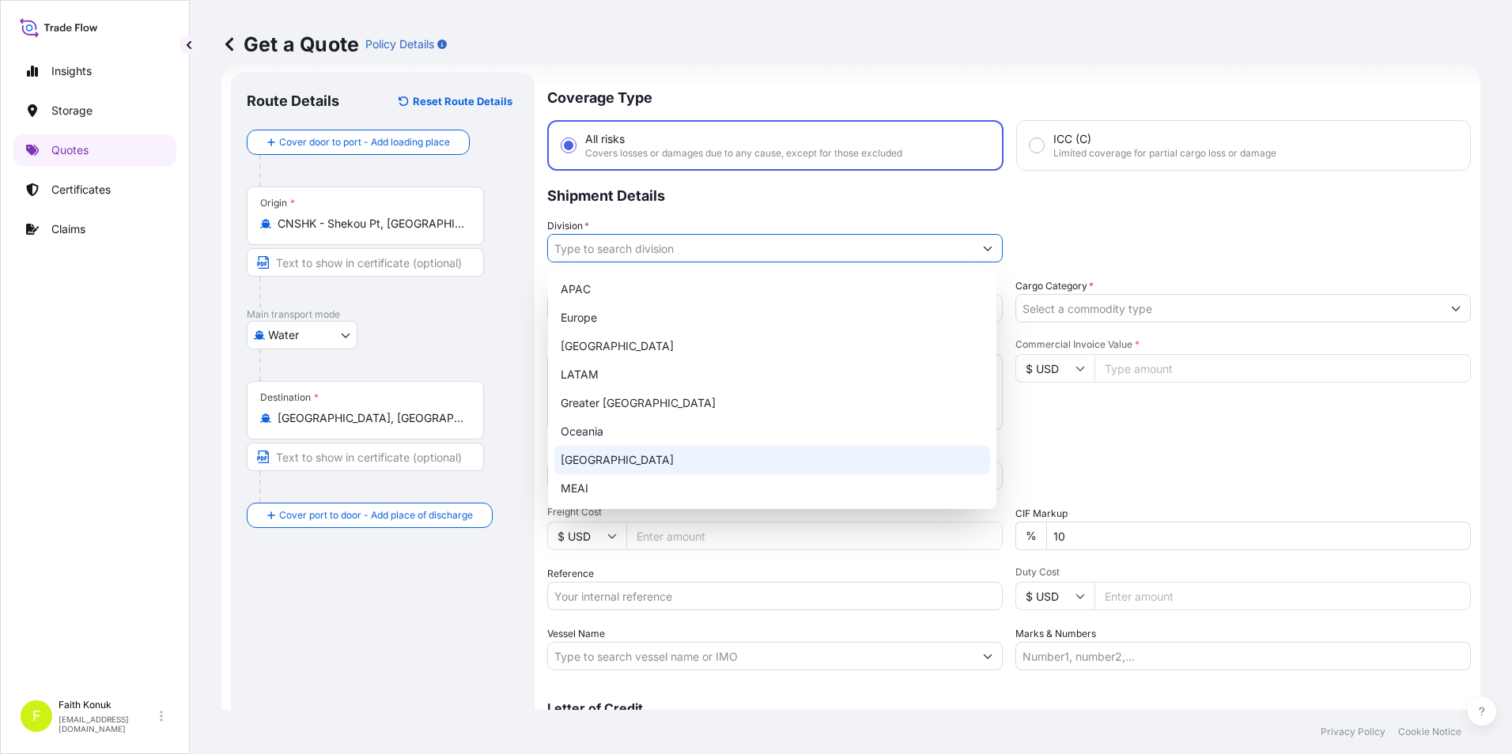
click at [590, 470] on div "[GEOGRAPHIC_DATA]" at bounding box center [772, 460] width 436 height 28
type input "[GEOGRAPHIC_DATA]"
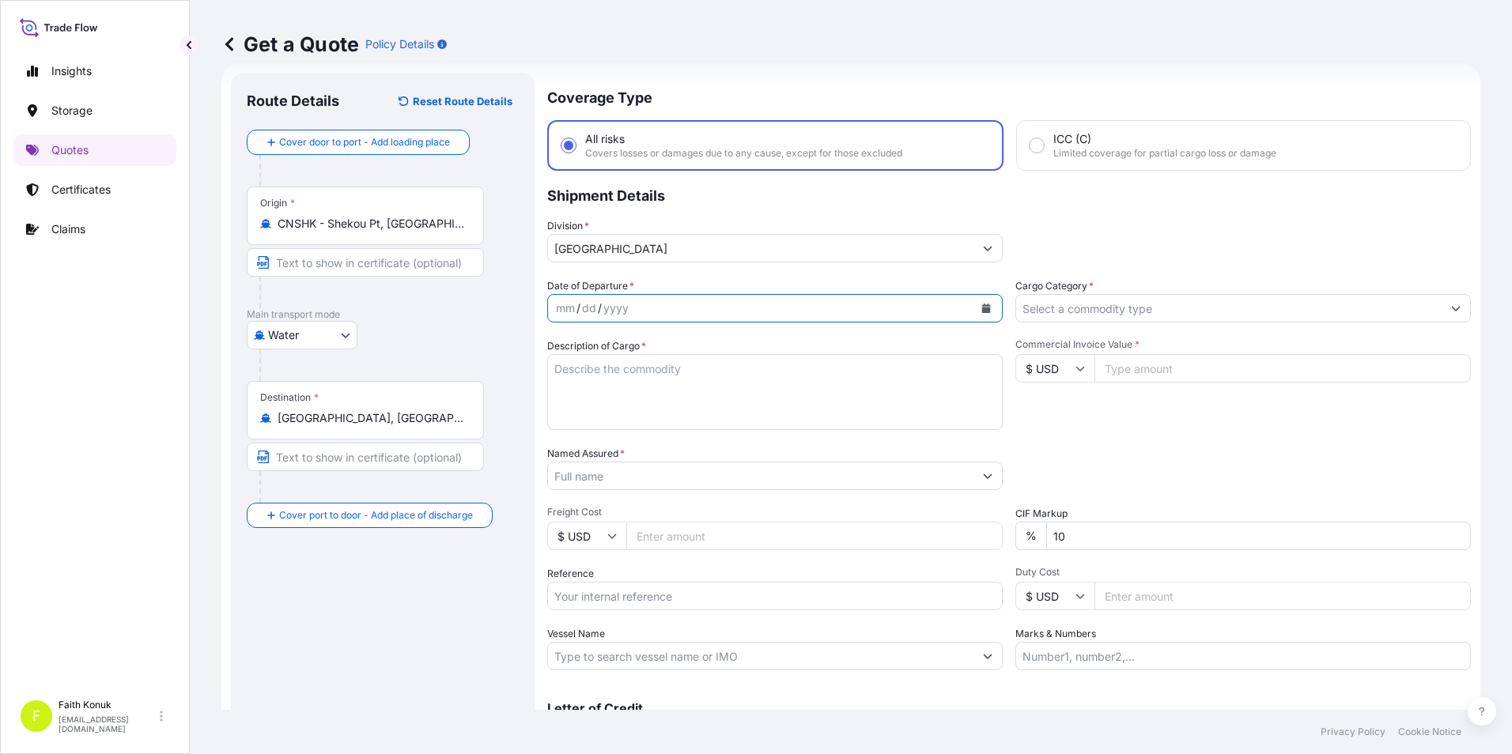
click at [987, 310] on button "Calendar" at bounding box center [985, 308] width 25 height 25
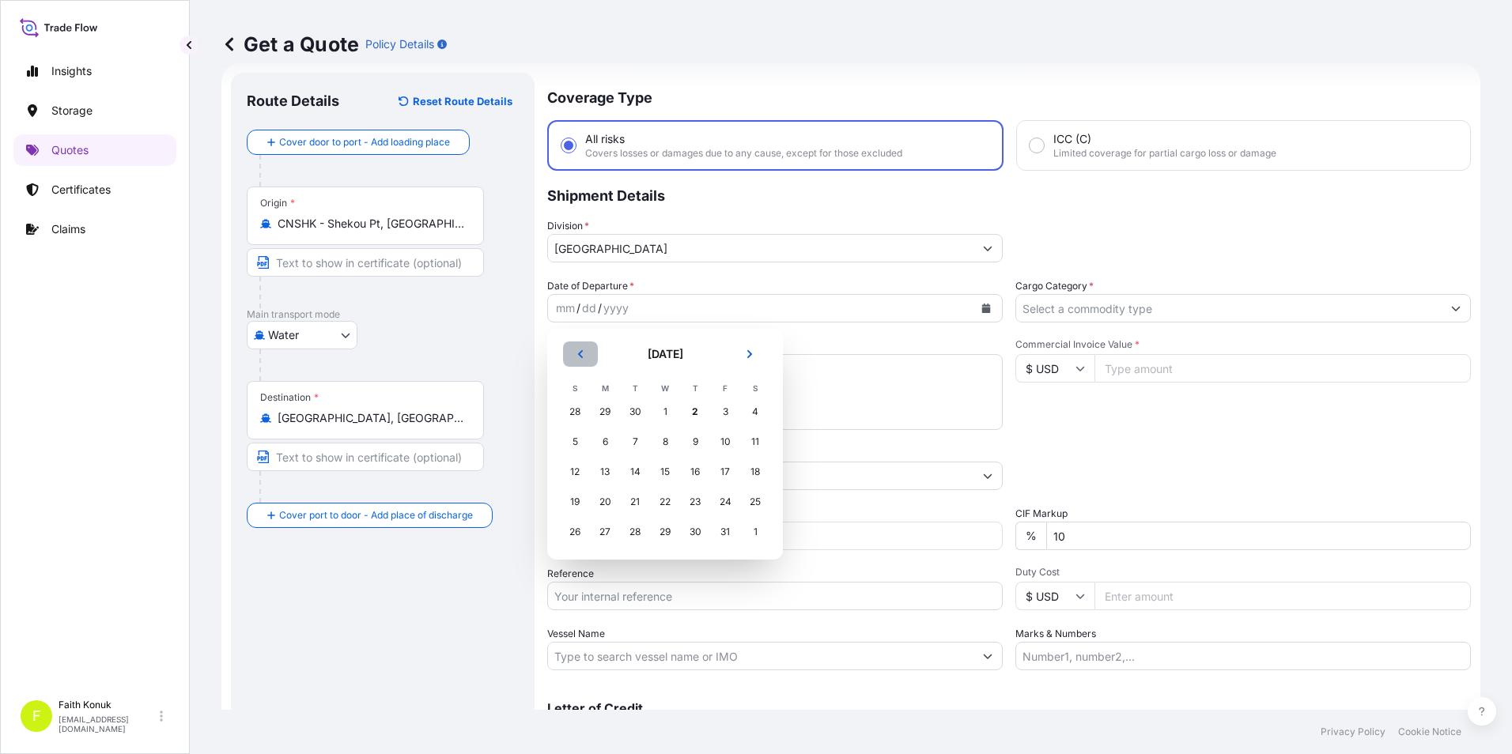
click at [583, 361] on button "Previous" at bounding box center [580, 354] width 35 height 25
click at [576, 501] on div "21" at bounding box center [575, 502] width 28 height 28
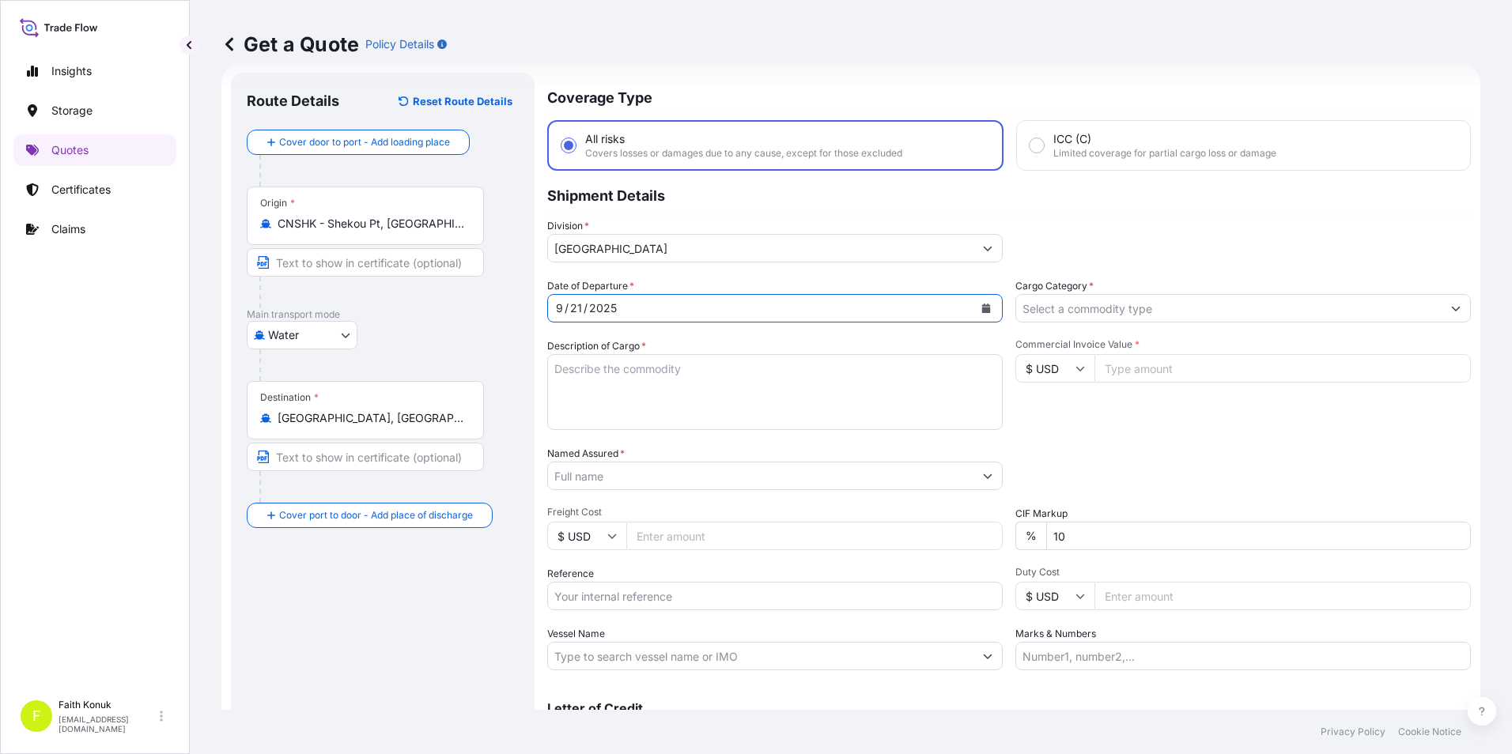
drag, startPoint x: 623, startPoint y: 387, endPoint x: 637, endPoint y: 408, distance: 24.6
click at [621, 387] on textarea "Description of Cargo *" at bounding box center [774, 392] width 455 height 76
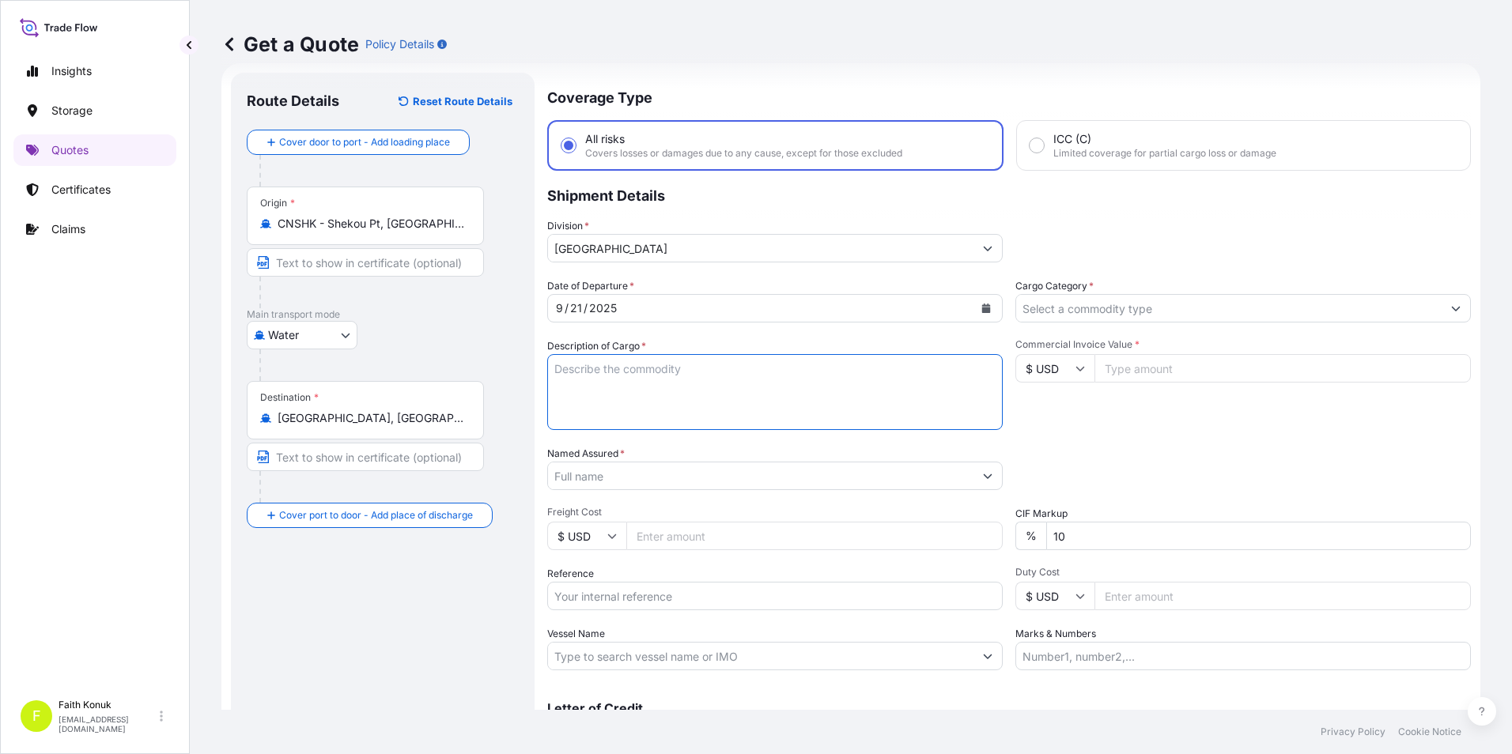
drag, startPoint x: 671, startPoint y: 367, endPoint x: 655, endPoint y: 376, distance: 19.1
click at [664, 372] on textarea "Description of Cargo *" at bounding box center [774, 392] width 455 height 76
paste textarea "busbar long for 100Ah, busbar short for 100Ah, end steel plate for 100Ah , cell…"
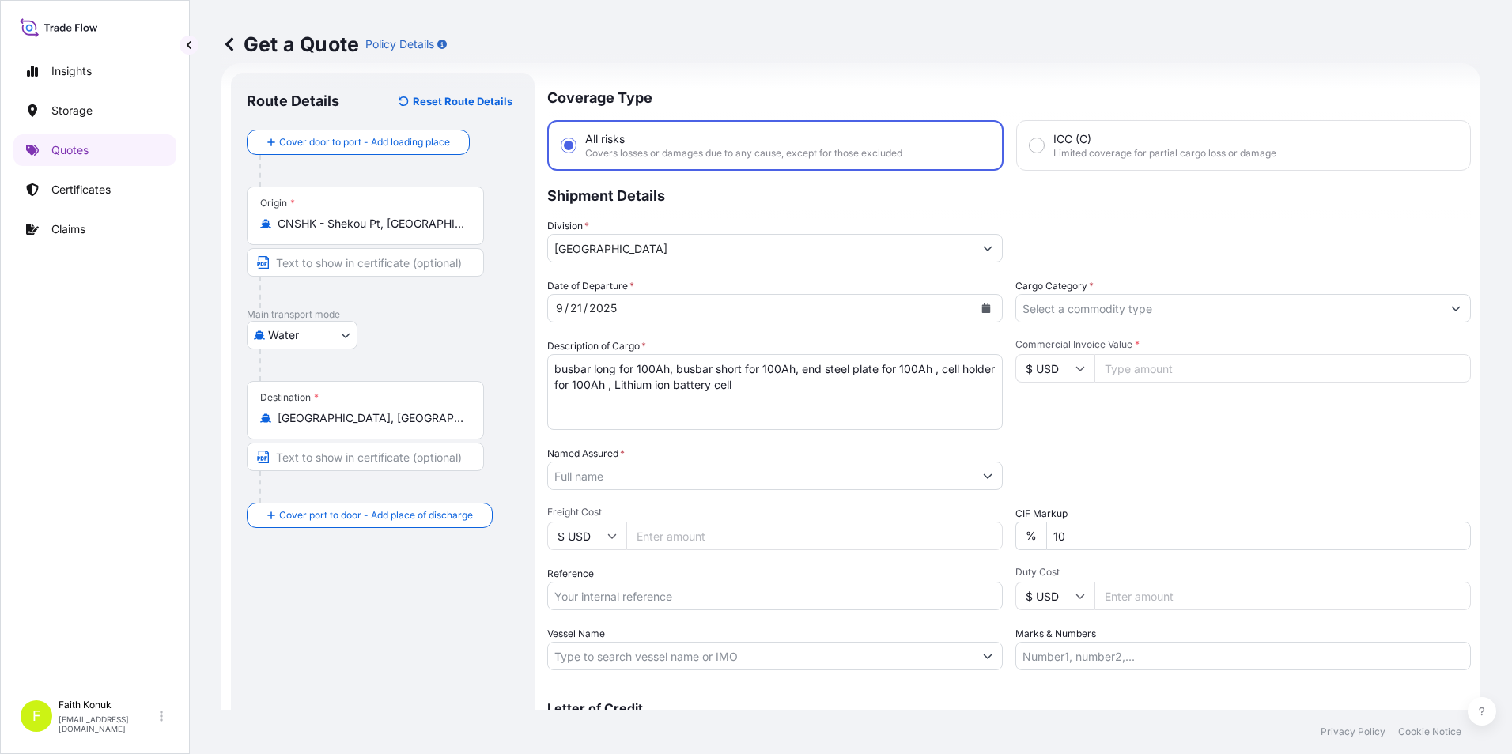
click at [587, 402] on textarea "busbar long for 100Ah, busbar short for 100Ah, end steel plate for 100Ah , cell…" at bounding box center [774, 392] width 455 height 76
click at [770, 393] on textarea "busbar long for 100Ah, busbar short for 100Ah, end steel plate for 100Ah , cell…" at bounding box center [774, 392] width 455 height 76
paste textarea "WLC50901137 - SEGU6103176"
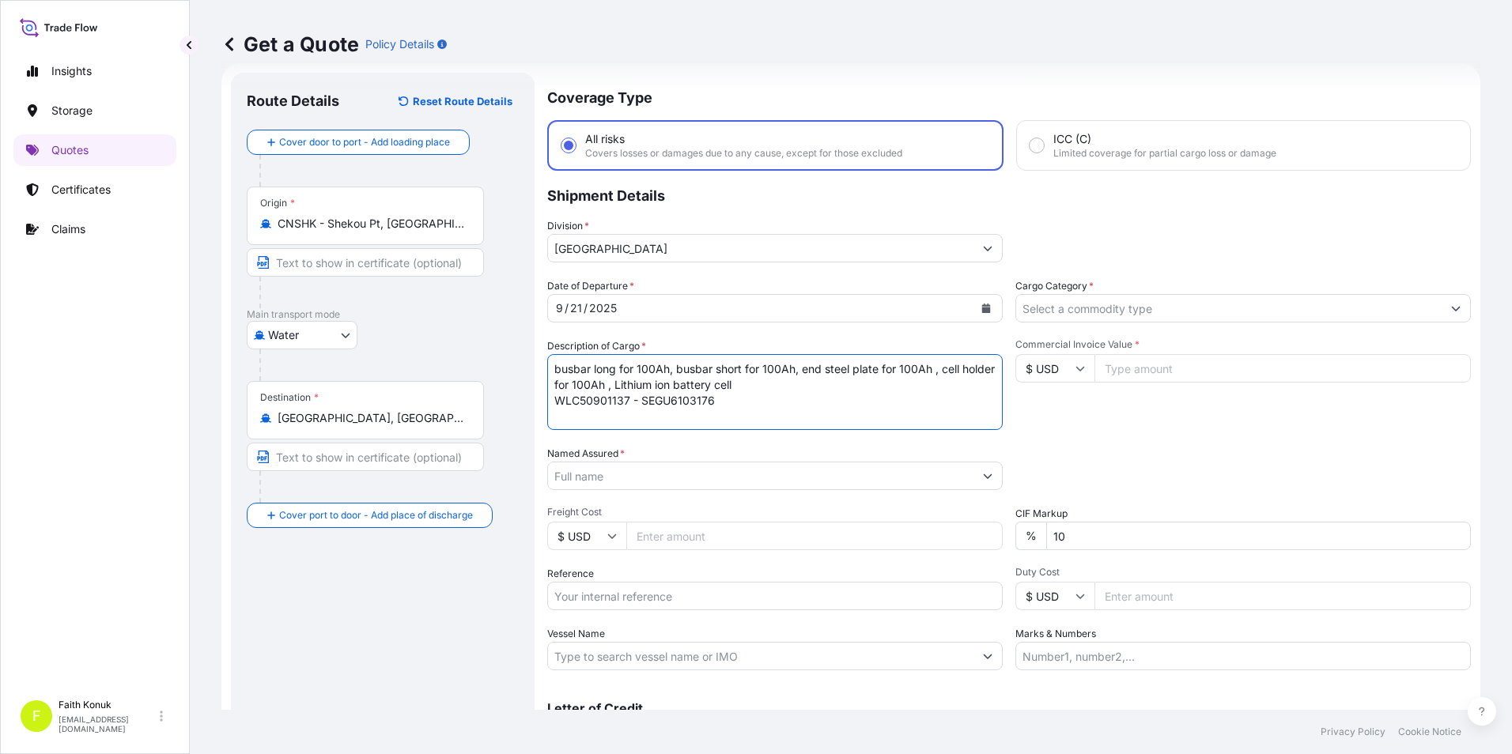
click at [705, 413] on textarea "busbar long for 100Ah, busbar short for 100Ah, end steel plate for 100Ah , cell…" at bounding box center [774, 392] width 455 height 76
click at [712, 398] on textarea "busbar long for 100Ah, busbar short for 100Ah, end steel plate for 100Ah , cell…" at bounding box center [774, 392] width 455 height 76
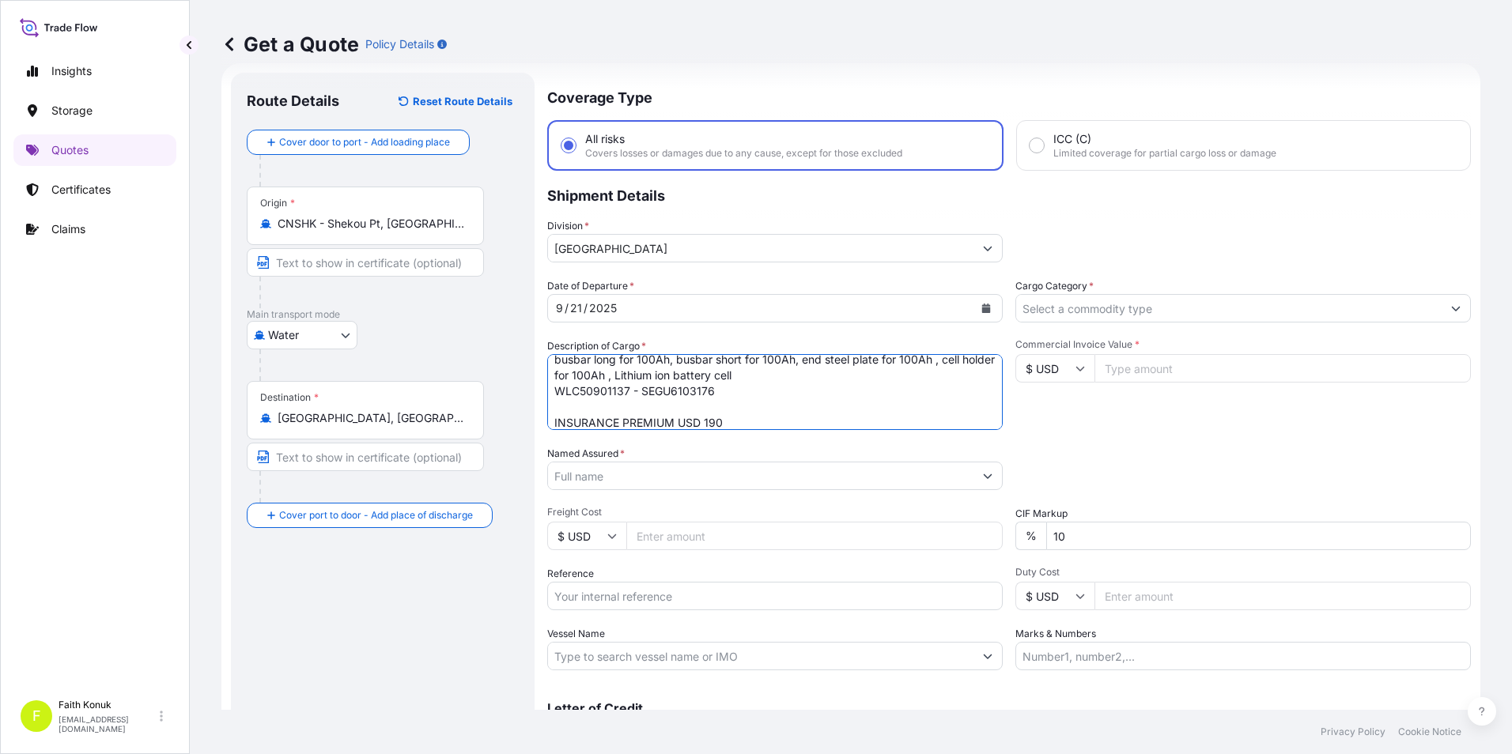
type textarea "busbar long for 100Ah, busbar short for 100Ah, end steel plate for 100Ah , cell…"
click at [714, 472] on input "Named Assured *" at bounding box center [760, 476] width 425 height 28
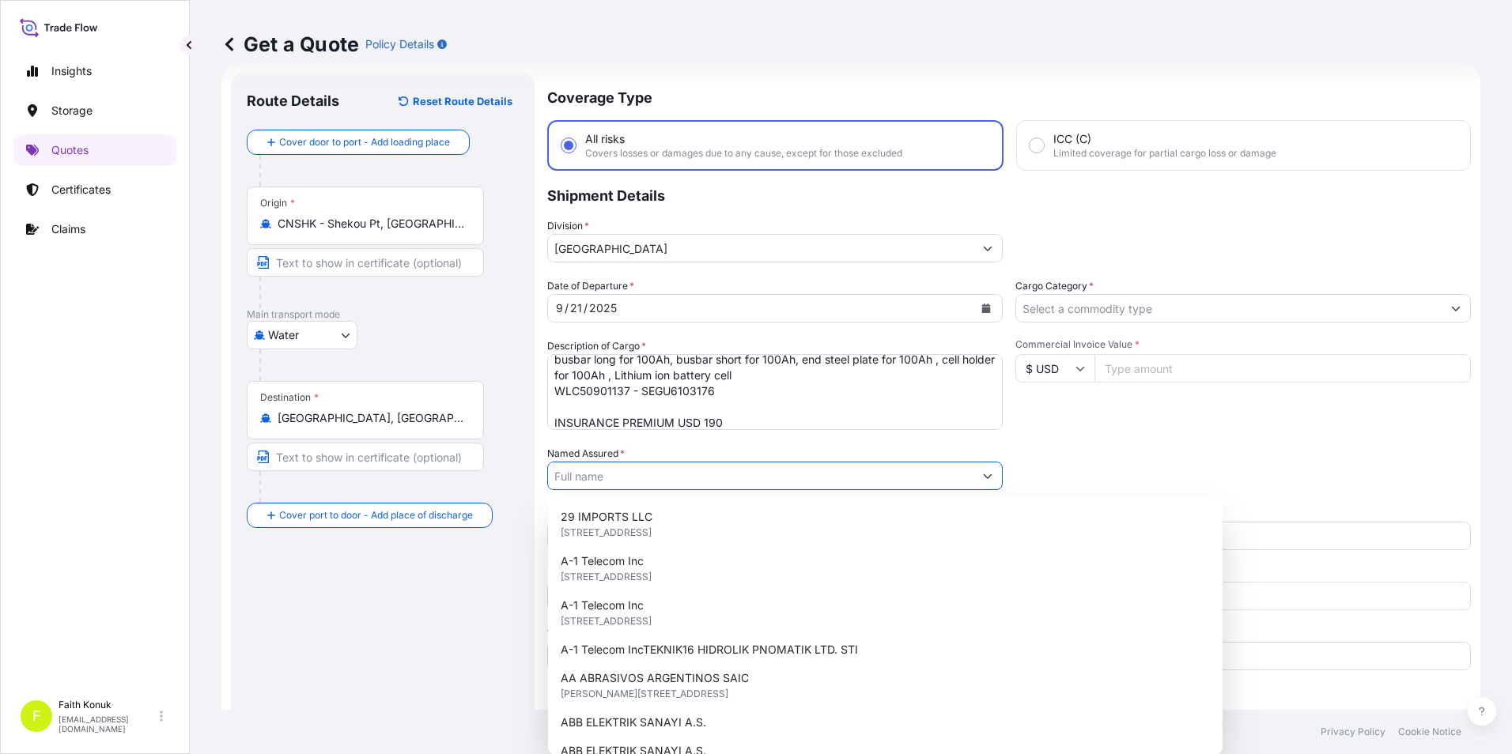
click at [617, 482] on input "Named Assured *" at bounding box center [760, 476] width 425 height 28
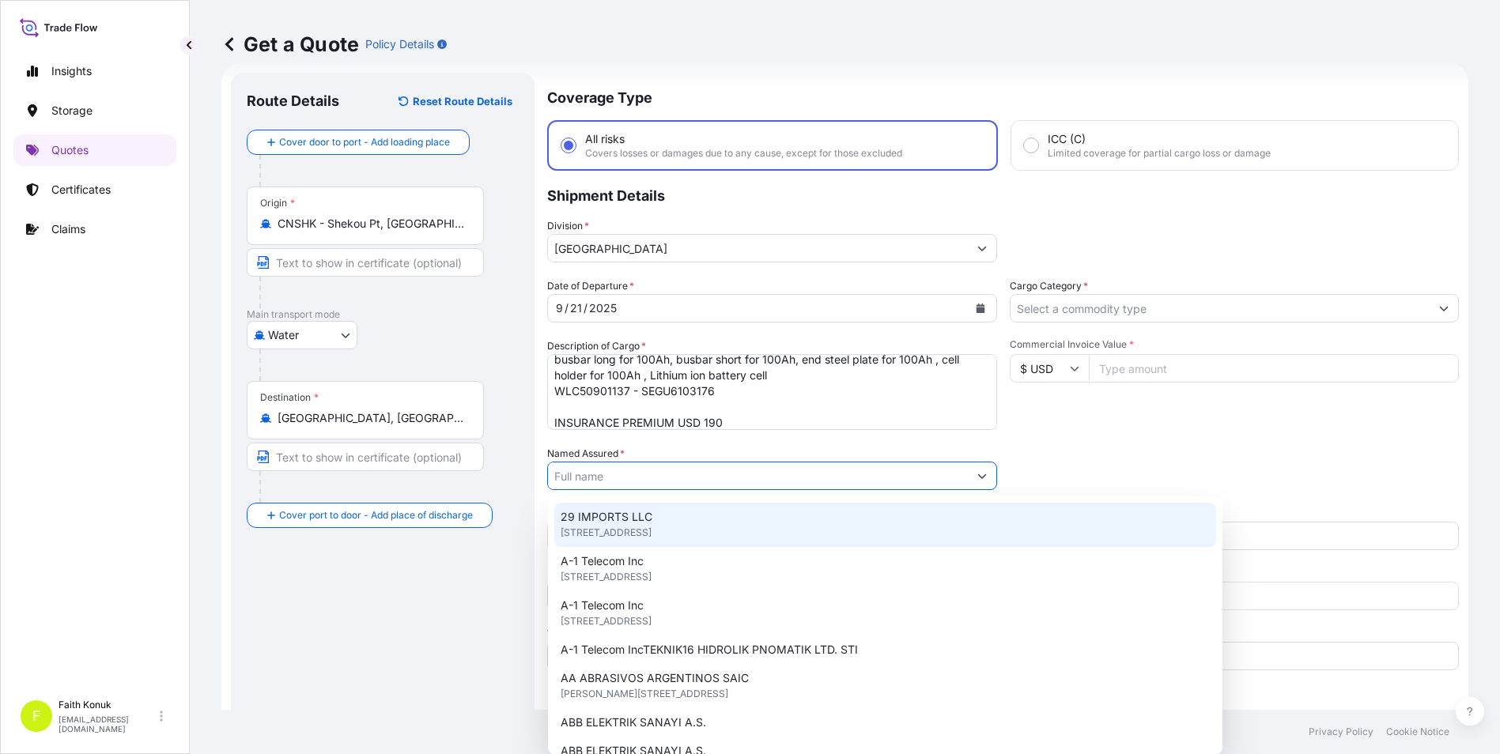
paste input "HDA POWER ENERJI DEPOLAMA SISTEMLERI SAN. [MEDICAL_DATA]. A.S."
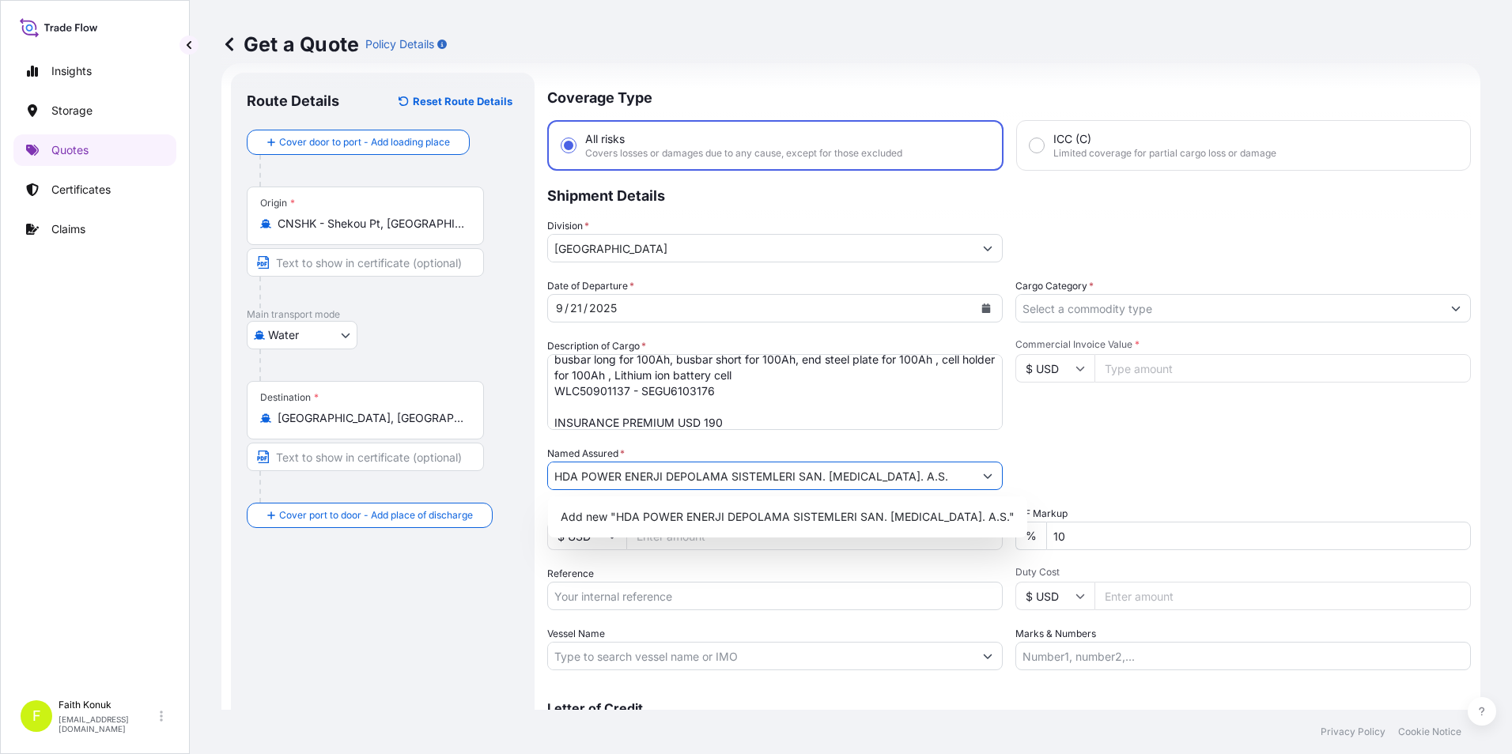
type input "HDA POWER ENERJI DEPOLAMA SISTEMLERI SAN. [MEDICAL_DATA]. A.S."
click at [433, 601] on div "Route Details Reset Route Details Cover door to port - Add loading place Place …" at bounding box center [383, 431] width 272 height 684
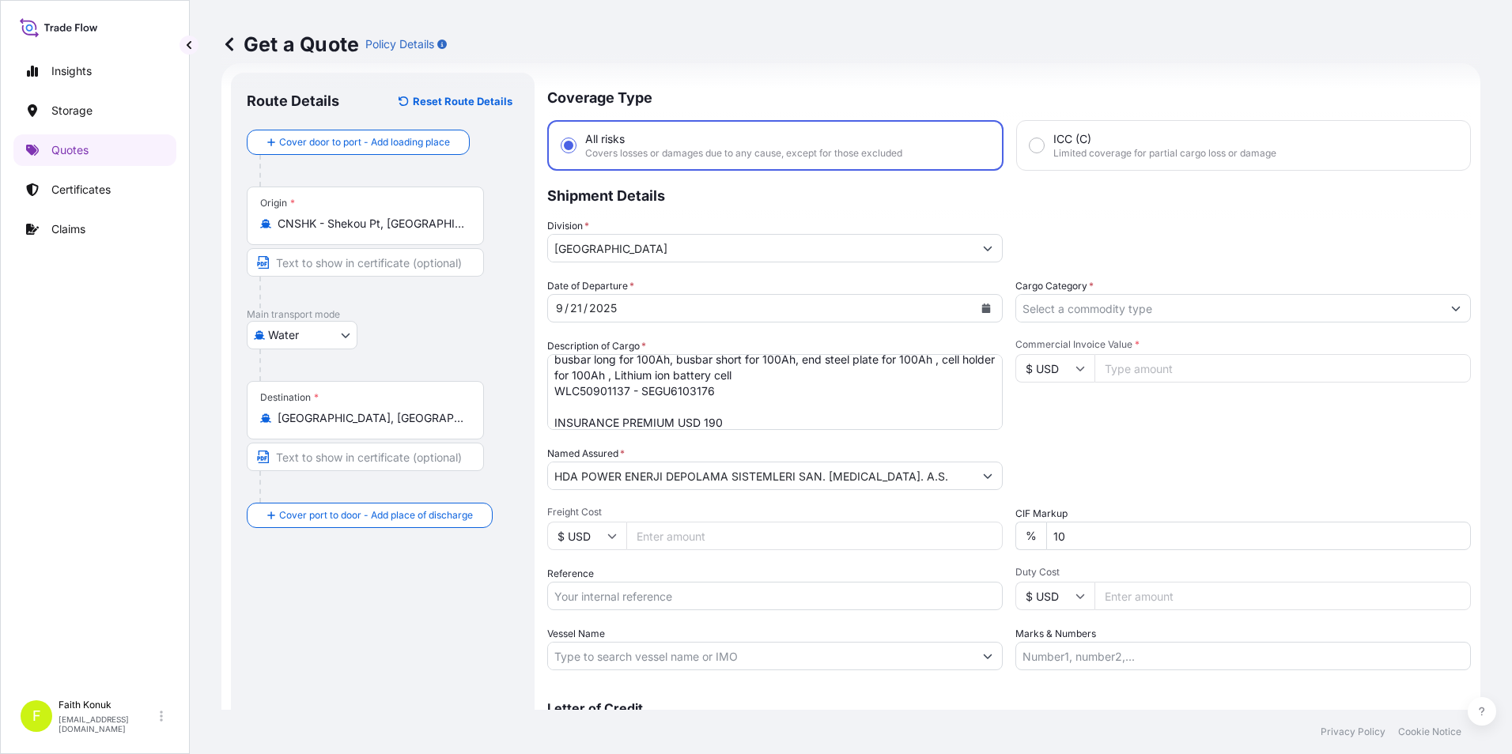
click at [634, 604] on input "Reference" at bounding box center [774, 596] width 455 height 28
click at [380, 638] on div "Route Details Reset Route Details Cover door to port - Add loading place Place …" at bounding box center [383, 431] width 272 height 684
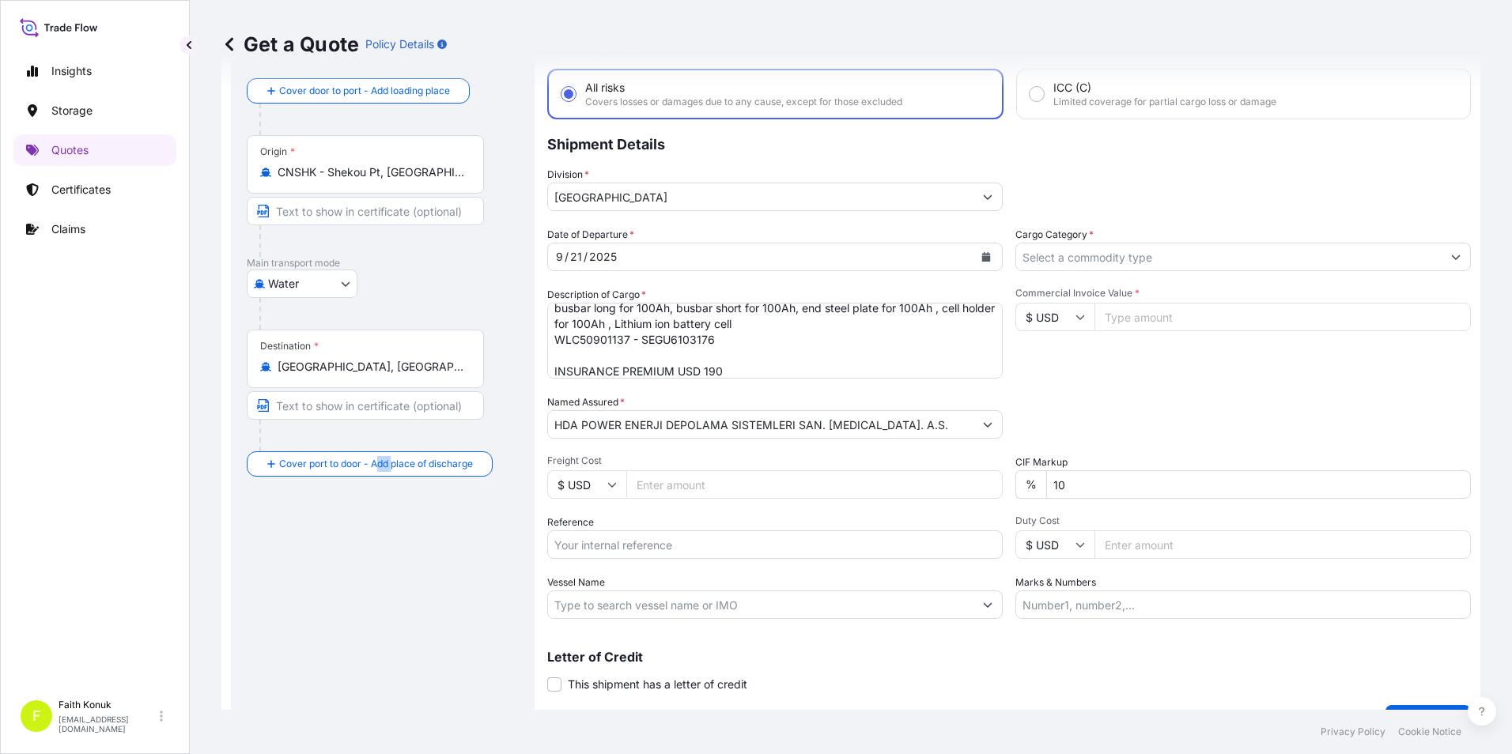
scroll to position [104, 0]
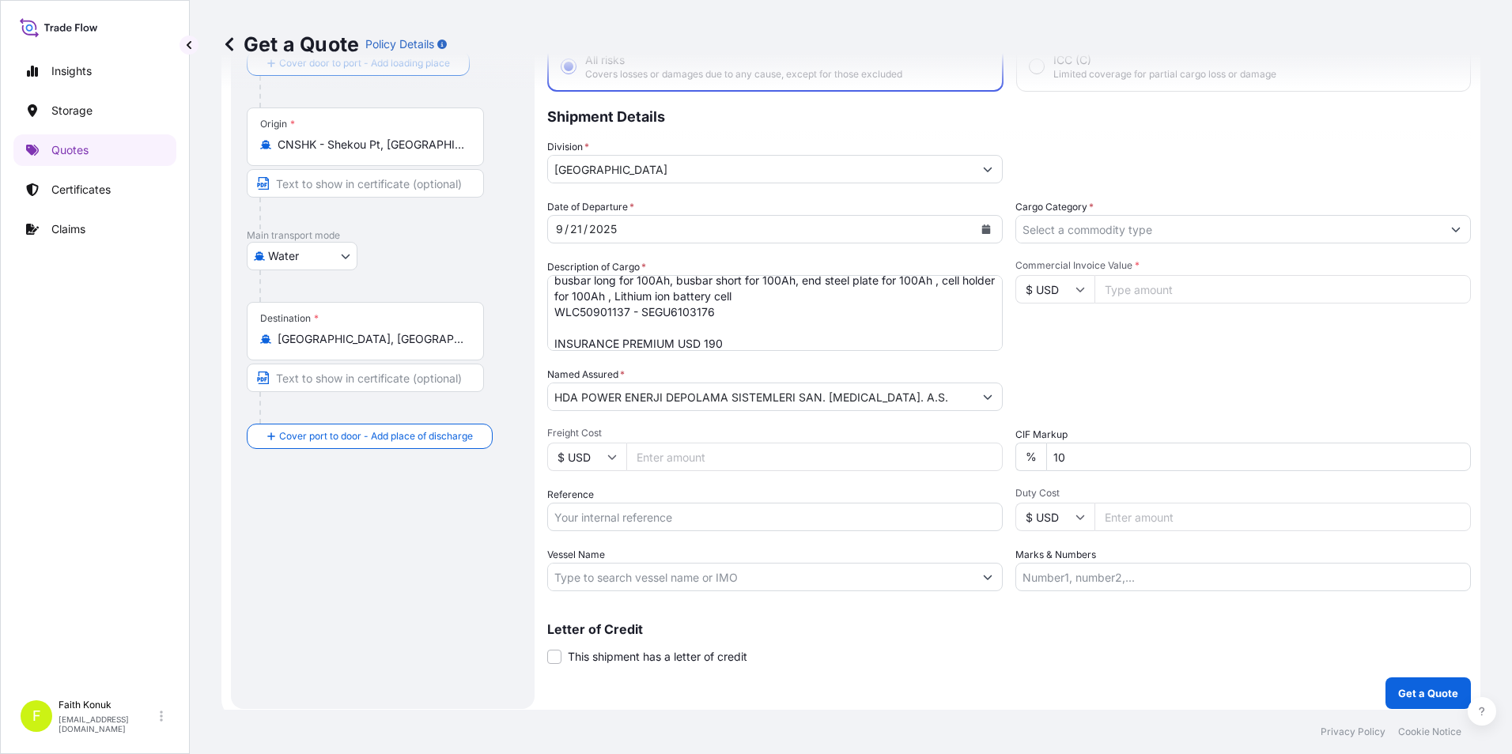
drag, startPoint x: 625, startPoint y: 573, endPoint x: 613, endPoint y: 579, distance: 13.1
click at [625, 576] on input "Vessel Name" at bounding box center [760, 577] width 425 height 28
click at [711, 587] on input "Vessel Name" at bounding box center [760, 577] width 425 height 28
paste input "MSC [PERSON_NAME] MSC GT535W"
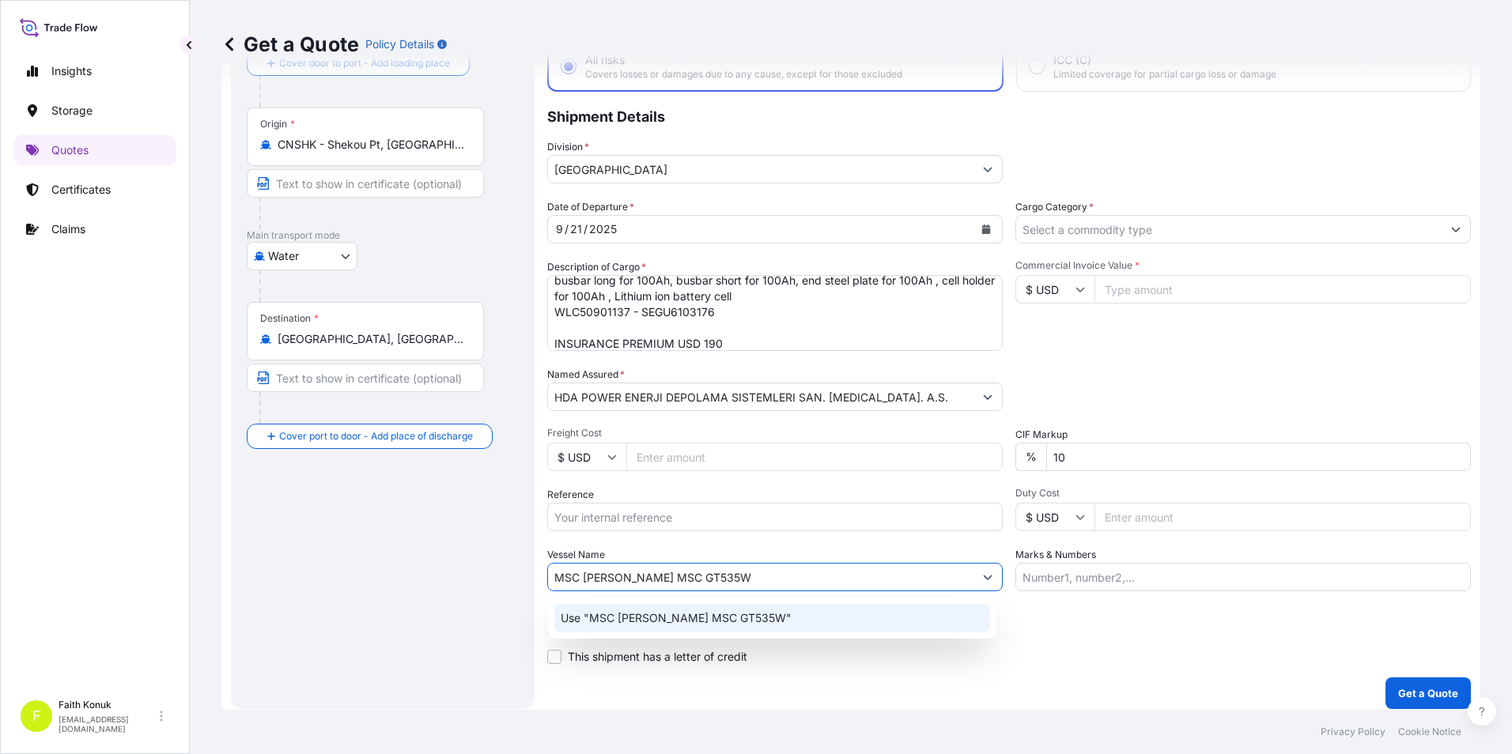
type input "MSC [PERSON_NAME] MSC GT535W"
click at [392, 554] on div "Route Details Reset Route Details Cover door to port - Add loading place Place …" at bounding box center [383, 351] width 272 height 684
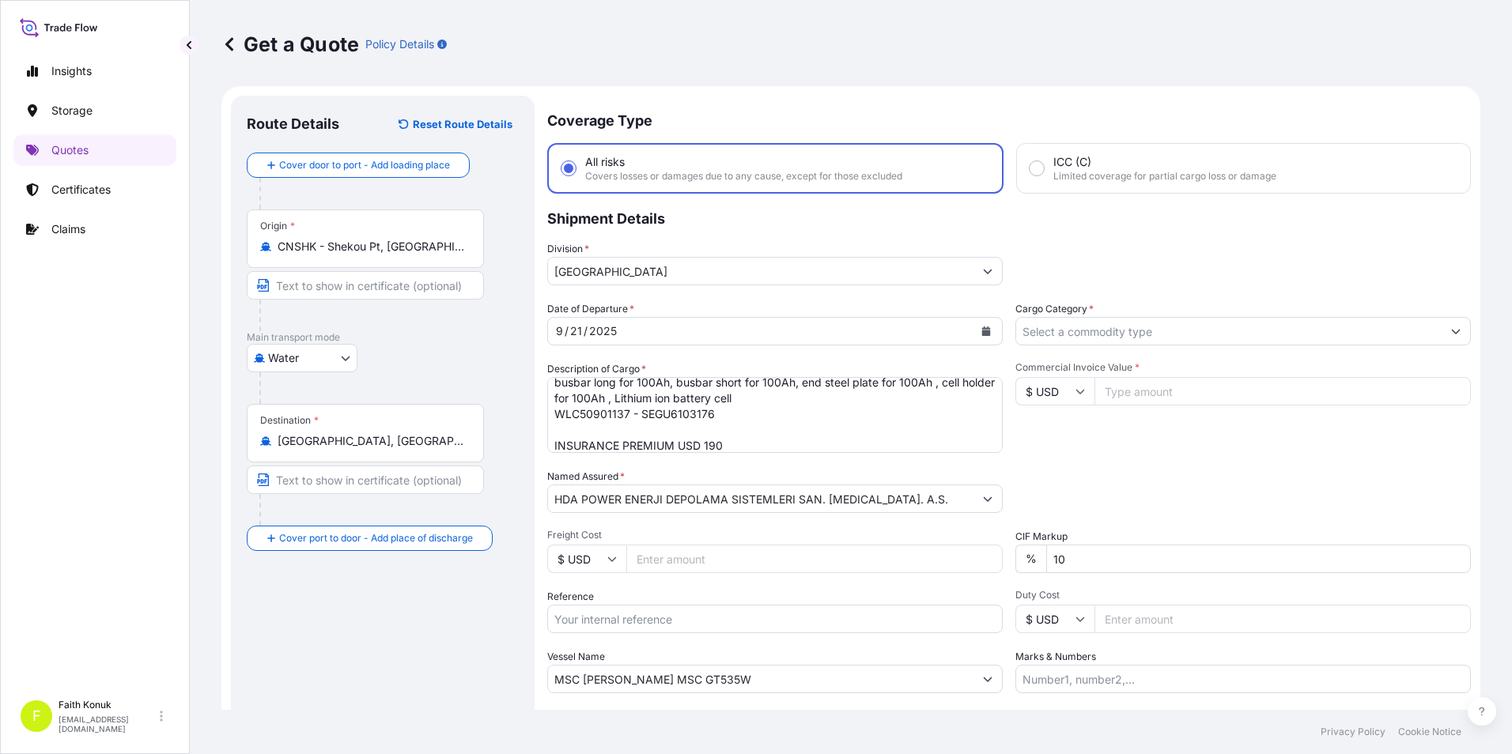
scroll to position [0, 0]
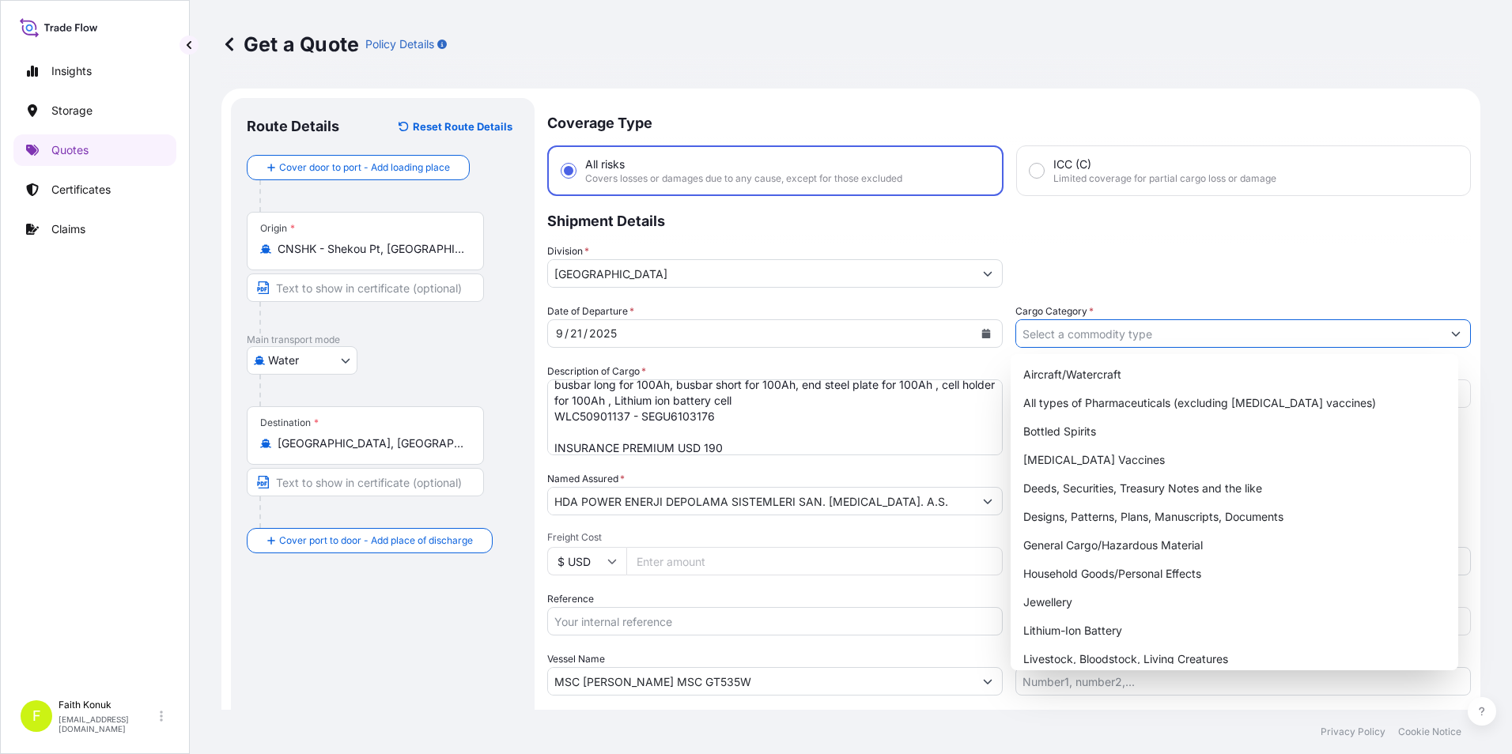
click at [1395, 333] on input "Cargo Category *" at bounding box center [1228, 333] width 425 height 28
click at [1041, 542] on div "General Cargo/Hazardous Material" at bounding box center [1235, 545] width 436 height 28
type input "General Cargo/Hazardous Material"
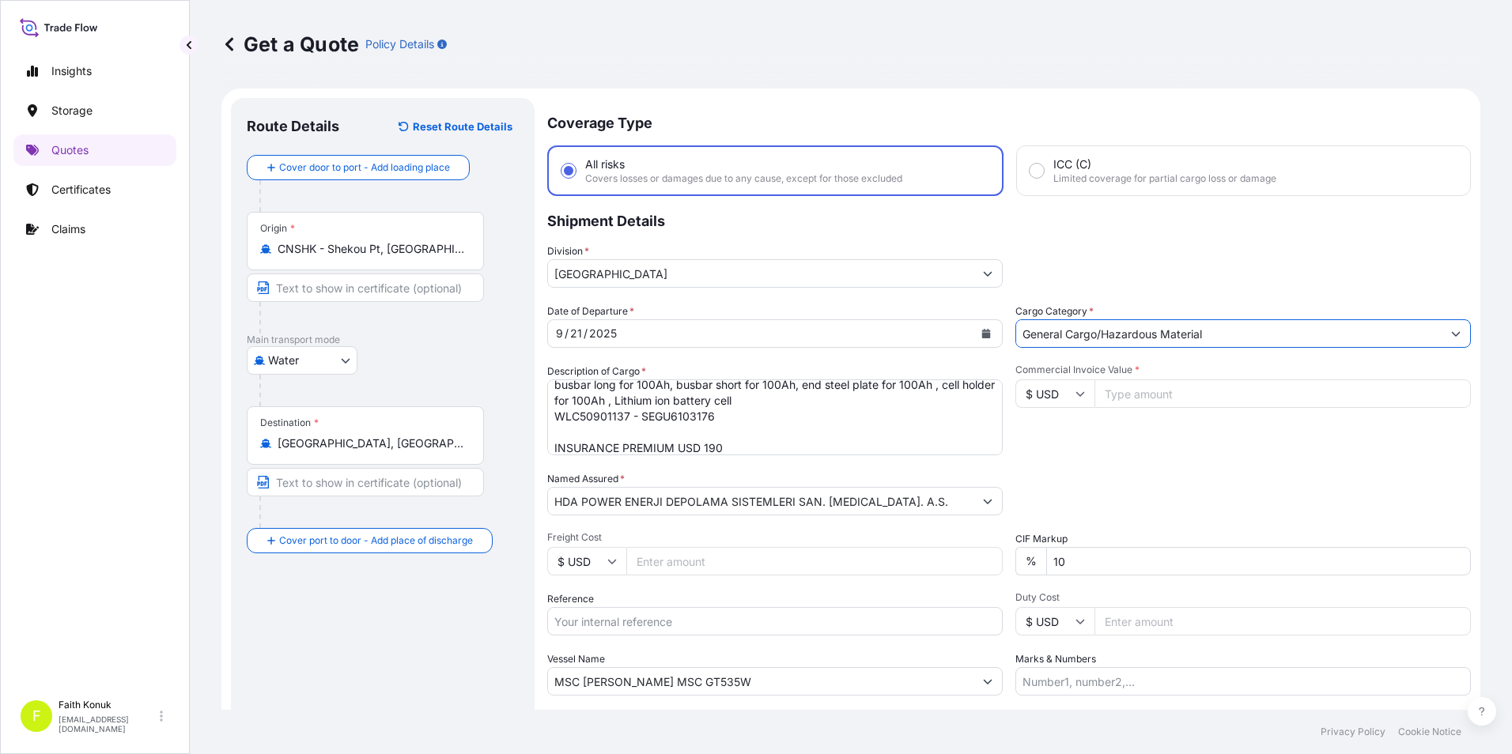
click at [1169, 396] on input "Commercial Invoice Value *" at bounding box center [1282, 394] width 376 height 28
type input "114145"
click at [1131, 440] on div "Commercial Invoice Value * $ USD 114145" at bounding box center [1242, 410] width 455 height 92
click at [1106, 488] on div "Packing Category Type to search a container mode Please select a primary mode o…" at bounding box center [1242, 493] width 455 height 44
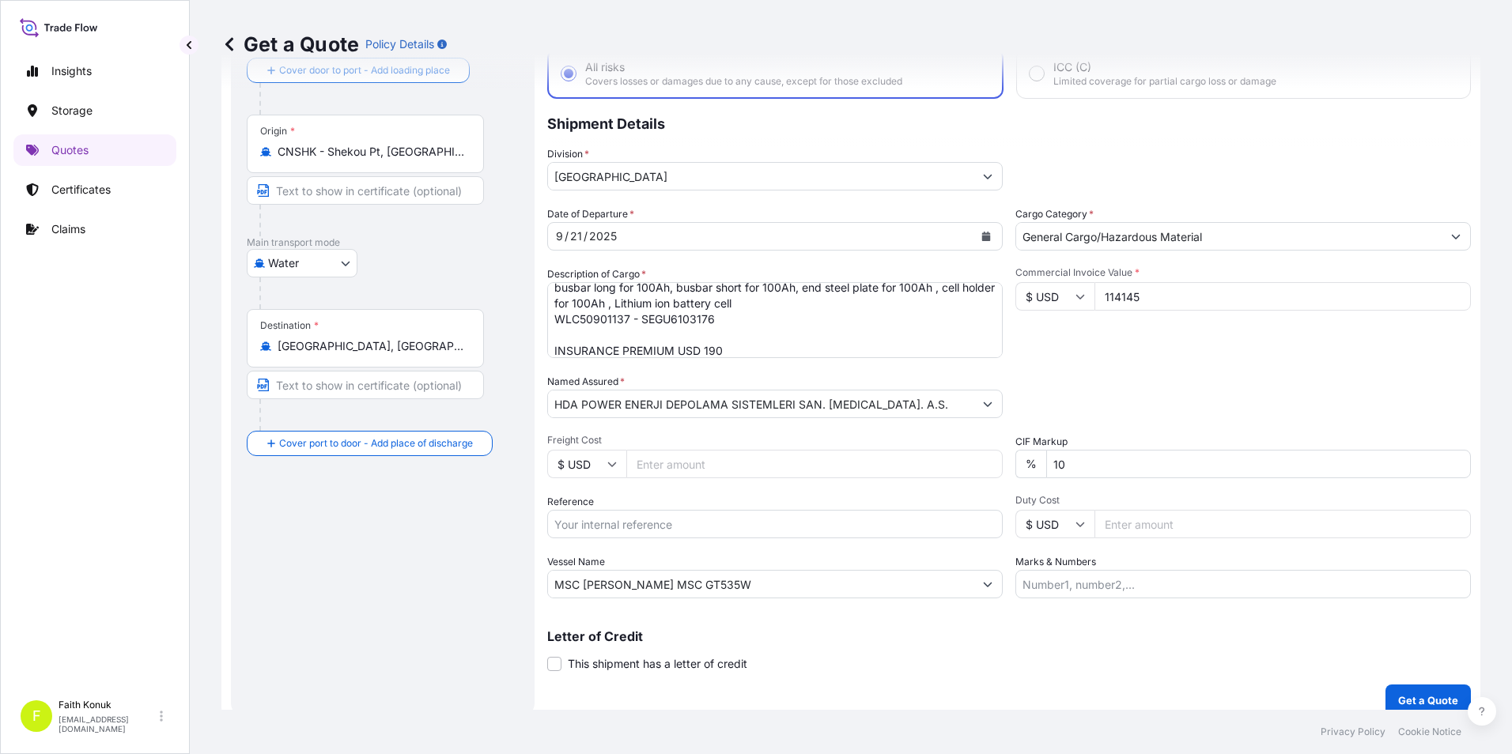
scroll to position [113, 0]
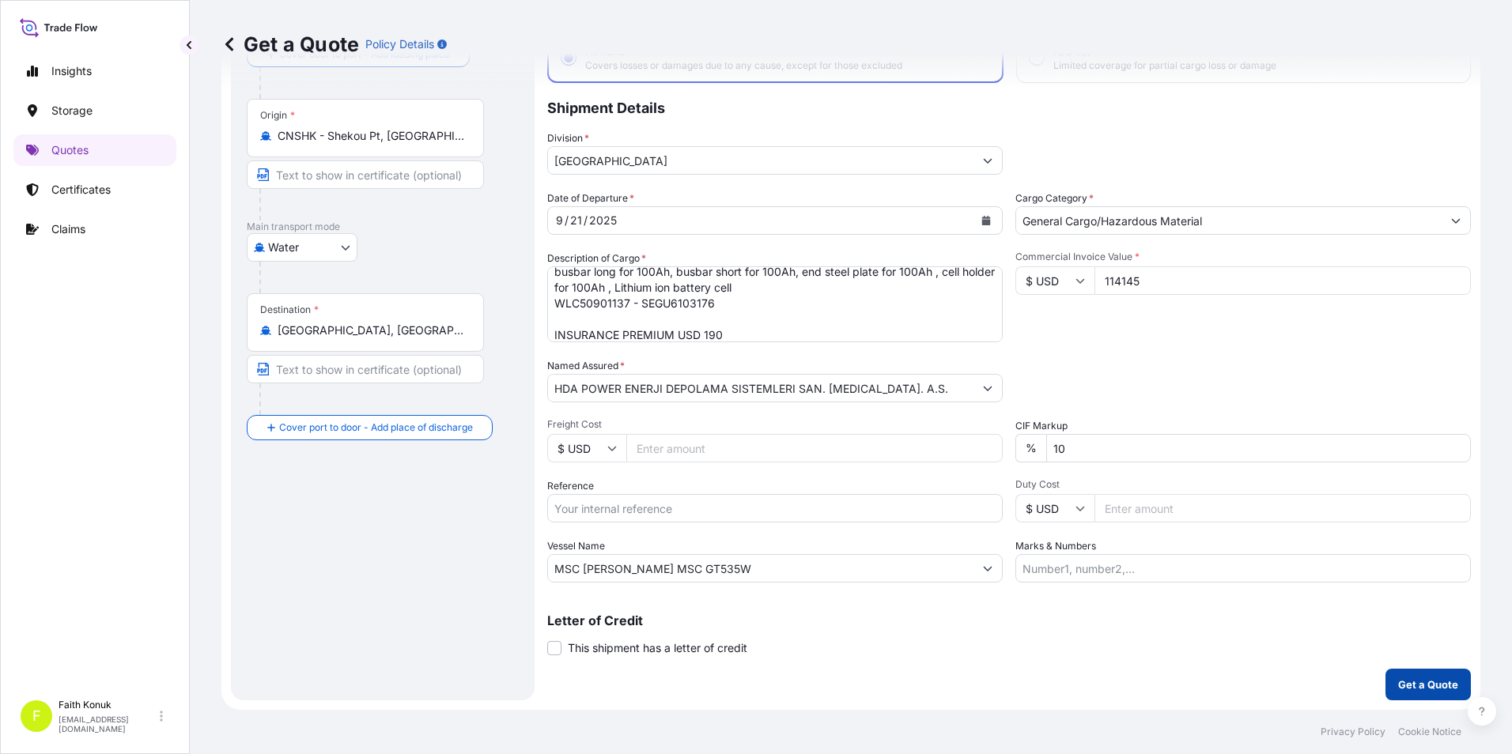
click at [1402, 679] on p "Get a Quote" at bounding box center [1428, 685] width 60 height 16
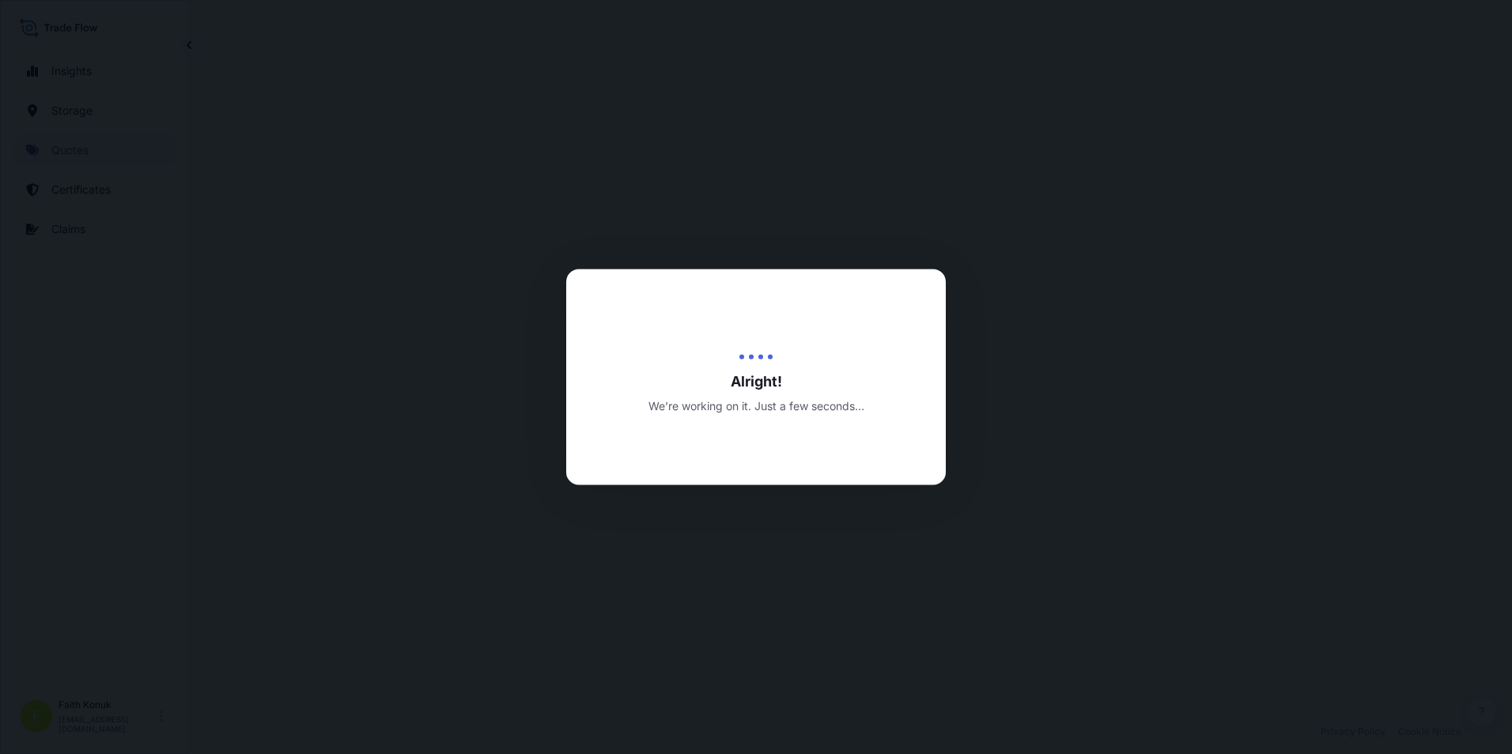
select select "Water"
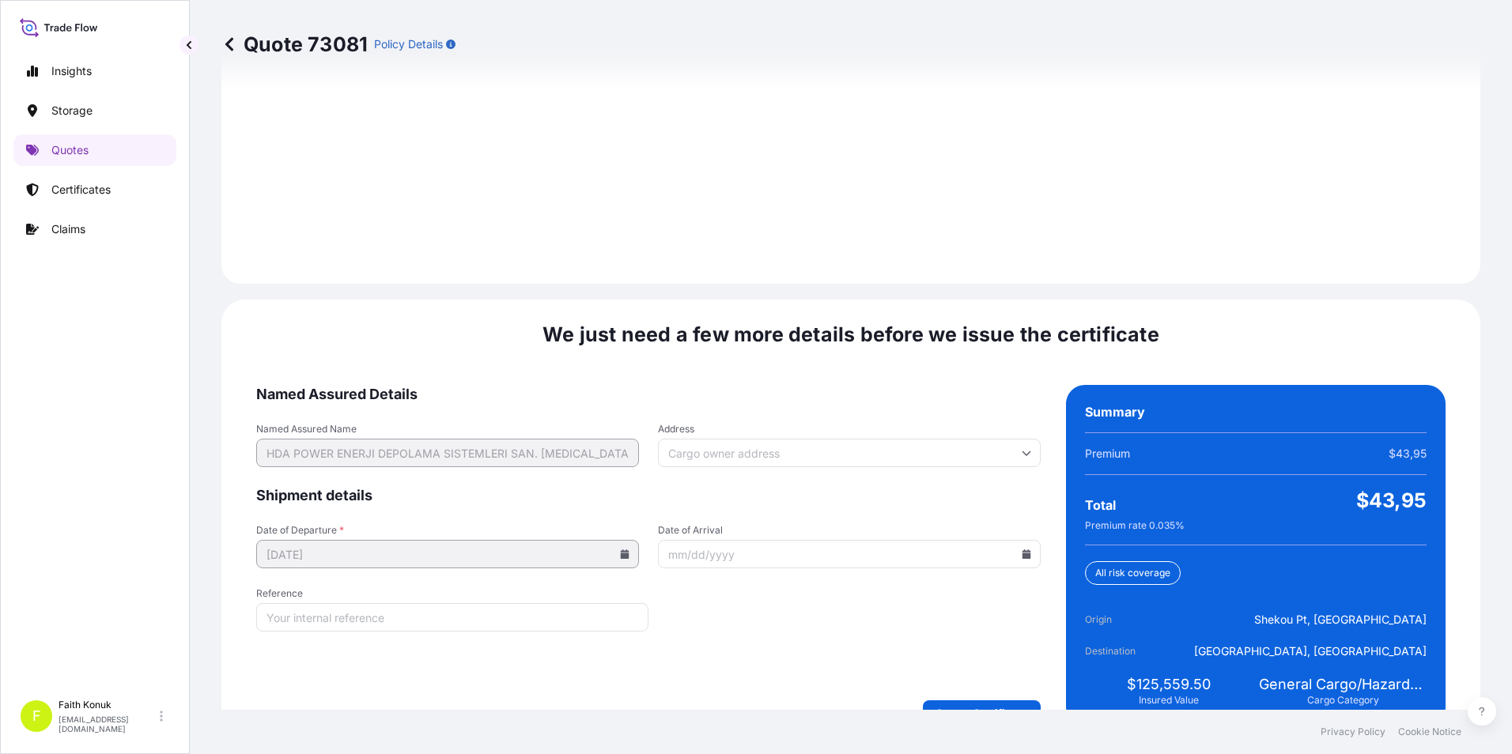
scroll to position [2227, 0]
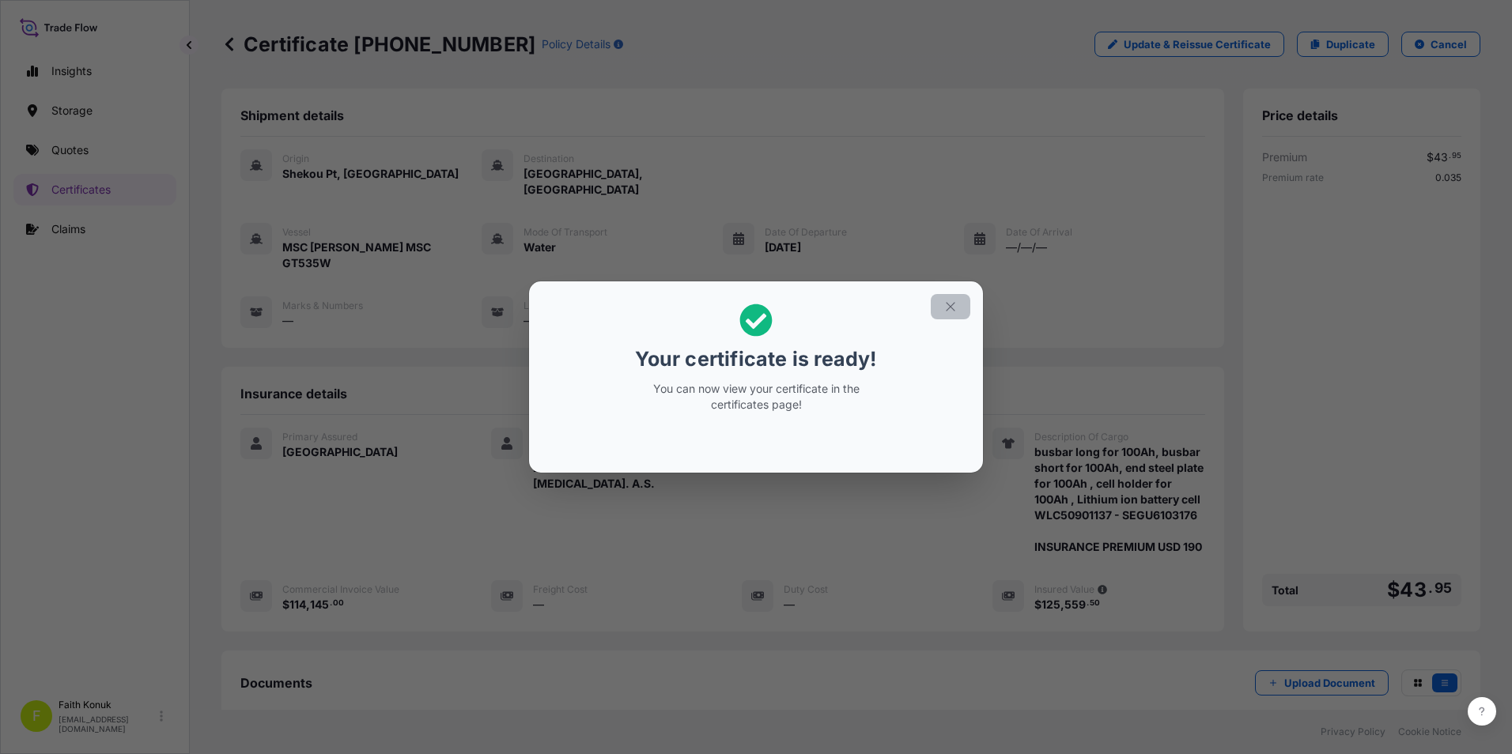
click at [948, 303] on icon "button" at bounding box center [950, 307] width 14 height 14
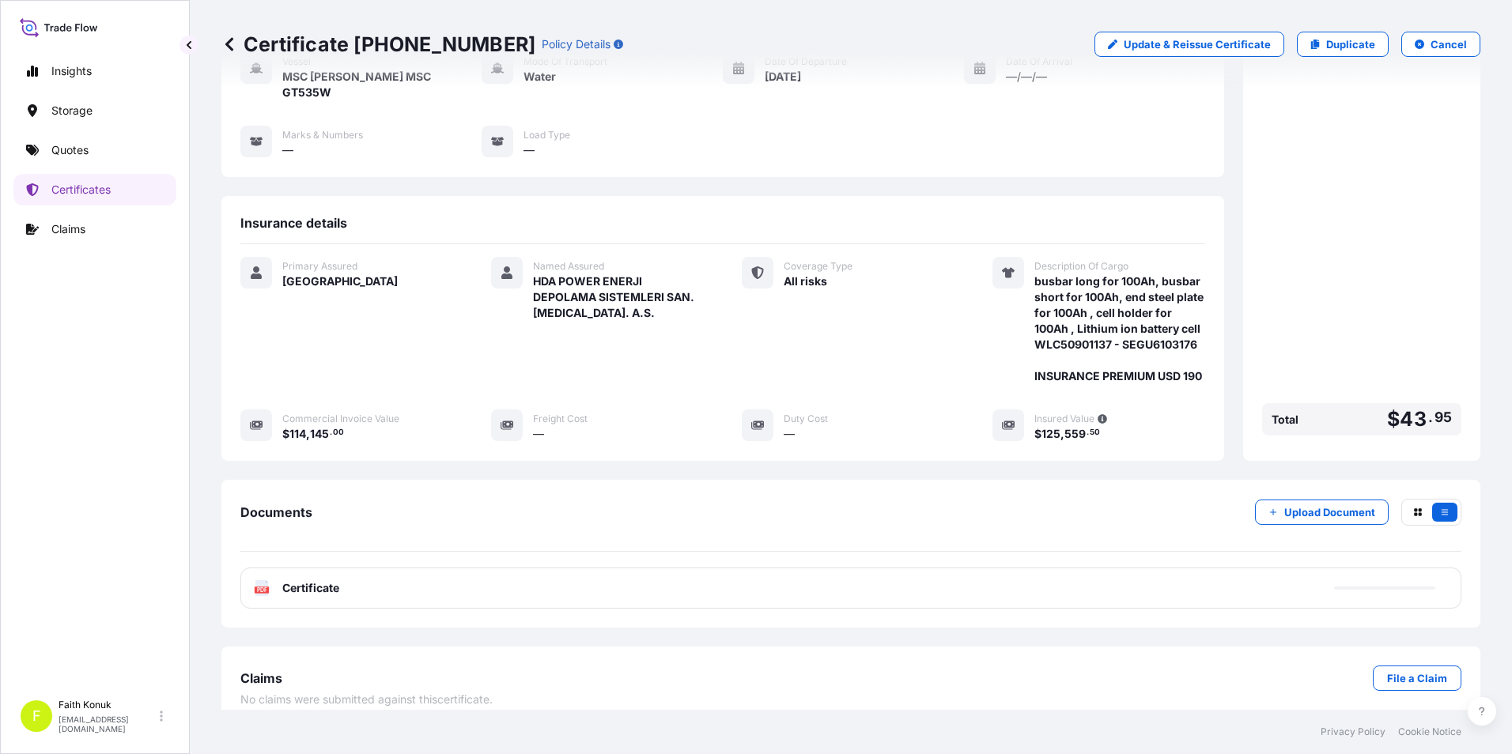
scroll to position [172, 0]
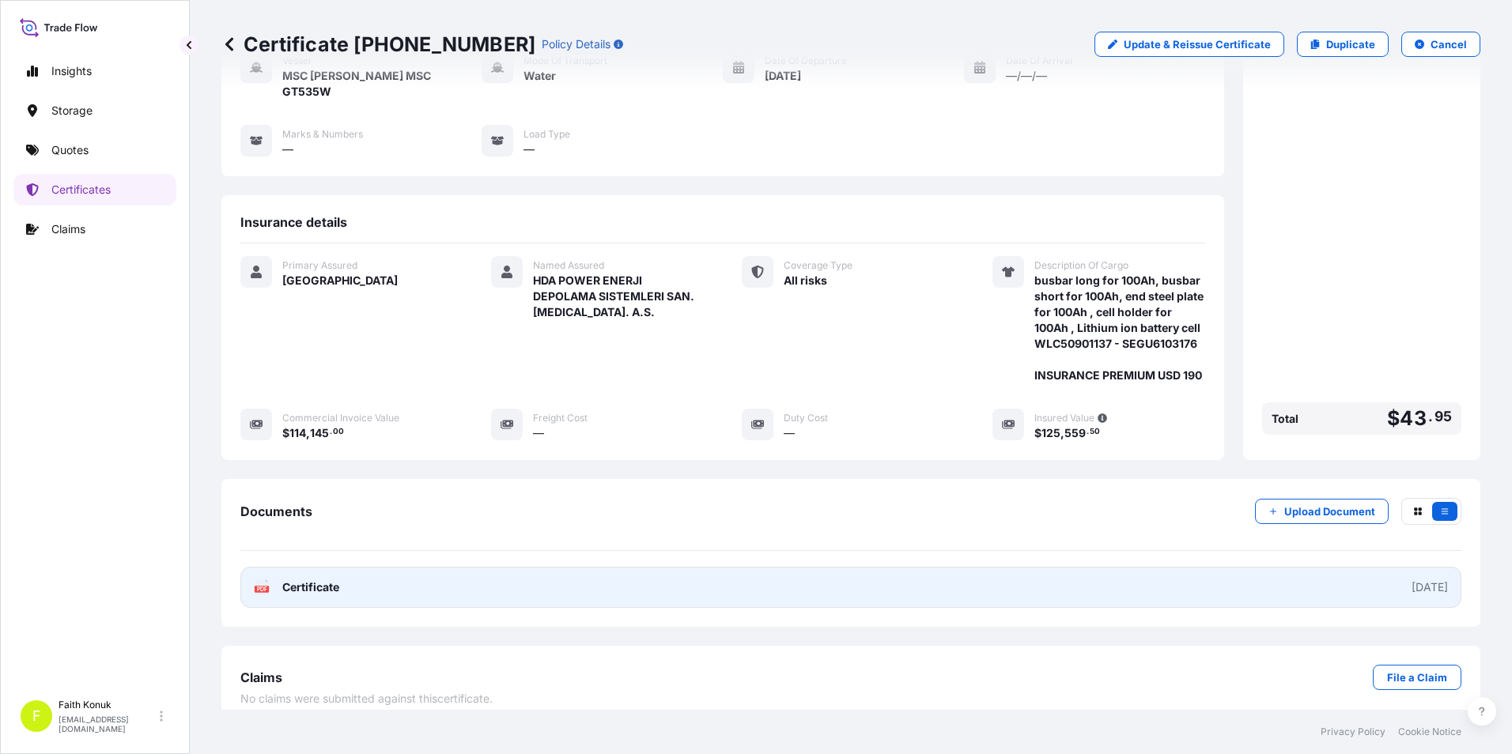
click at [333, 580] on span "Certificate" at bounding box center [310, 588] width 57 height 16
